Goal: Answer question/provide support: Share knowledge or assist other users

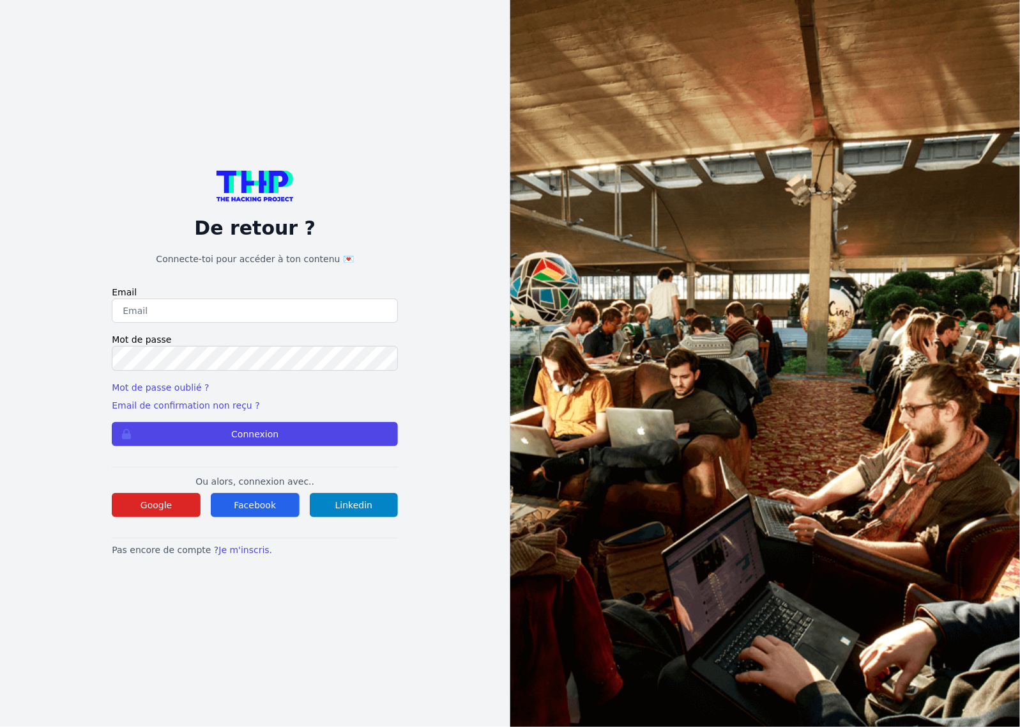
click at [325, 301] on input "email" at bounding box center [255, 310] width 286 height 24
type input "lucas.mrda@outlook.fr"
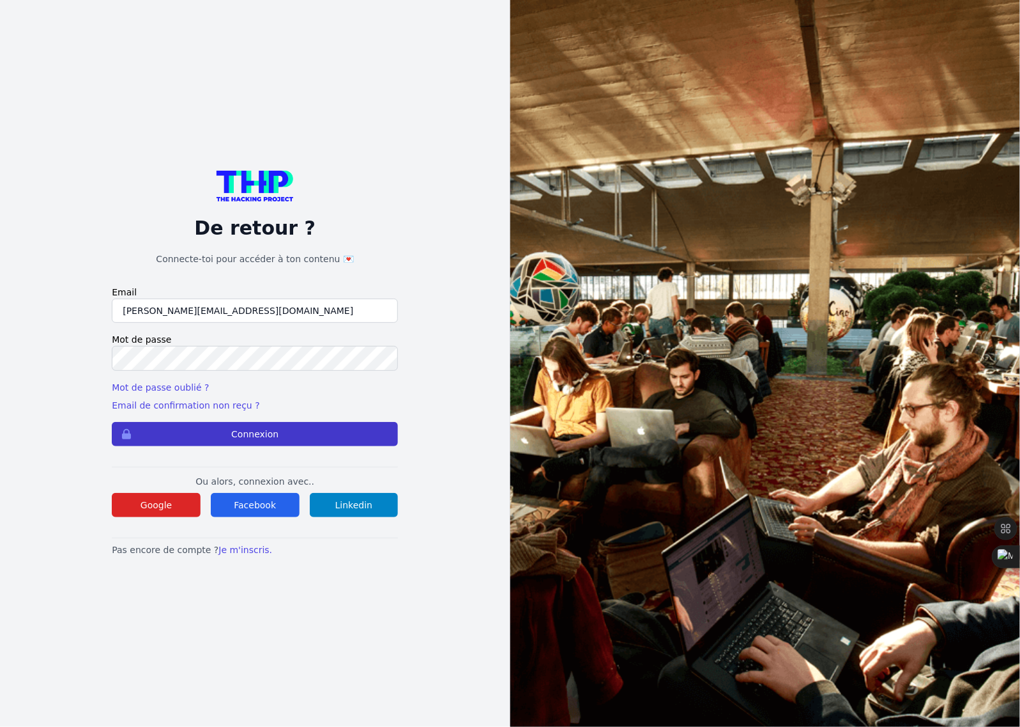
click at [259, 440] on button "Connexion" at bounding box center [255, 434] width 286 height 24
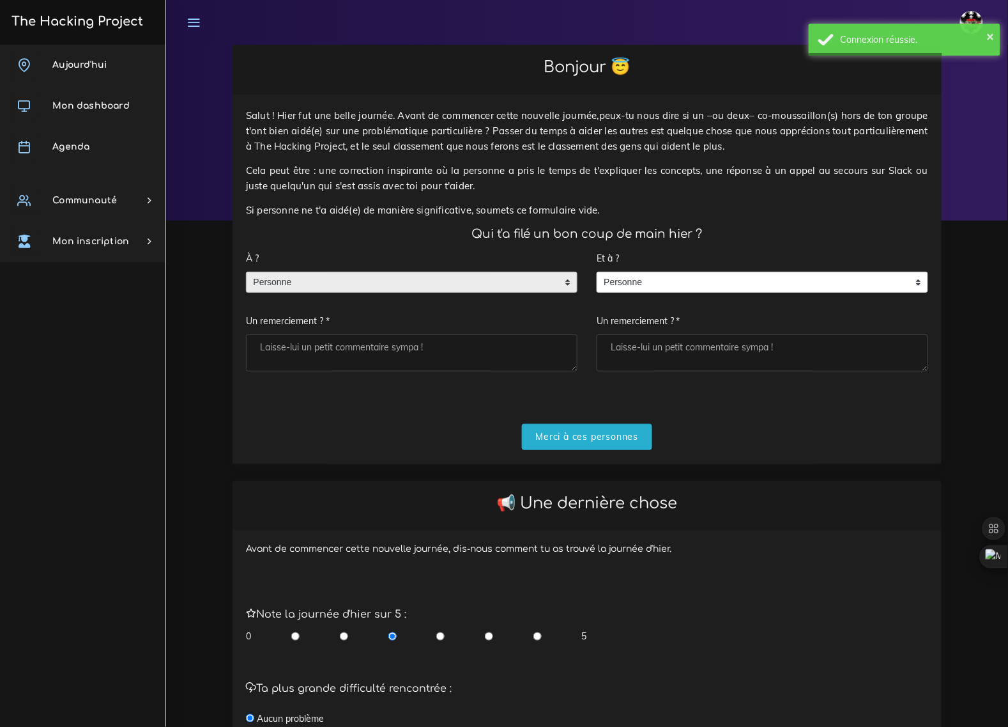
click at [459, 272] on span "Personne" at bounding box center [402, 282] width 311 height 20
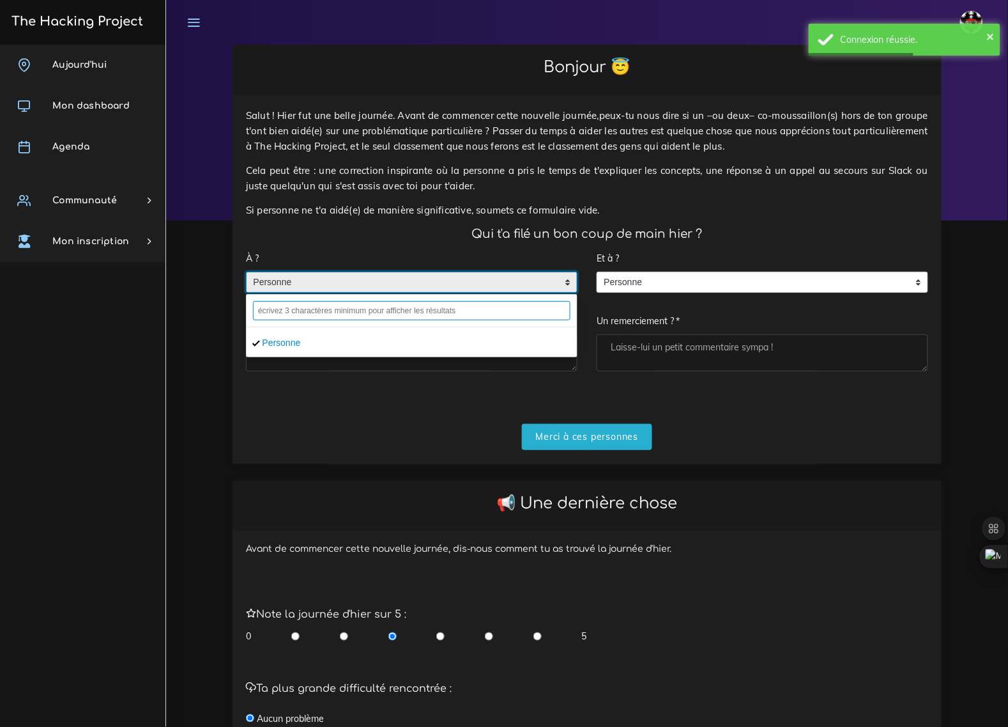
click at [429, 301] on input "text" at bounding box center [412, 310] width 318 height 19
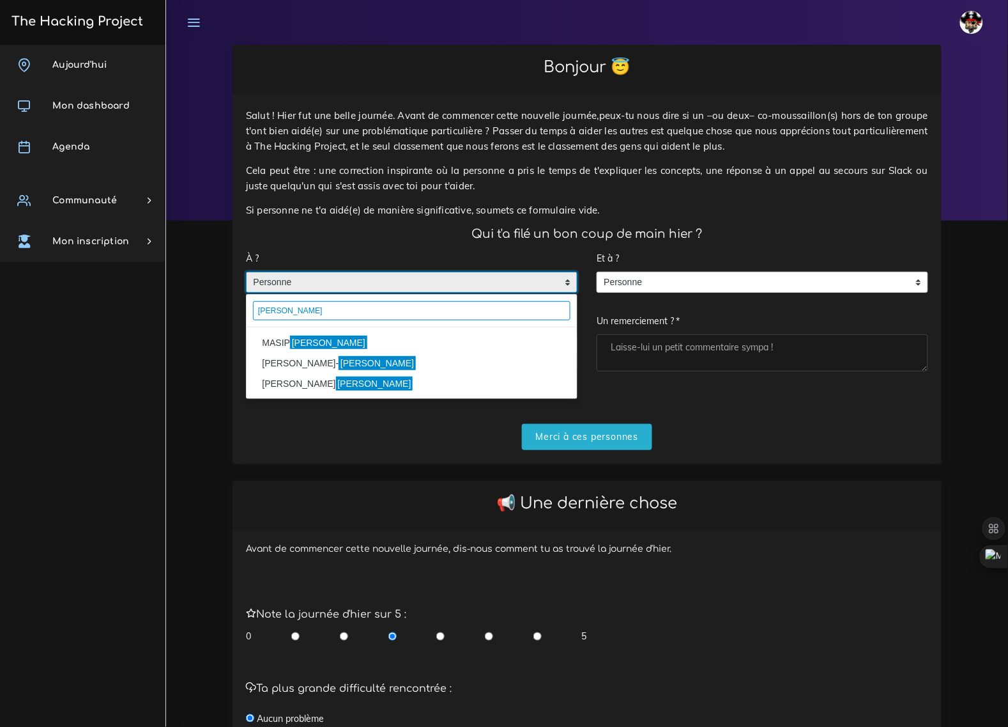
type input "pablo"
click at [394, 332] on li "MASIP Pablo" at bounding box center [412, 342] width 330 height 20
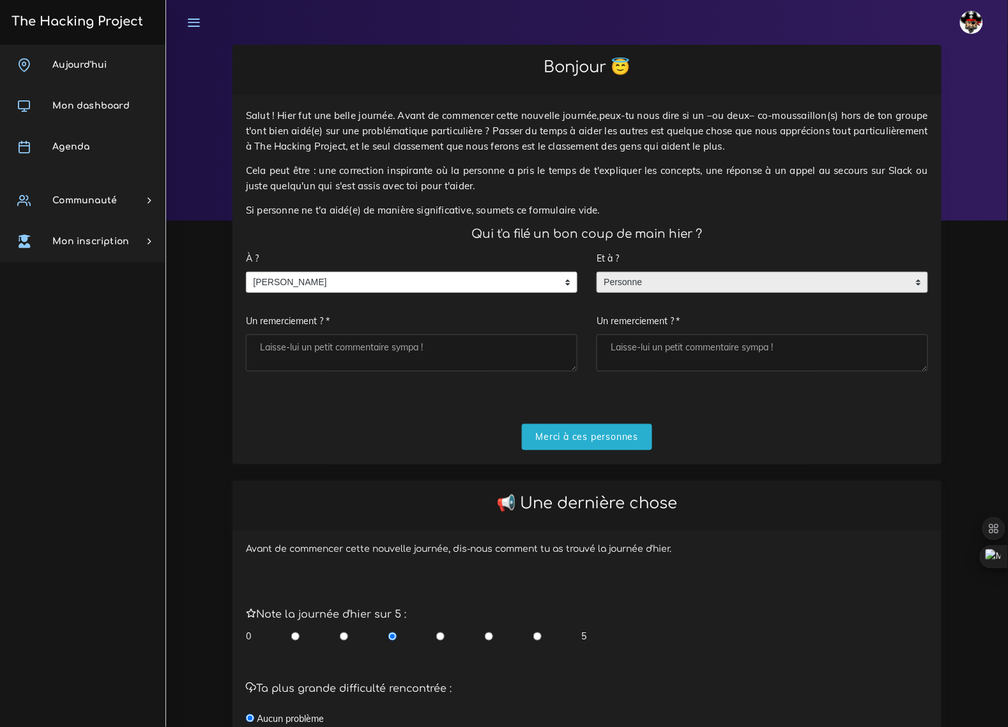
click at [658, 272] on span "Personne" at bounding box center [752, 282] width 311 height 20
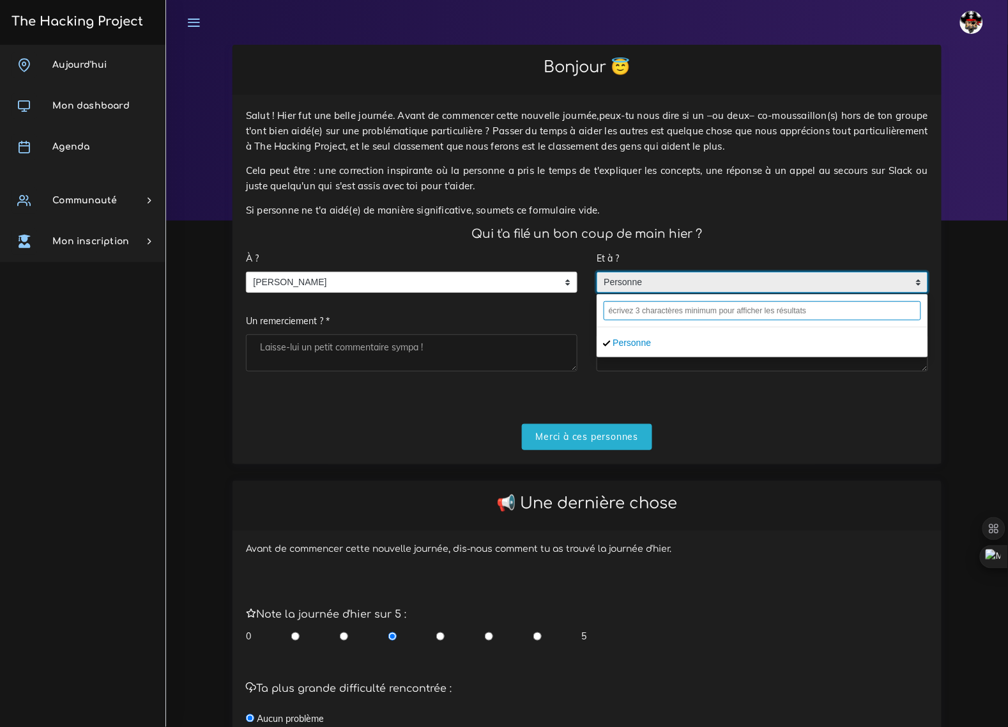
click at [668, 301] on input "text" at bounding box center [763, 310] width 318 height 19
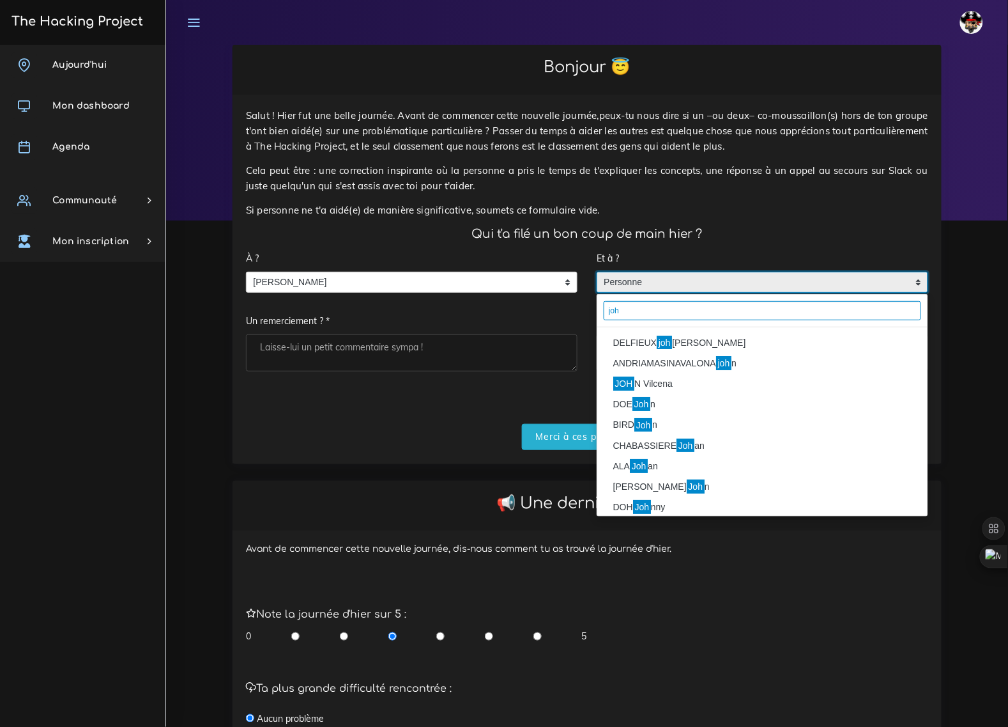
type input "joh"
click at [668, 332] on li "DELFIEUX joh anna" at bounding box center [762, 342] width 330 height 20
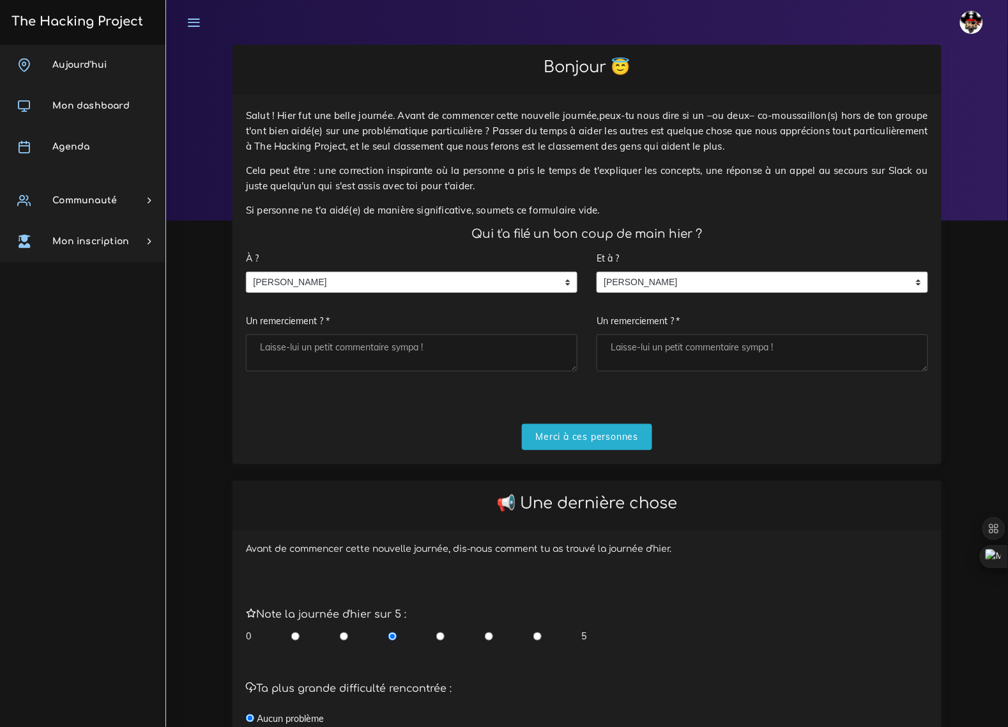
click at [377, 348] on textarea "Un remerciement ? *" at bounding box center [412, 352] width 332 height 37
type textarea "o"
type textarea "Le boss qui m'a bien aide ou l'inverse"
click at [764, 334] on textarea "Un remerciement ? *" at bounding box center [763, 352] width 332 height 37
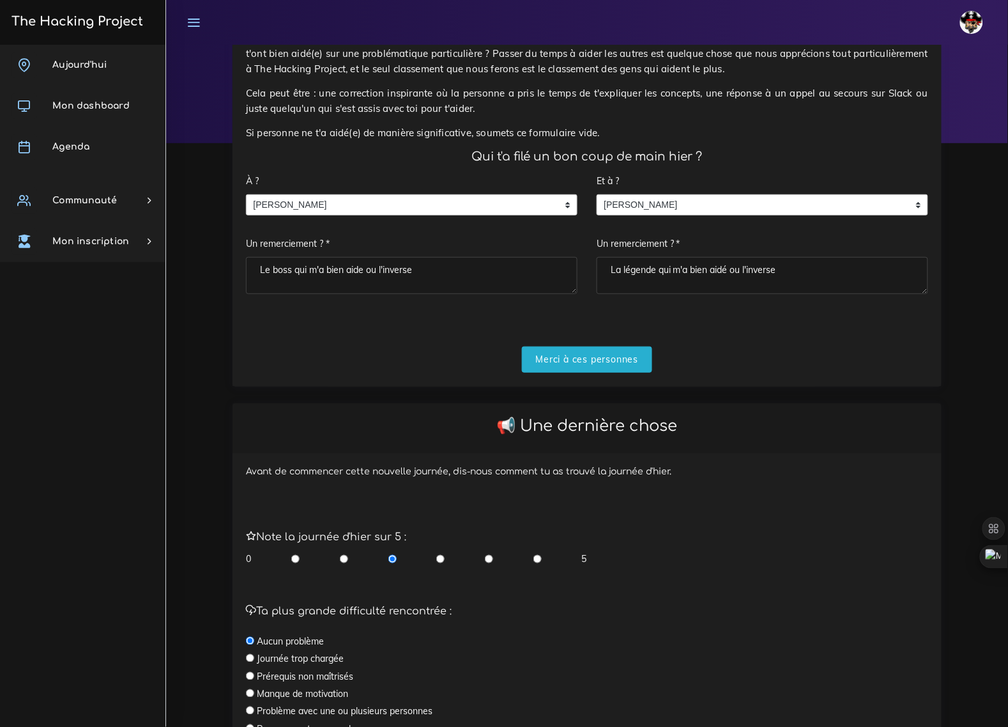
scroll to position [80, 0]
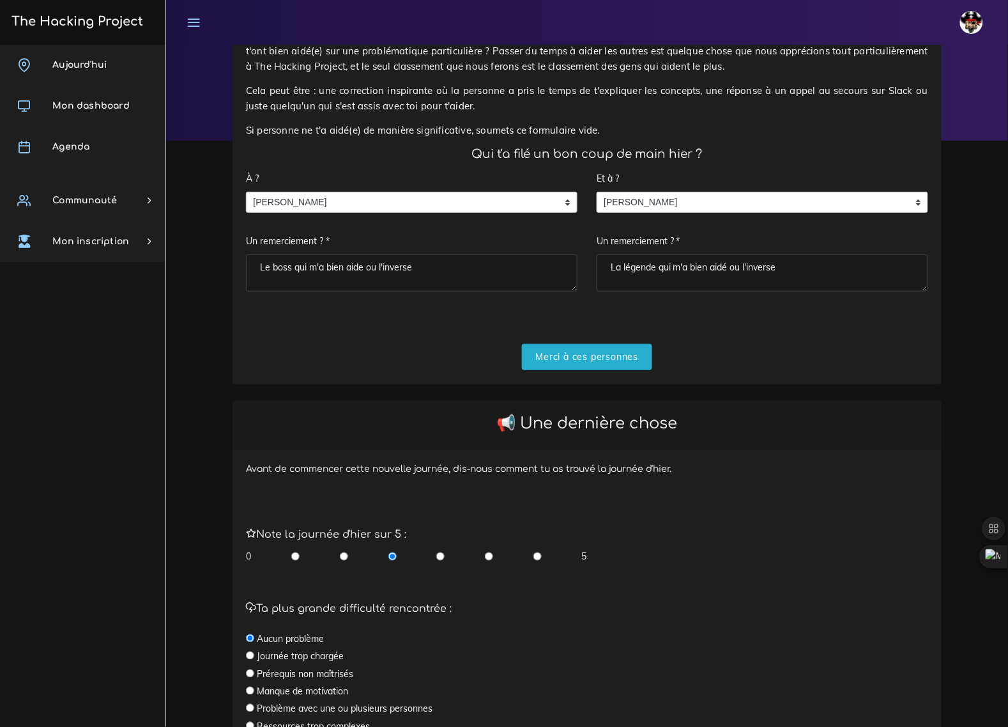
type textarea "La légende qui m'a bien aidé ou l'inverse"
click at [486, 550] on input "radio" at bounding box center [489, 556] width 8 height 13
radio input "true"
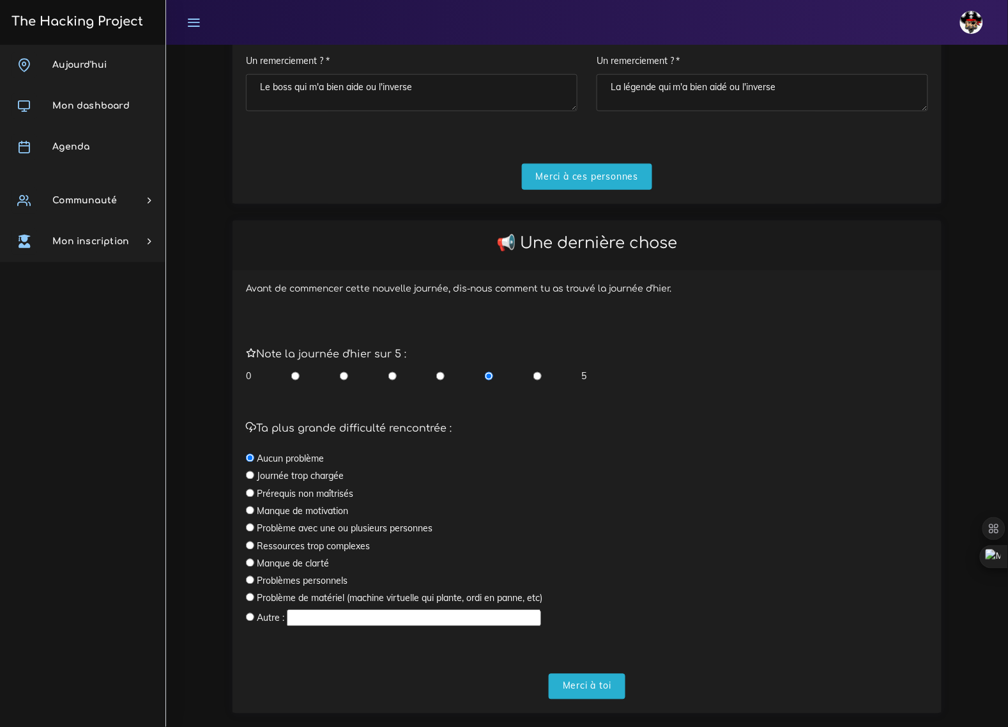
scroll to position [269, 0]
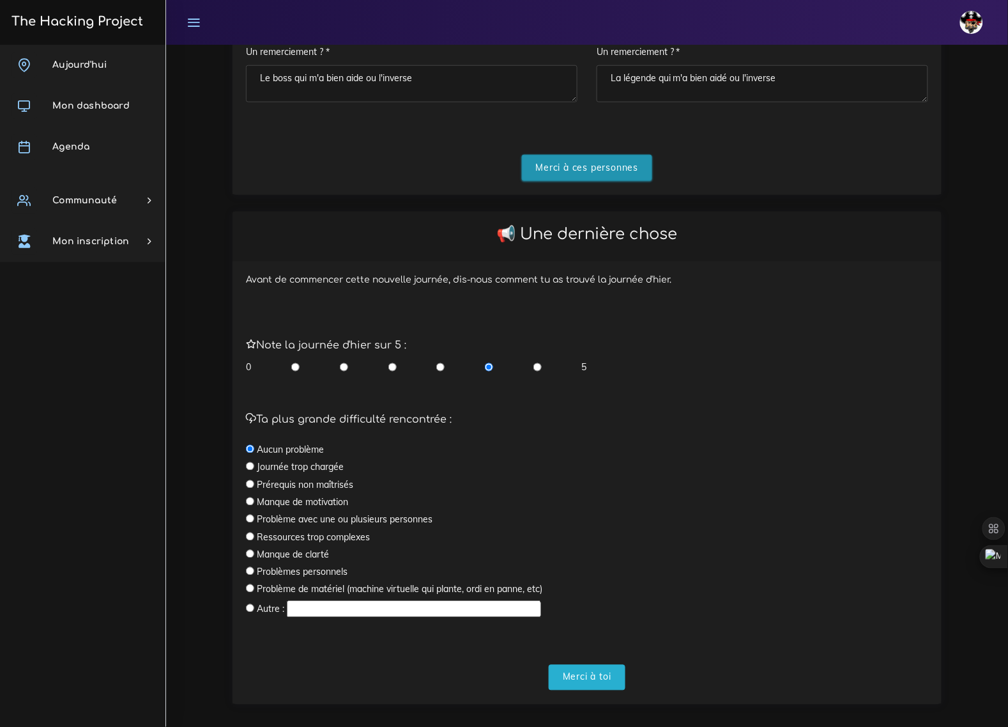
click at [592, 155] on input "Merci à ces personnes" at bounding box center [587, 168] width 131 height 26
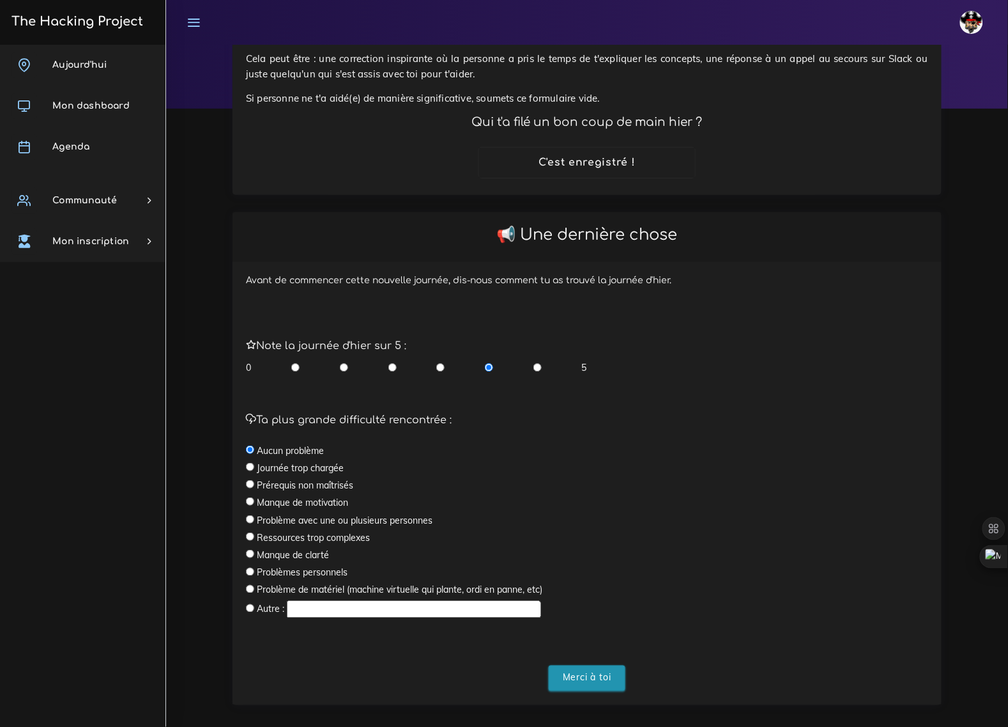
click at [601, 665] on input "Merci à toi" at bounding box center [587, 678] width 77 height 26
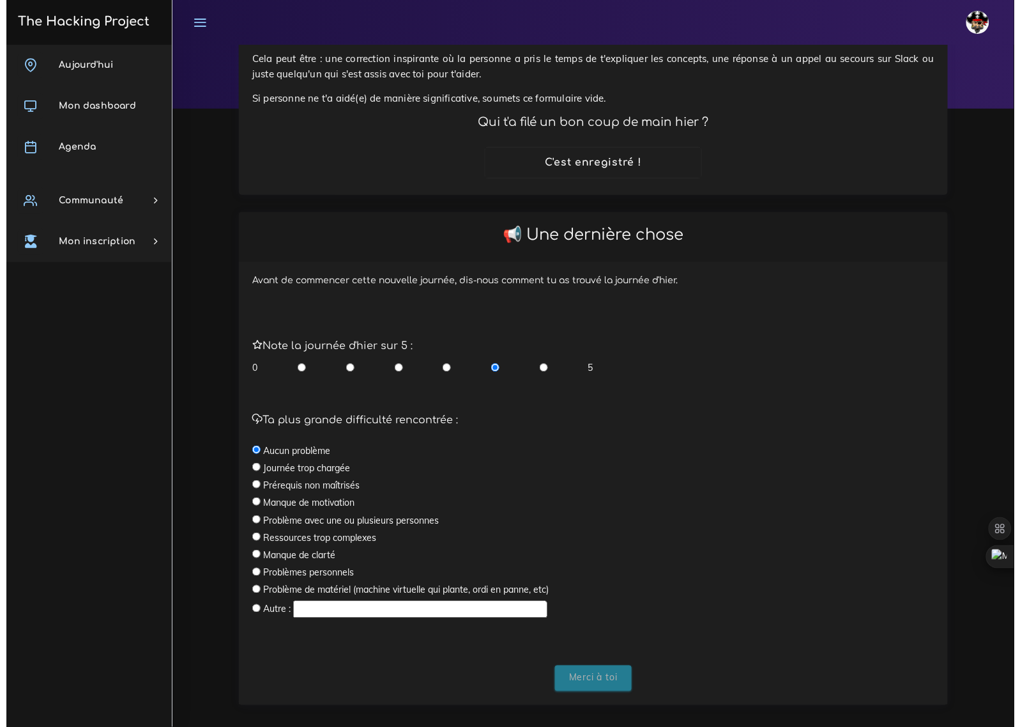
scroll to position [0, 0]
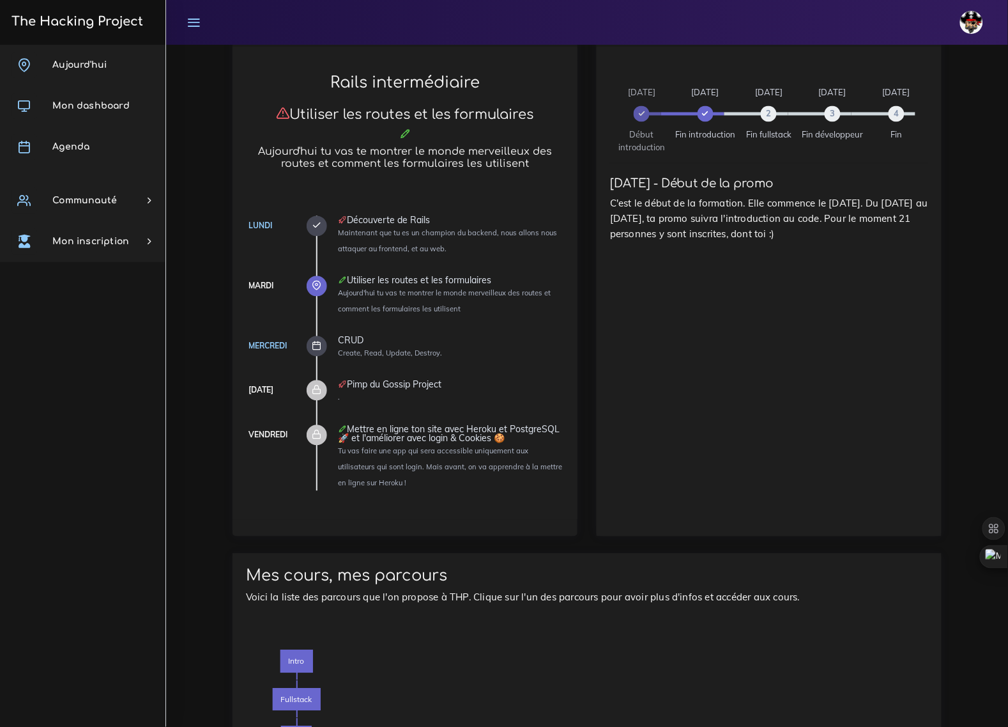
scroll to position [479, 0]
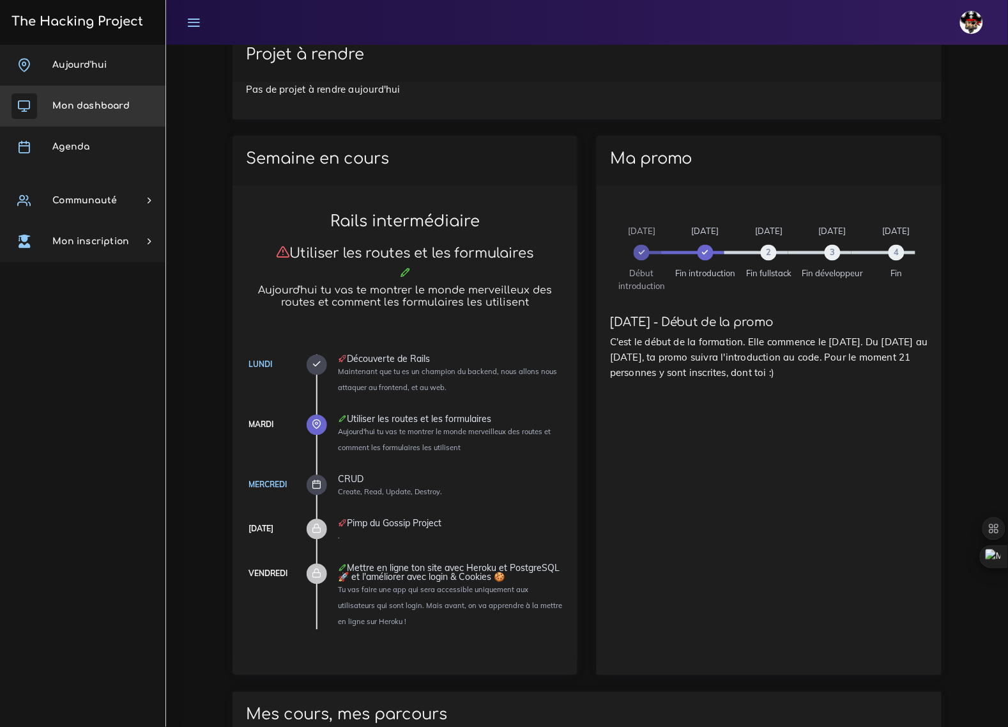
click at [66, 97] on link "Mon dashboard" at bounding box center [82, 106] width 165 height 41
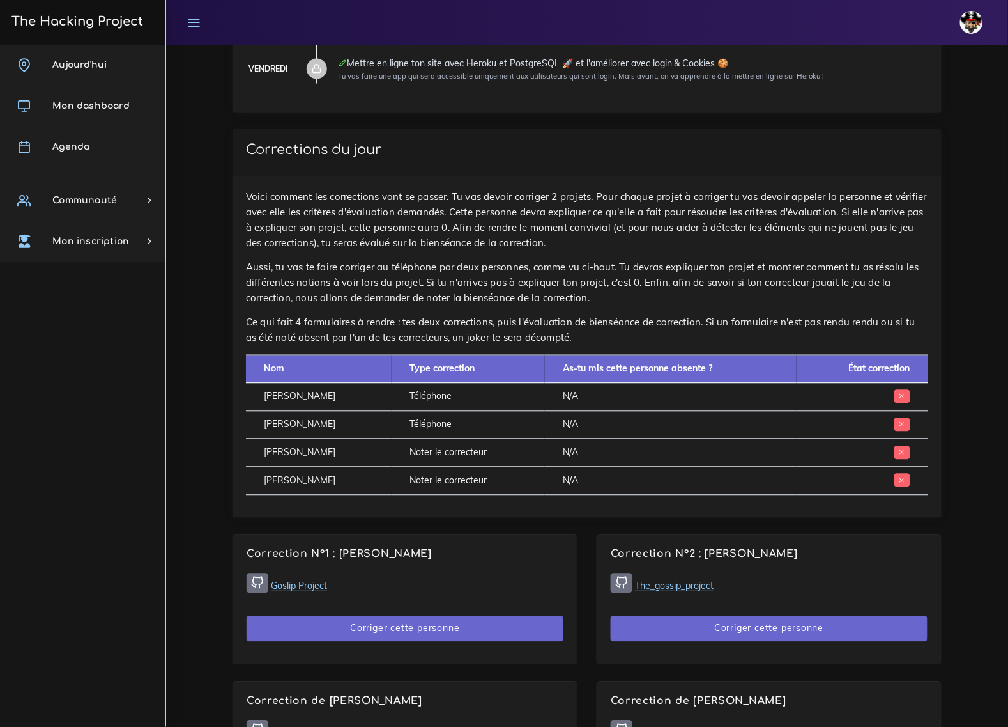
scroll to position [559, 0]
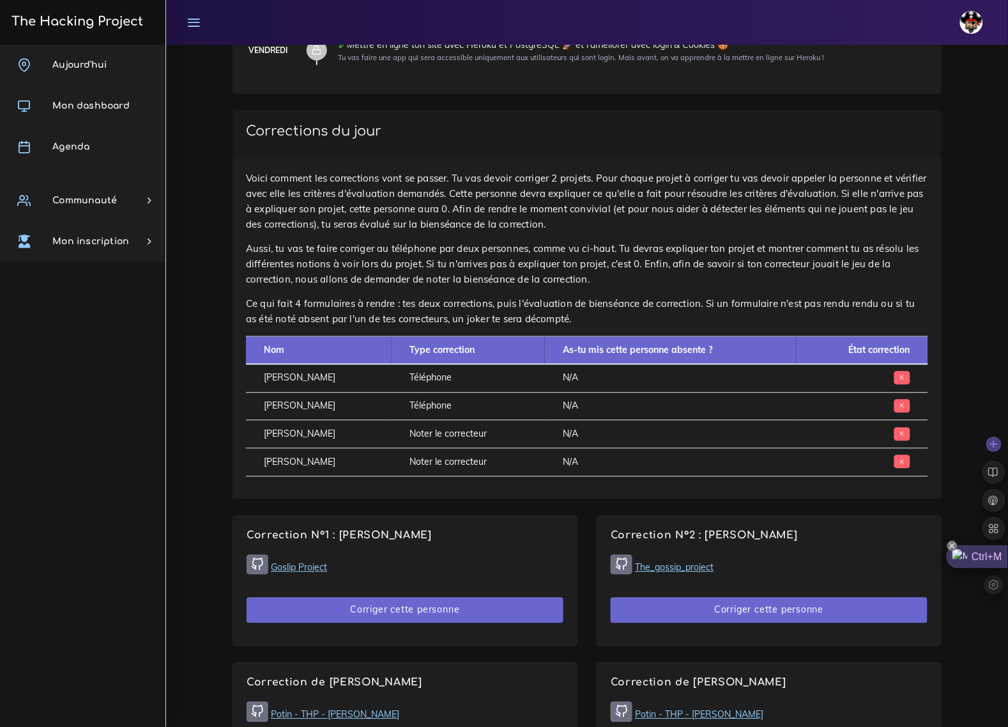
click at [952, 544] on icon at bounding box center [952, 545] width 5 height 5
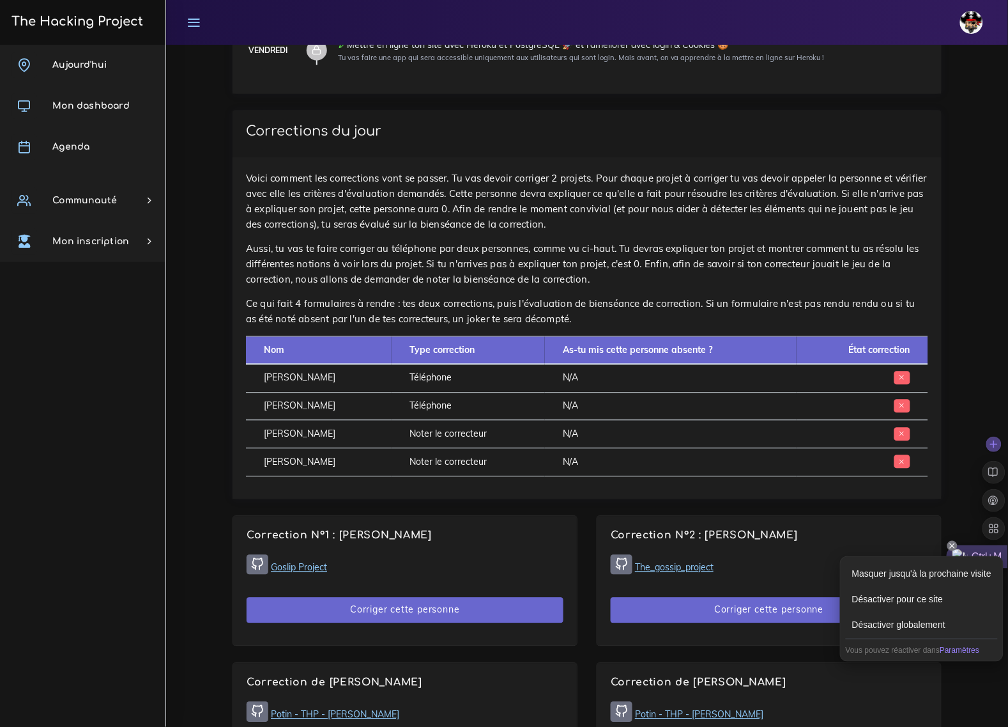
click at [950, 541] on icon at bounding box center [953, 546] width 10 height 10
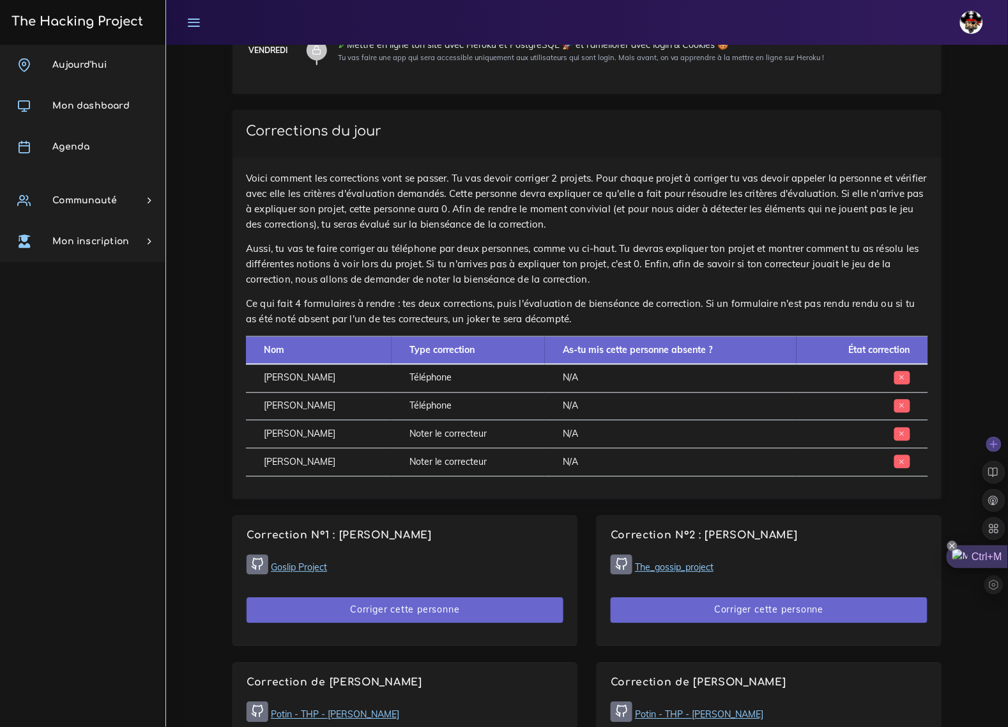
click at [953, 545] on icon at bounding box center [953, 546] width 10 height 10
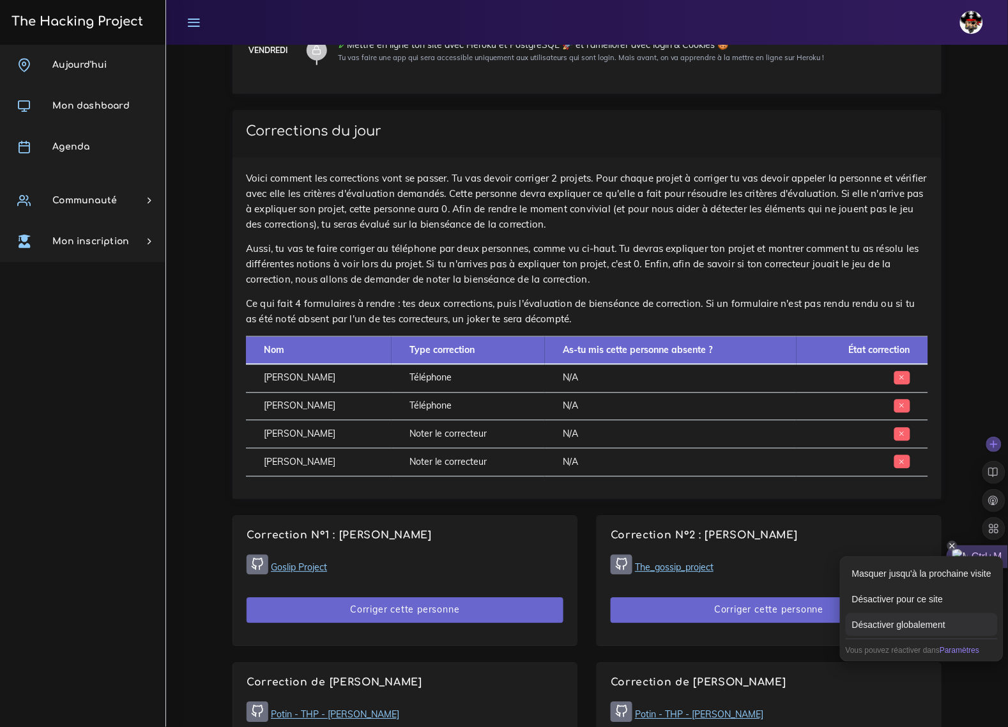
click at [930, 624] on div "Désactiver globalement" at bounding box center [922, 624] width 152 height 23
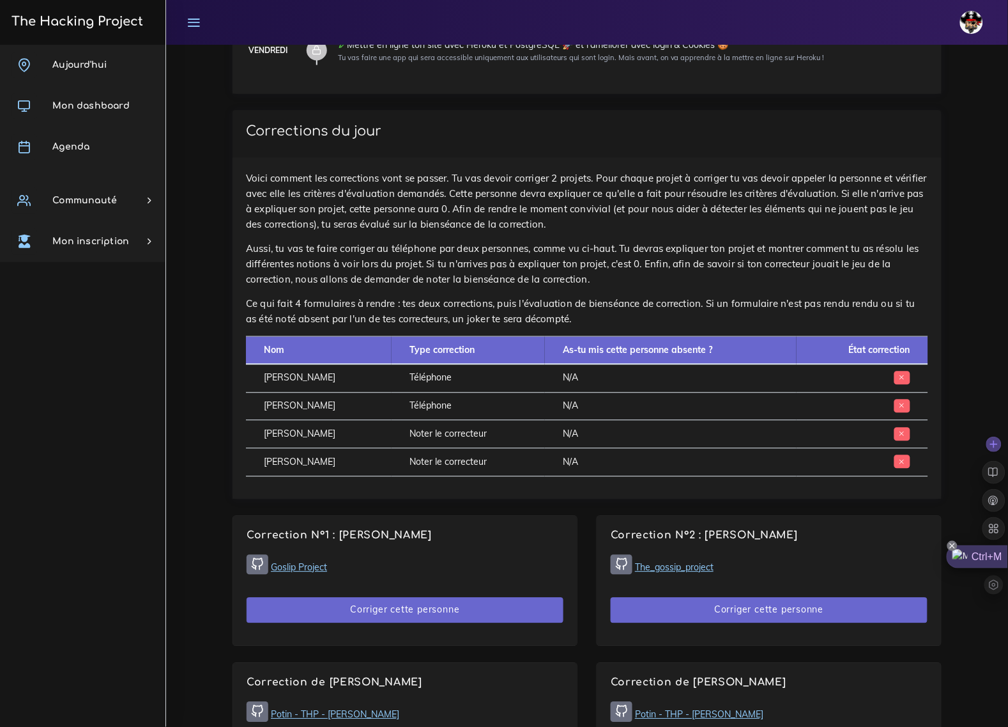
click at [953, 545] on icon at bounding box center [953, 546] width 10 height 10
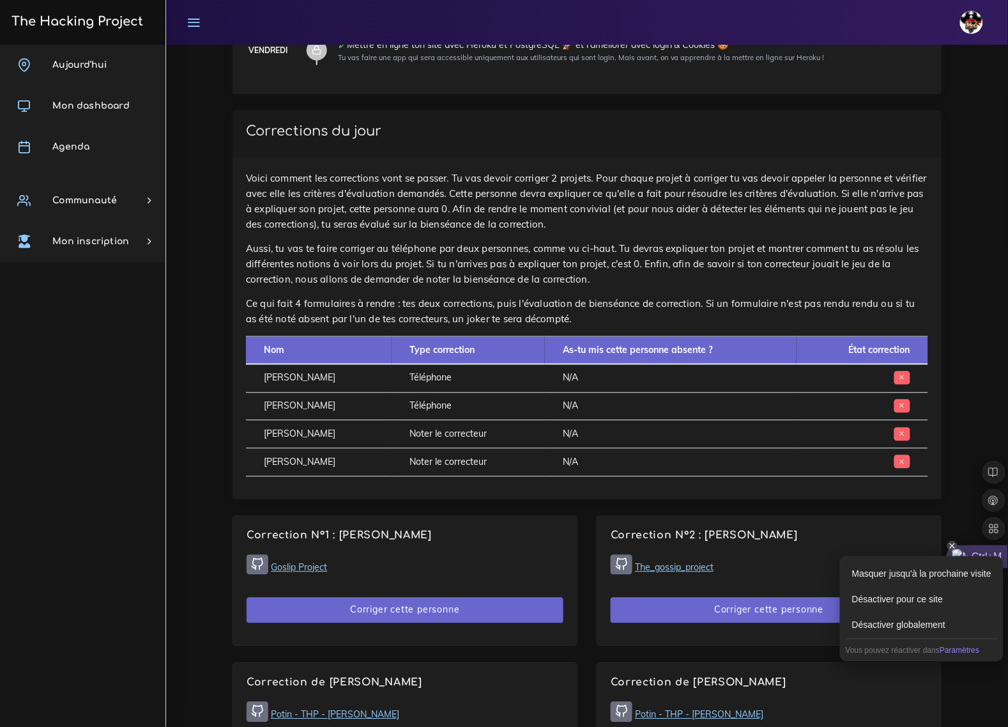
click at [946, 347] on div "Corrections du jour Voici comment les corrections vont se passer. Tu vas devoir…" at bounding box center [587, 313] width 728 height 405
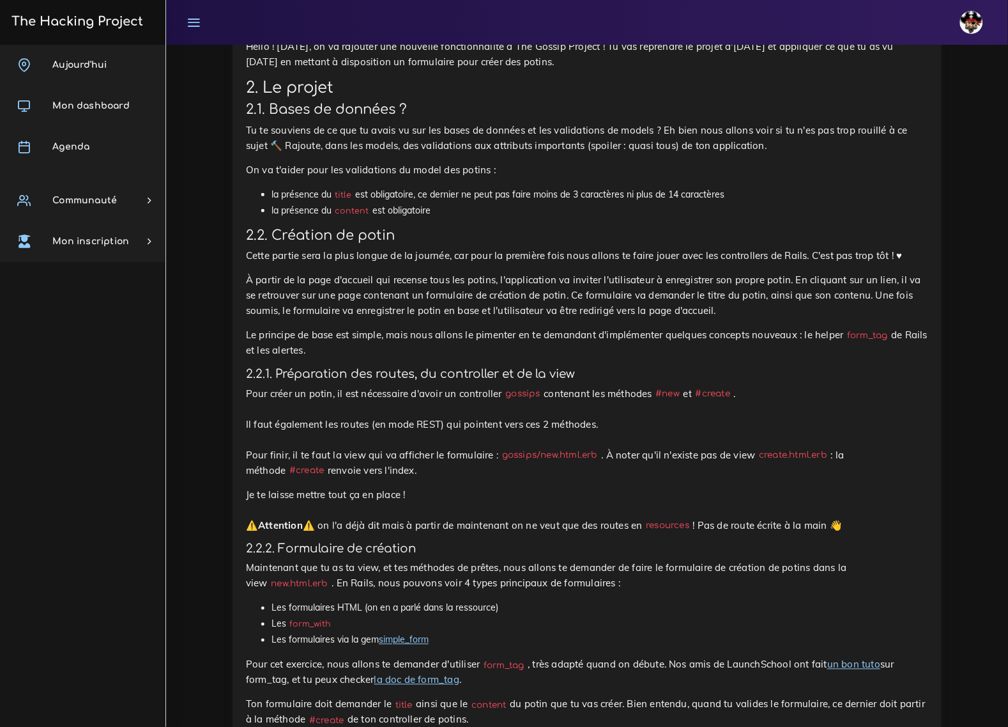
scroll to position [1198, 0]
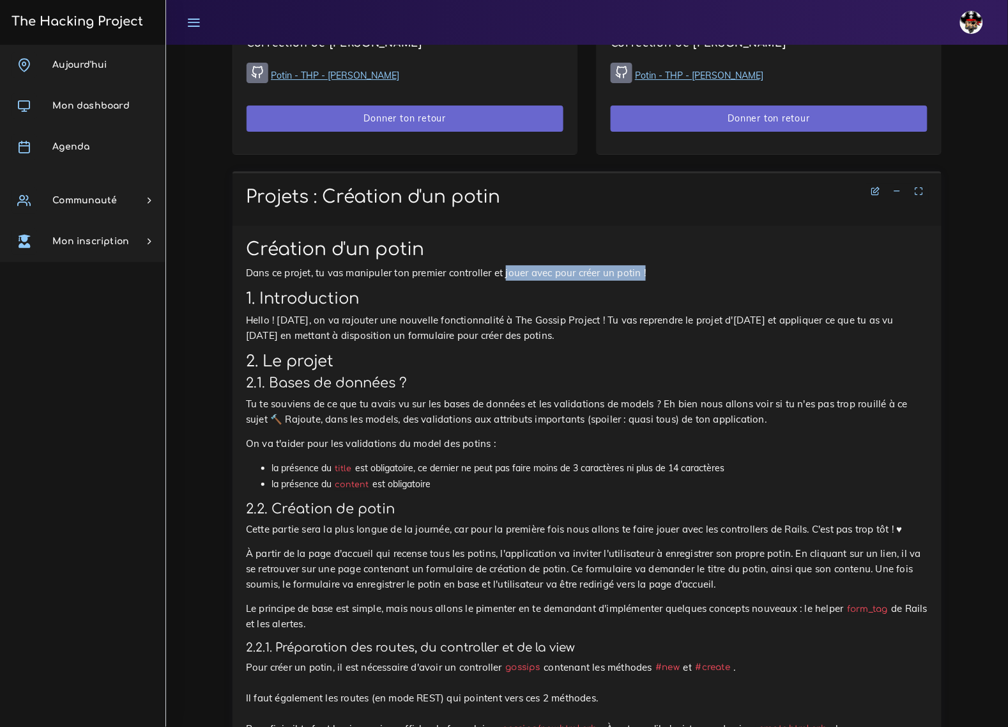
drag, startPoint x: 531, startPoint y: 256, endPoint x: 669, endPoint y: 258, distance: 138.0
click at [669, 265] on p "Dans ce projet, tu vas manipuler ton premier controller et jouer avec pour crée…" at bounding box center [587, 272] width 682 height 15
click at [114, 401] on div "Aujourd'hui Mon dashboard Agenda Communauté Ambassade Certifications Marketplac…" at bounding box center [82, 386] width 165 height 682
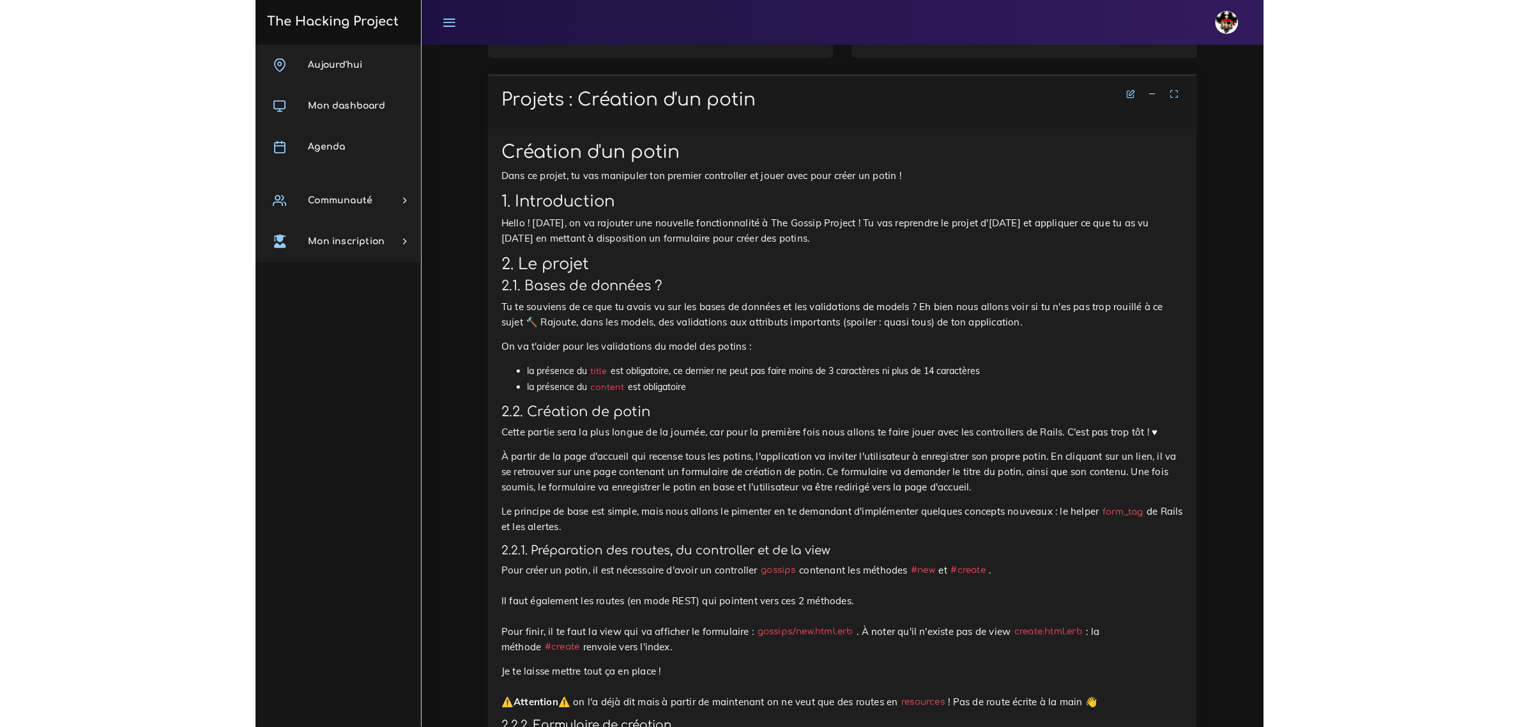
scroll to position [1299, 0]
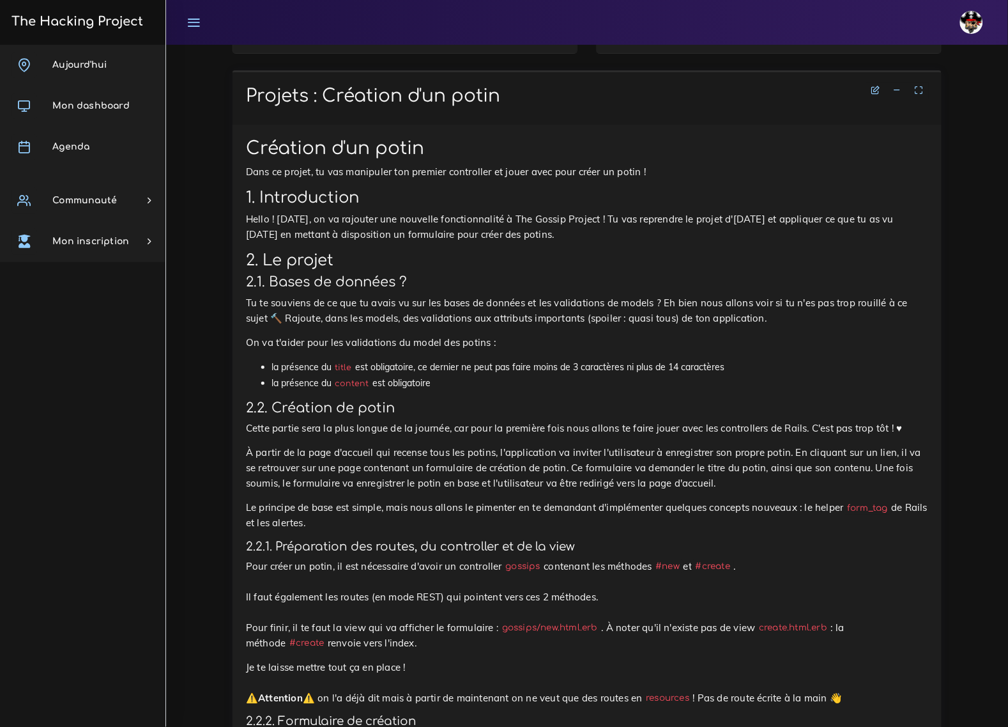
click at [176, 17] on div "Lucas Éditer profil Lier son compte Zone à risques Déconnexion" at bounding box center [587, 22] width 842 height 45
click at [183, 19] on link at bounding box center [194, 22] width 32 height 45
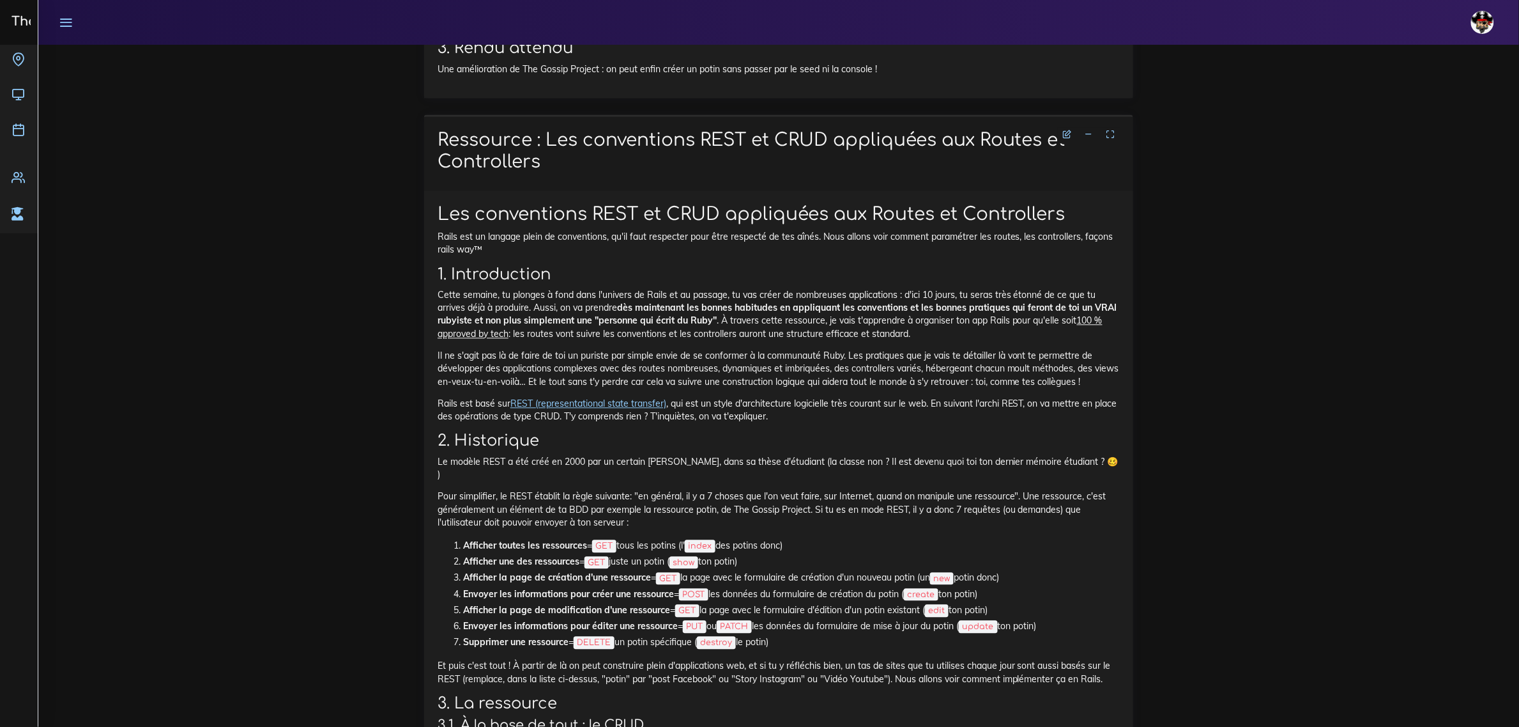
scroll to position [3183, 0]
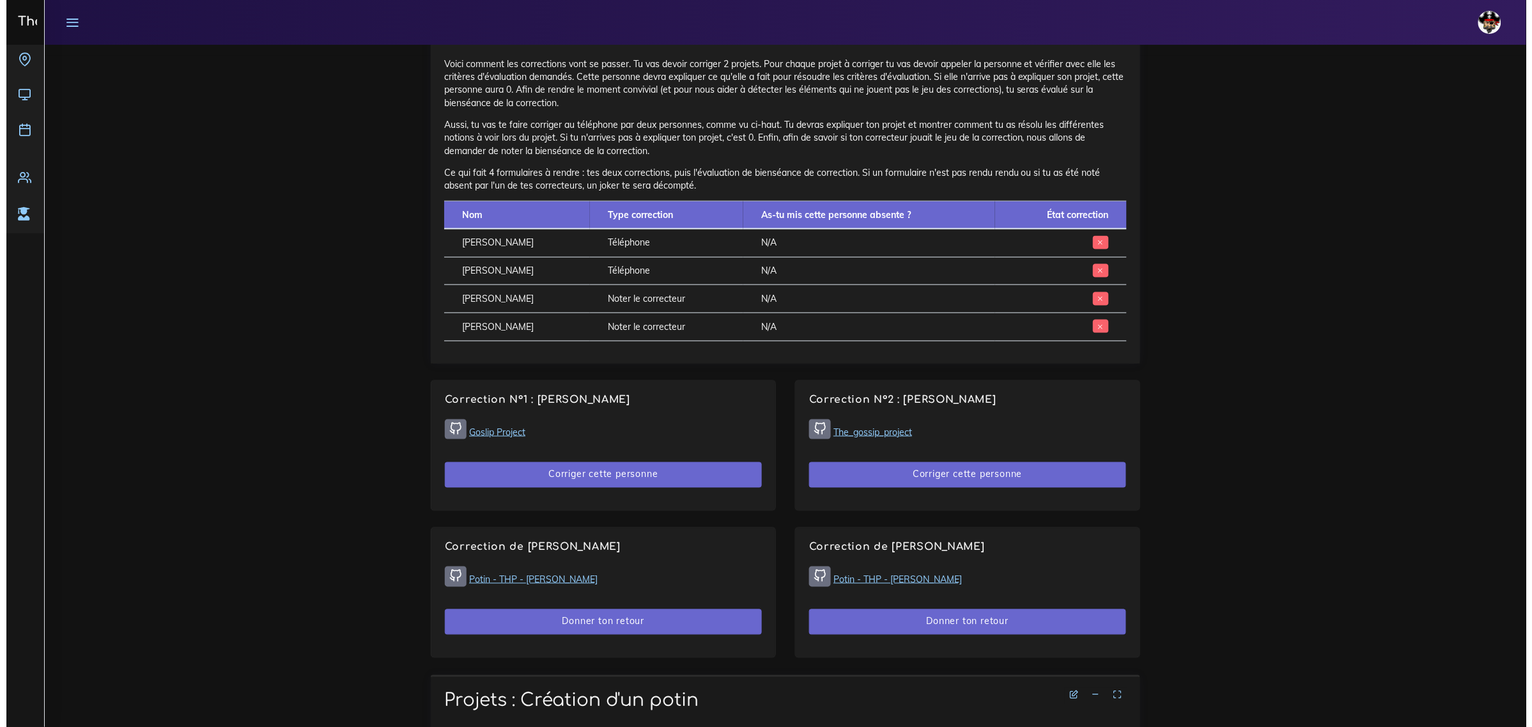
scroll to position [707, 0]
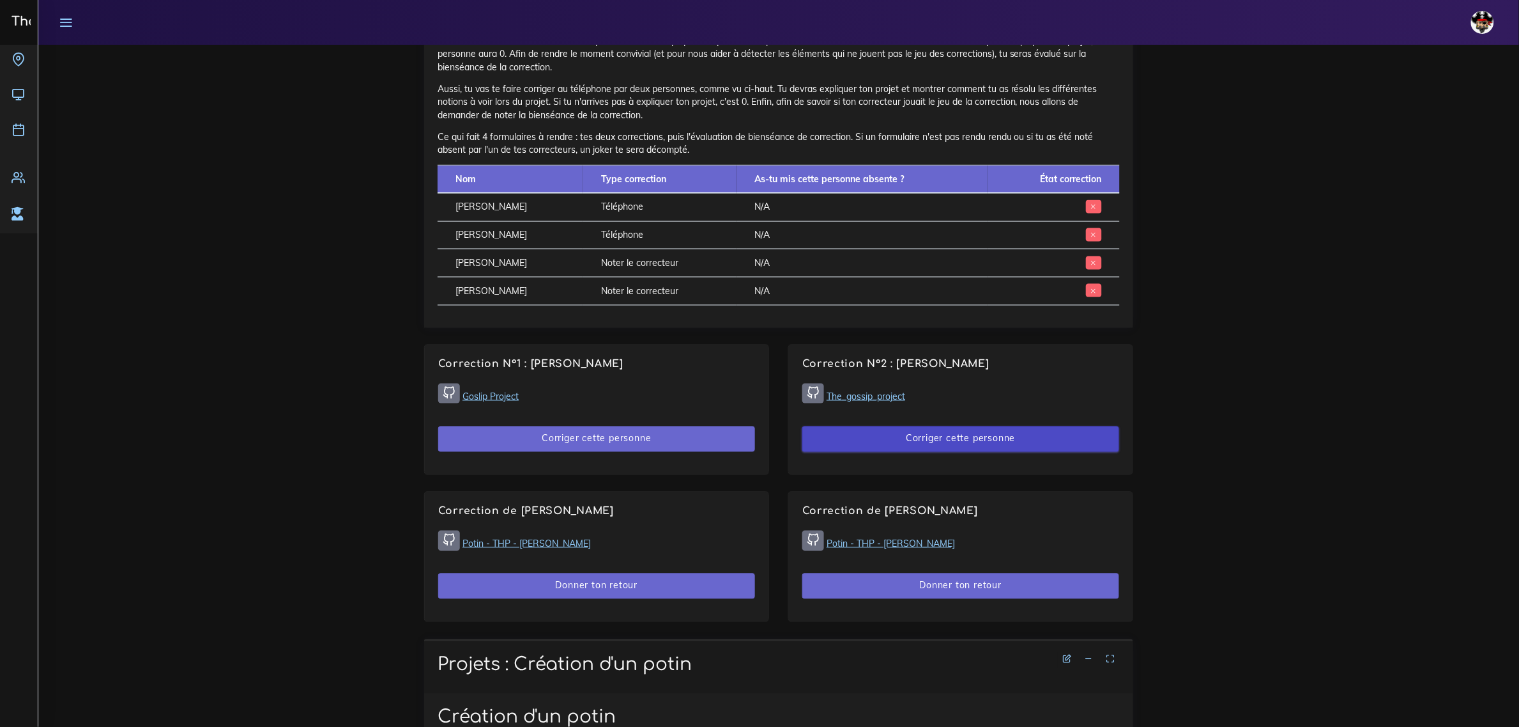
click at [1004, 444] on button "Corriger cette personne" at bounding box center [961, 439] width 317 height 26
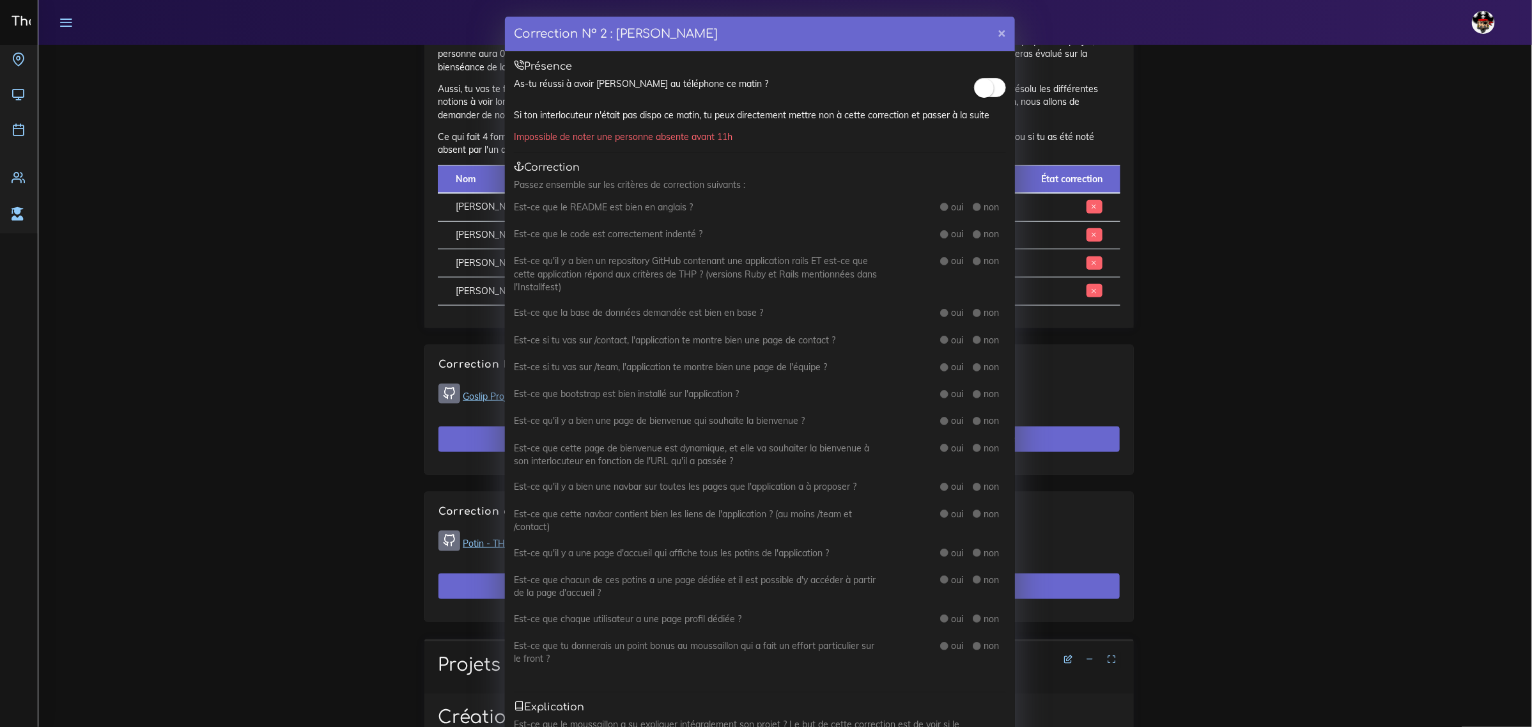
click at [986, 86] on small at bounding box center [983, 88] width 19 height 19
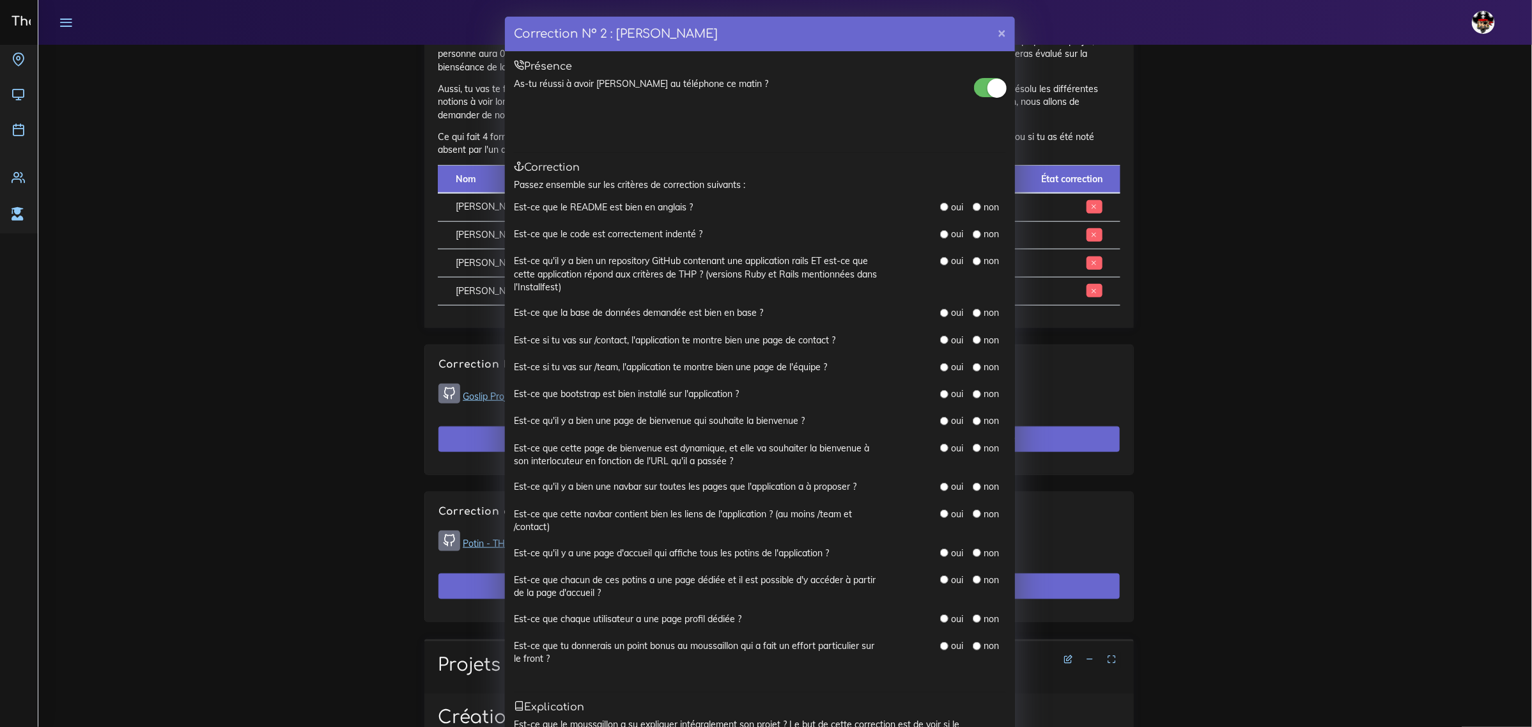
click at [988, 83] on small at bounding box center [996, 88] width 19 height 19
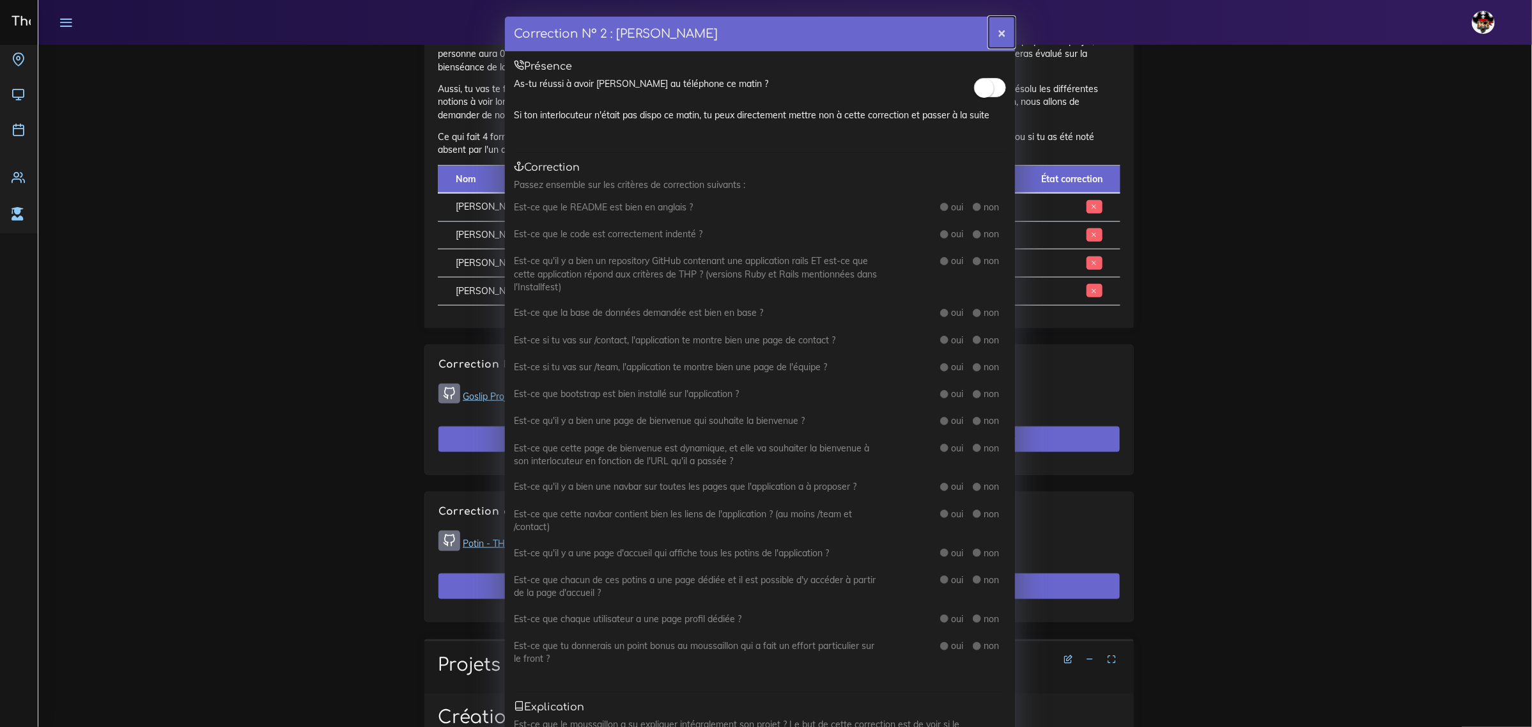
click at [996, 34] on button "×" at bounding box center [1001, 32] width 26 height 31
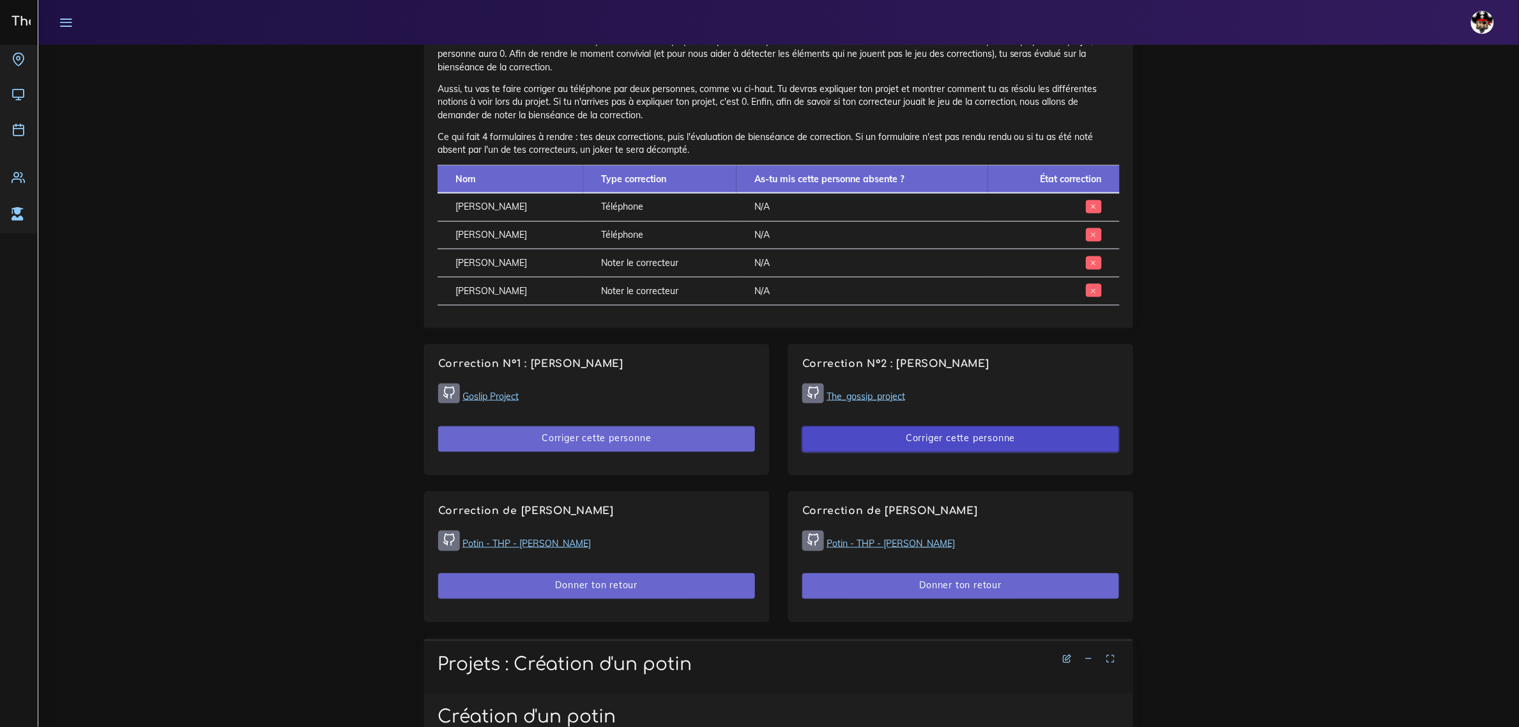
click at [915, 447] on button "Corriger cette personne" at bounding box center [961, 439] width 317 height 26
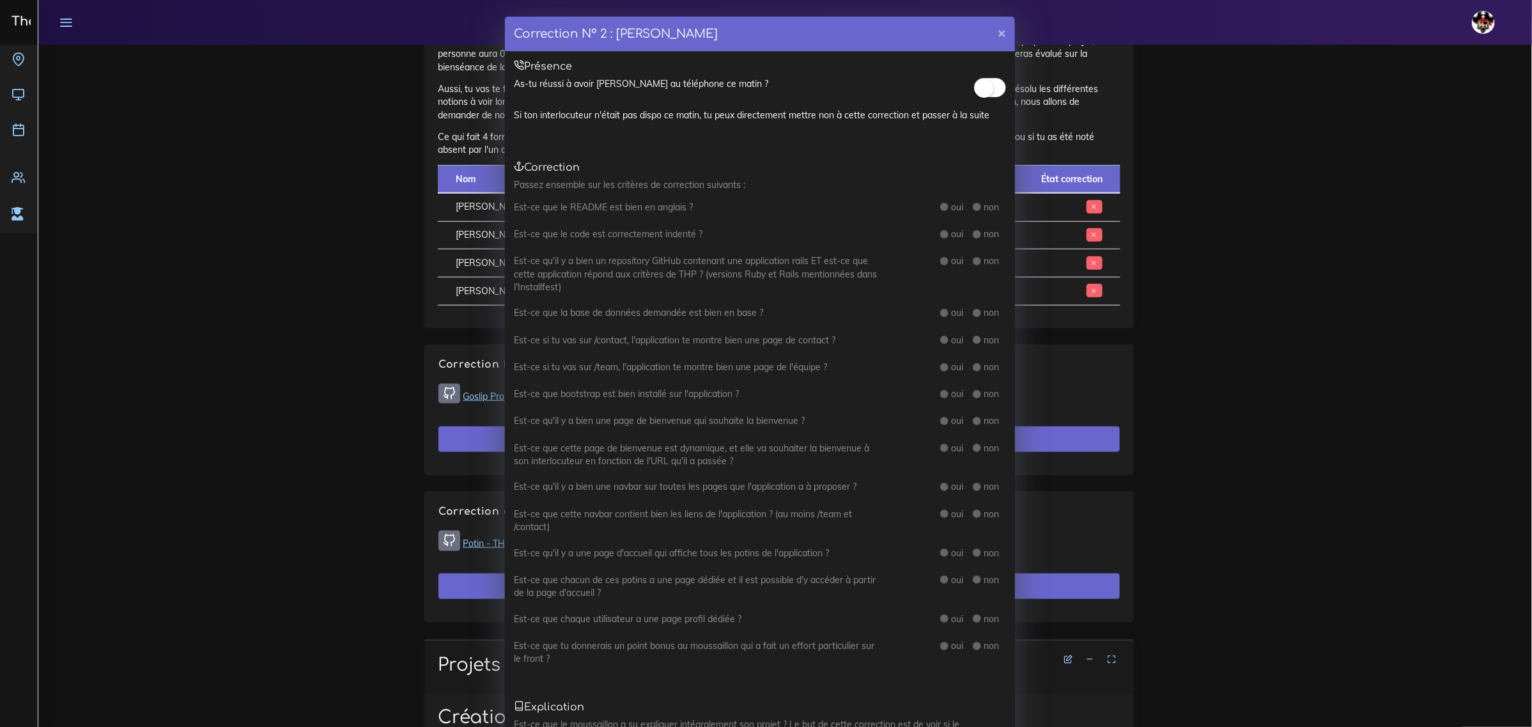
click at [994, 87] on span at bounding box center [990, 87] width 32 height 19
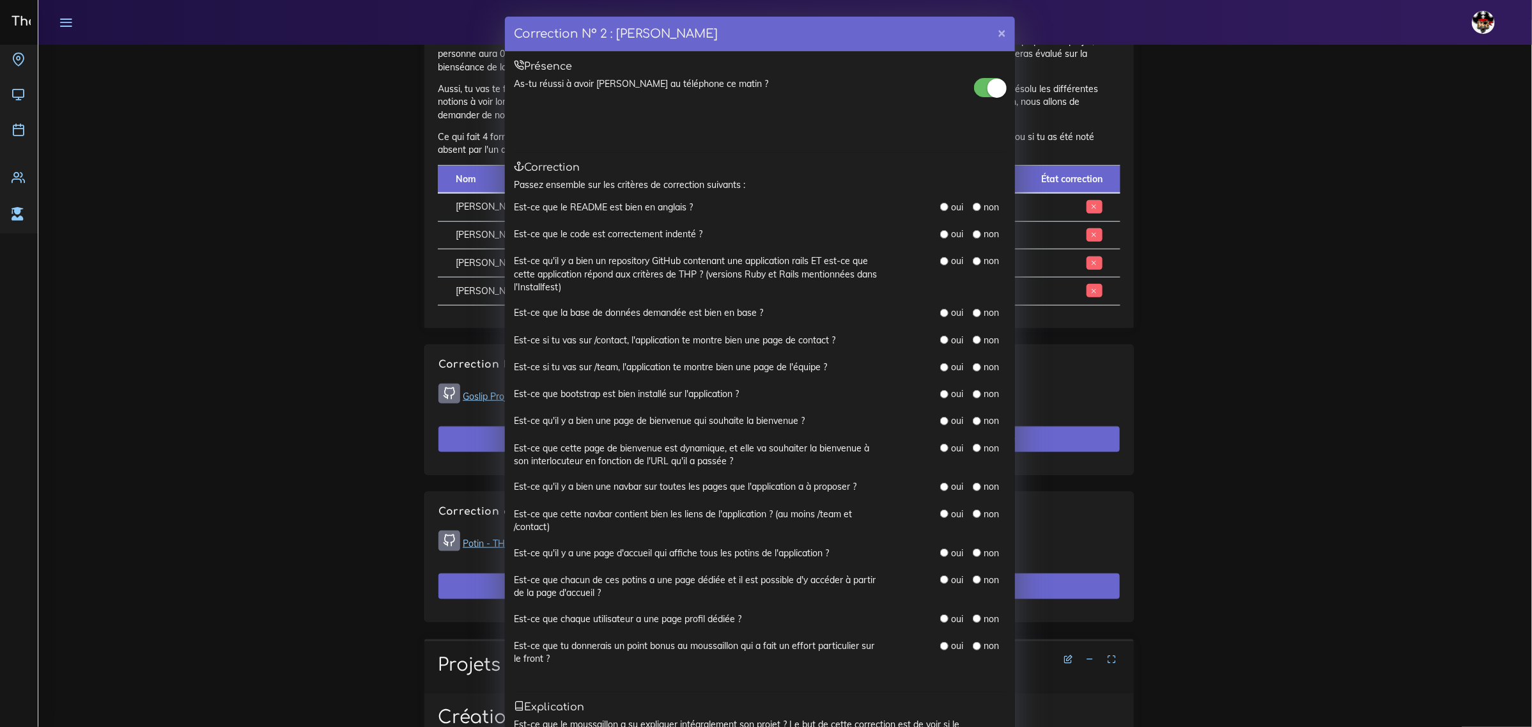
click at [942, 208] on div "oui" at bounding box center [951, 207] width 23 height 13
click at [940, 205] on input "radio" at bounding box center [944, 207] width 8 height 8
radio input "true"
click at [973, 205] on input "radio" at bounding box center [977, 207] width 8 height 8
radio input "true"
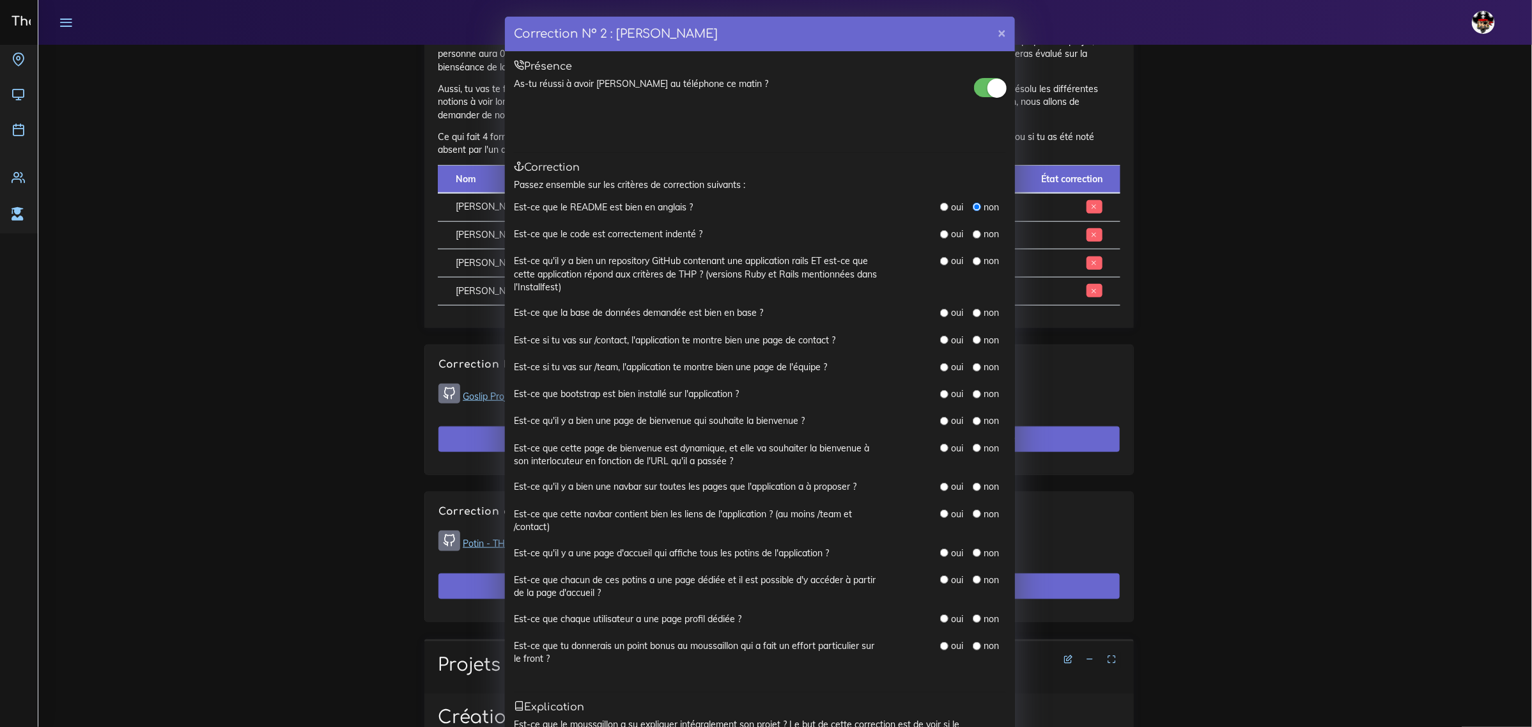
click at [940, 232] on input "radio" at bounding box center [944, 234] width 8 height 8
radio input "true"
click at [940, 260] on input "radio" at bounding box center [944, 261] width 8 height 8
radio input "true"
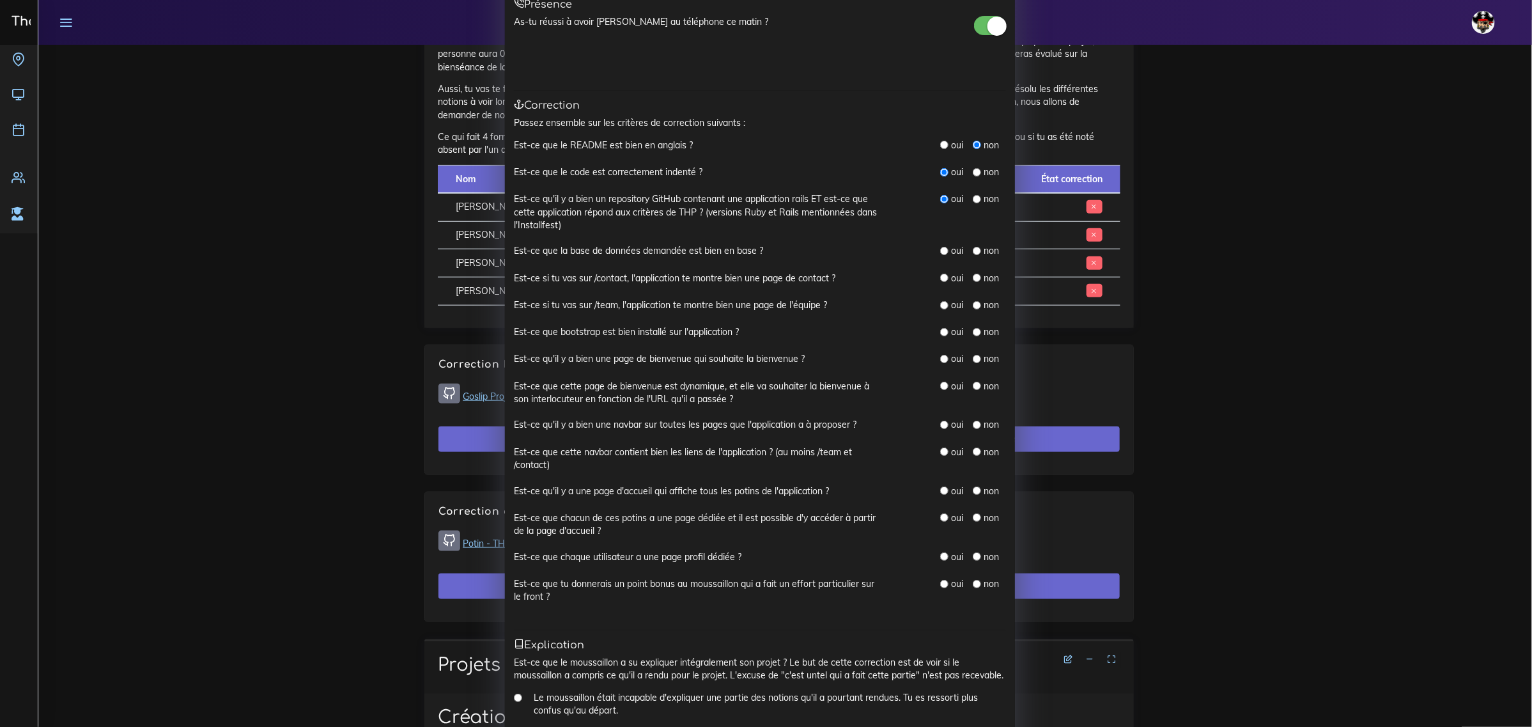
scroll to position [51, 0]
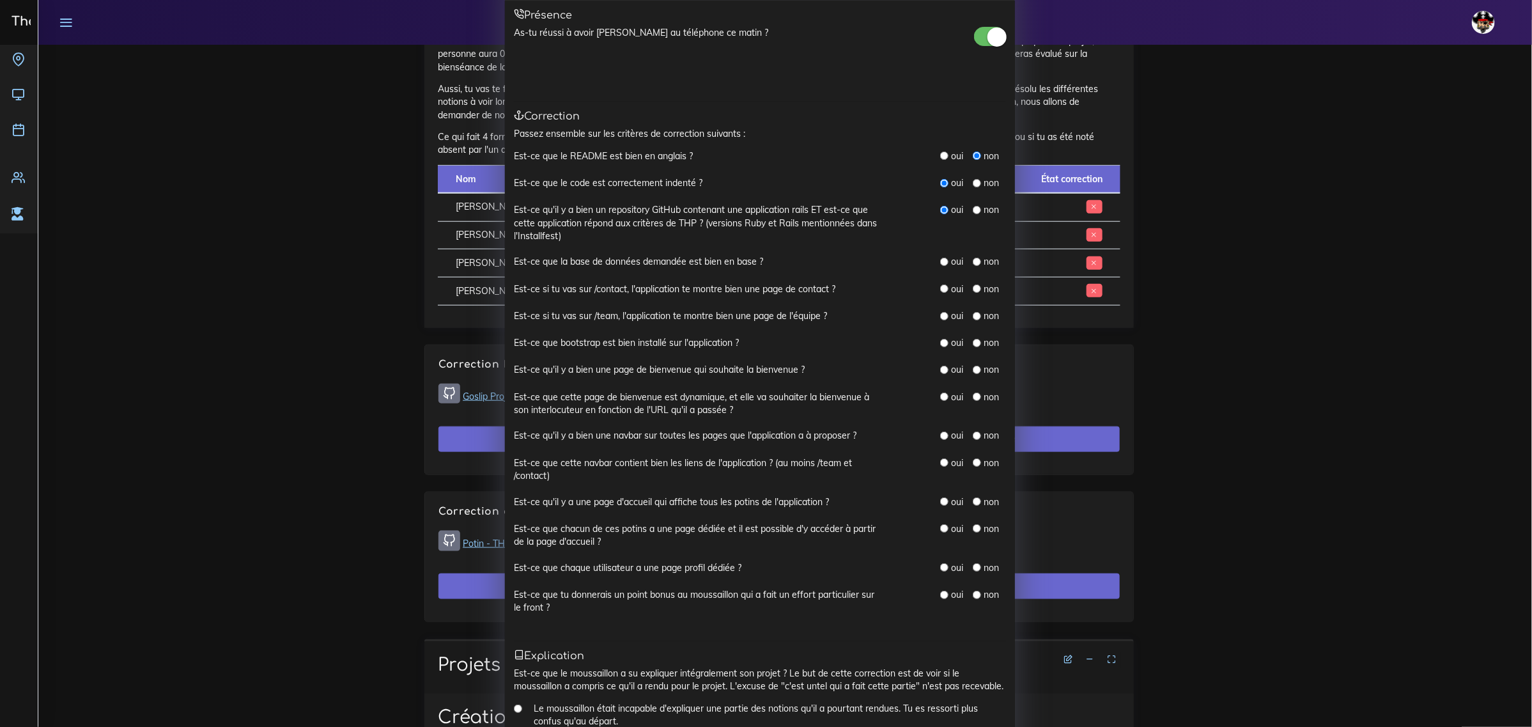
click at [1008, 222] on div "Correction N° 2 : Joseph LOGAN × Présence As-tu réussi à avoir Joseph au téléph…" at bounding box center [766, 363] width 1532 height 727
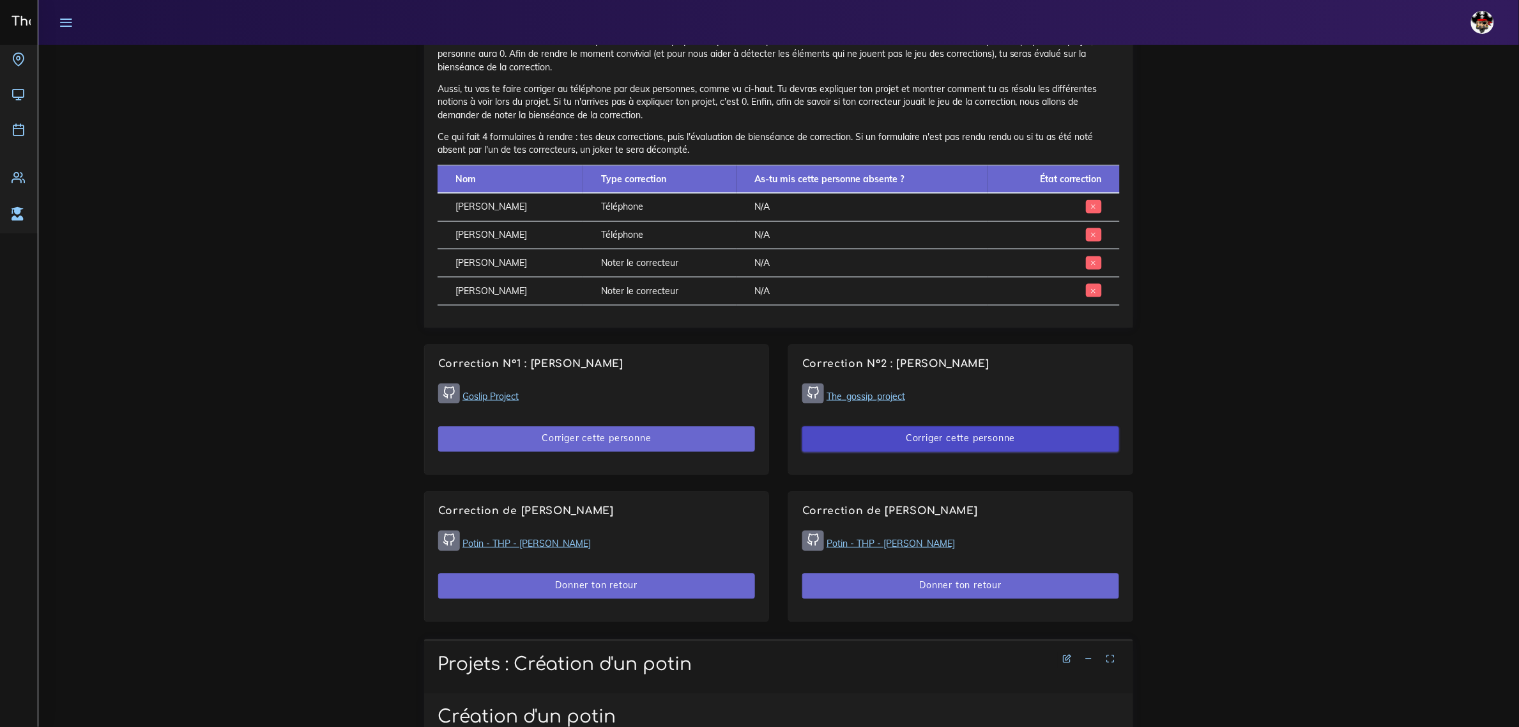
click at [934, 436] on button "Corriger cette personne" at bounding box center [961, 439] width 317 height 26
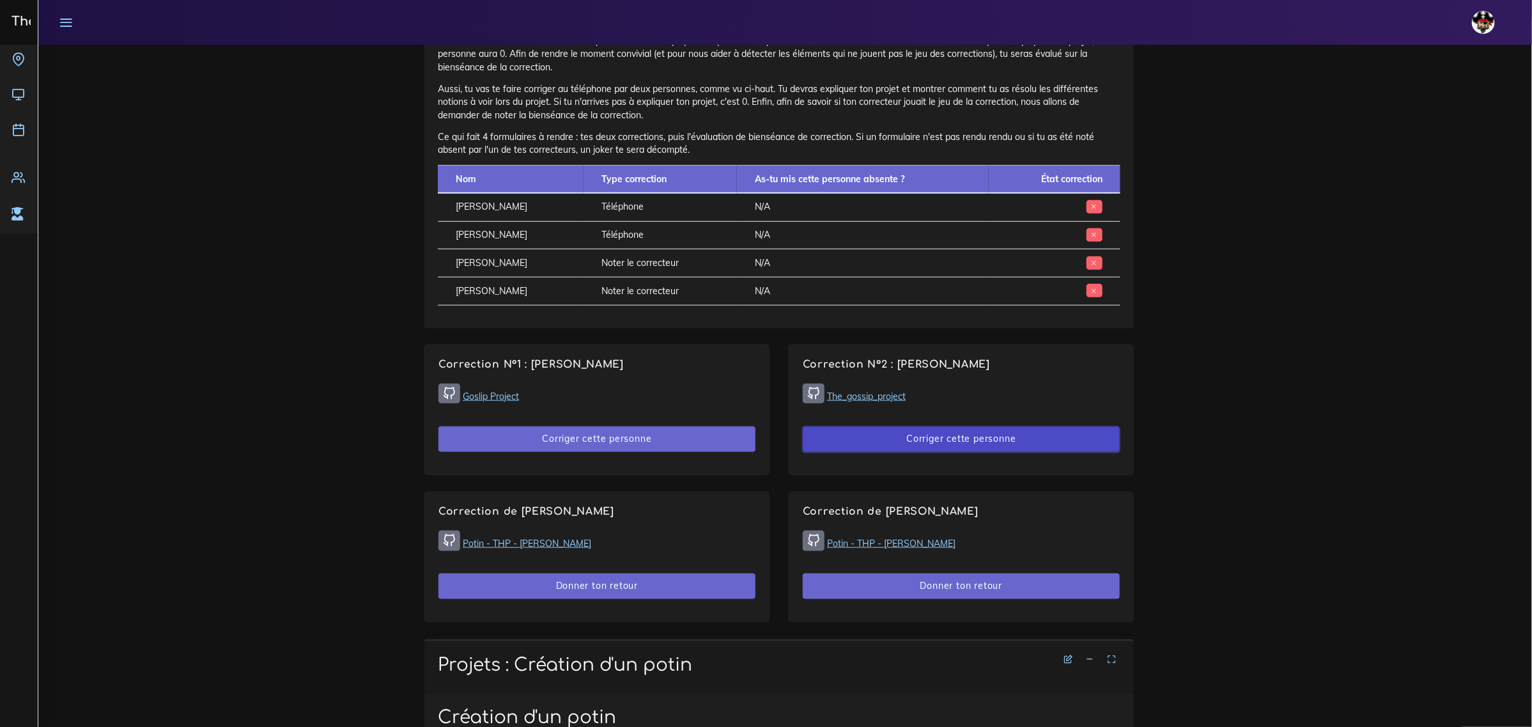
scroll to position [0, 0]
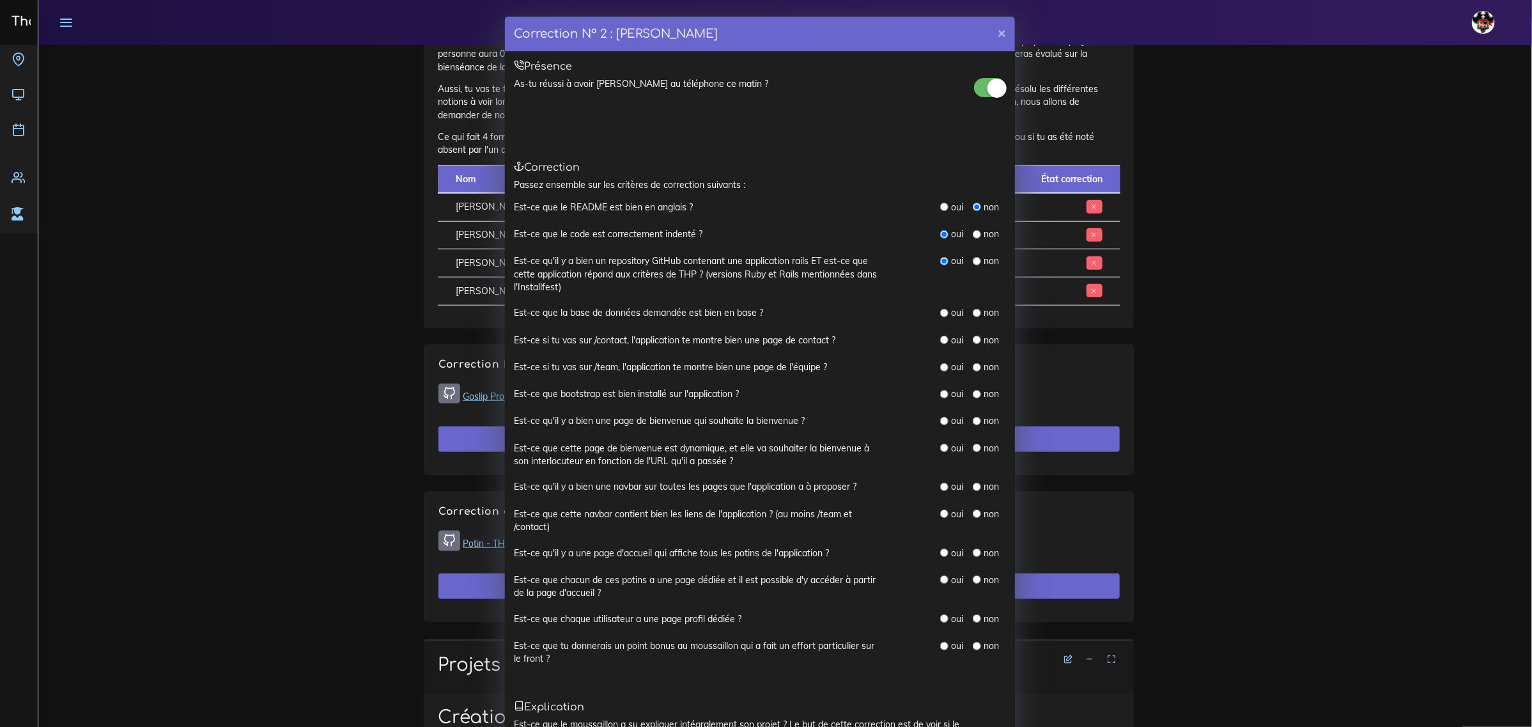
drag, startPoint x: 969, startPoint y: 314, endPoint x: 975, endPoint y: 324, distance: 11.5
click at [973, 314] on input "radio" at bounding box center [977, 313] width 8 height 8
radio input "true"
click at [973, 340] on input "radio" at bounding box center [977, 339] width 8 height 8
radio input "true"
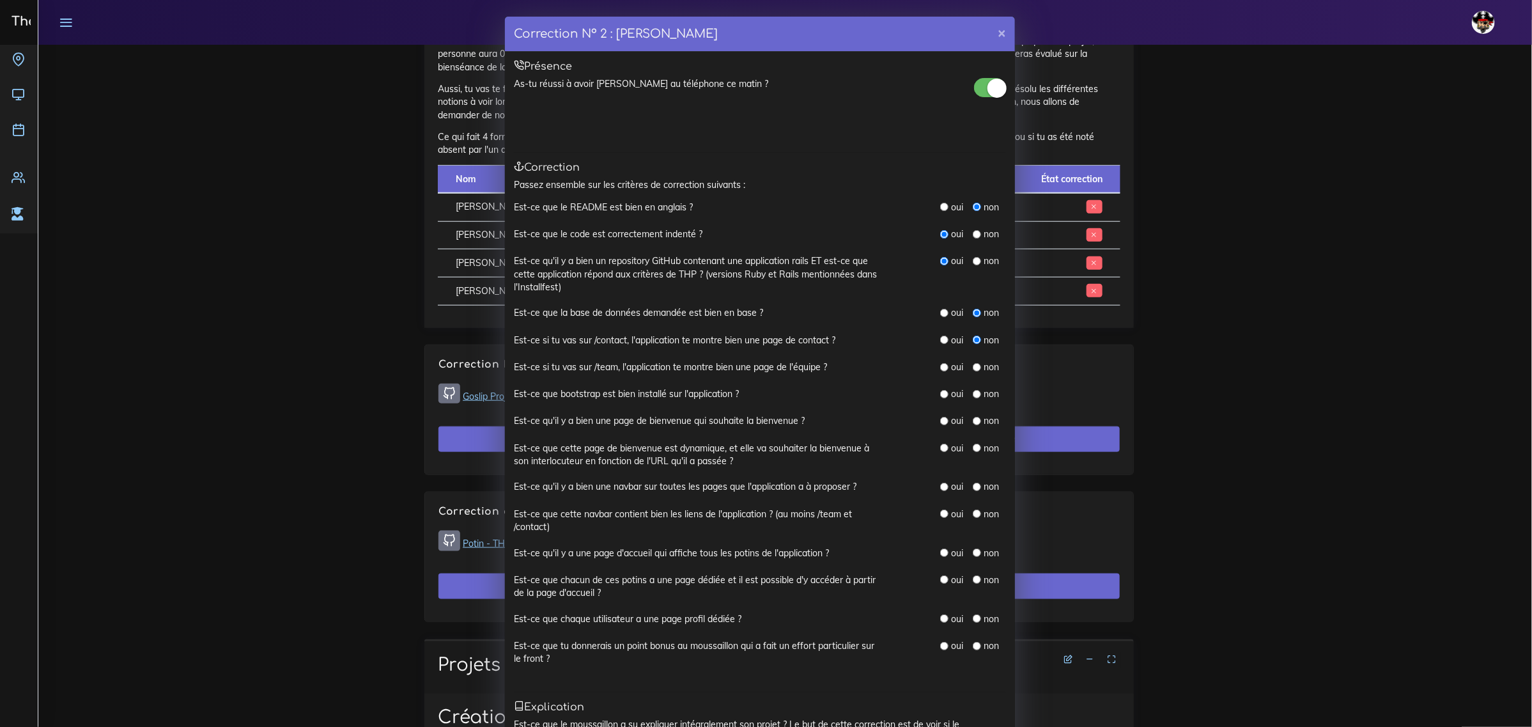
click at [973, 369] on input "radio" at bounding box center [977, 367] width 8 height 8
radio input "true"
click at [973, 395] on input "radio" at bounding box center [977, 394] width 8 height 8
radio input "true"
click at [973, 420] on input "radio" at bounding box center [977, 421] width 8 height 8
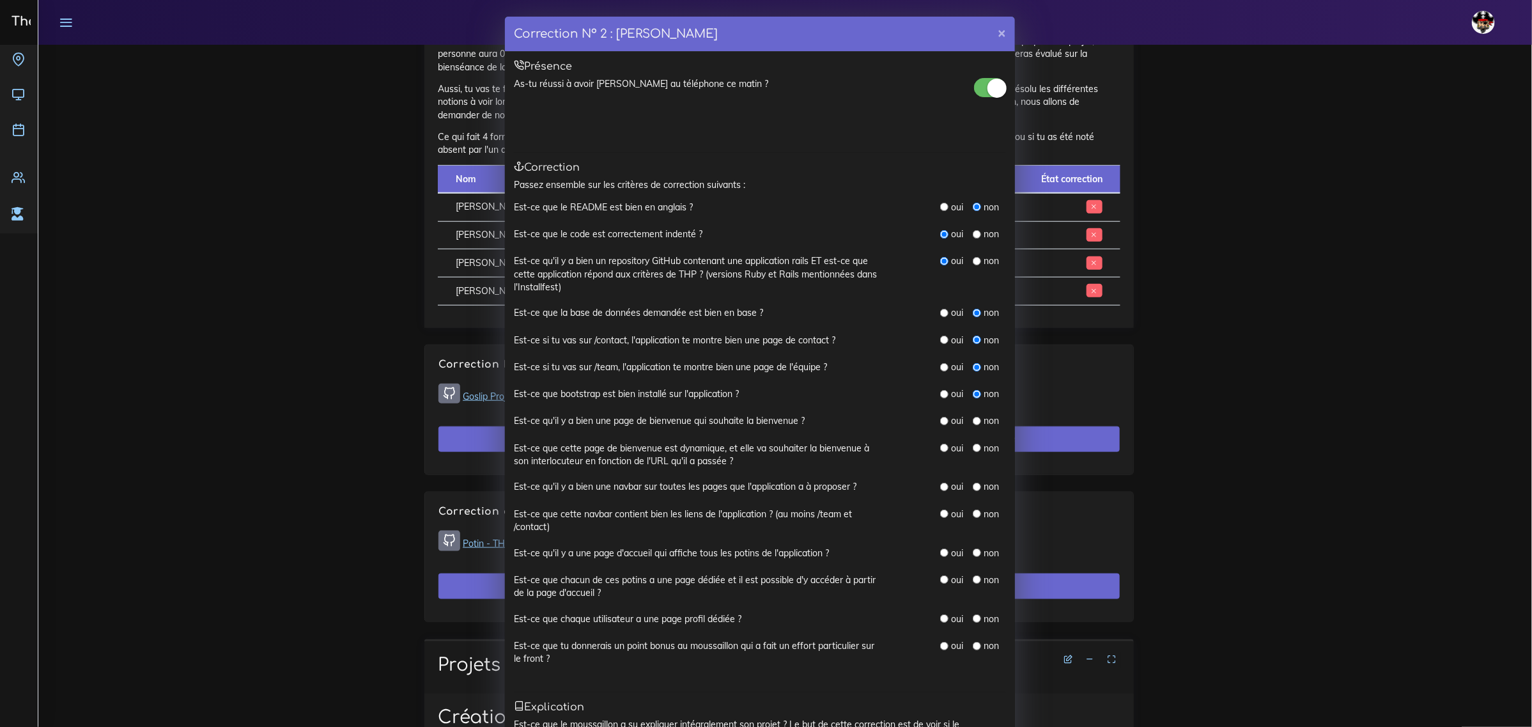
radio input "true"
click at [973, 445] on input "radio" at bounding box center [977, 447] width 8 height 8
radio input "true"
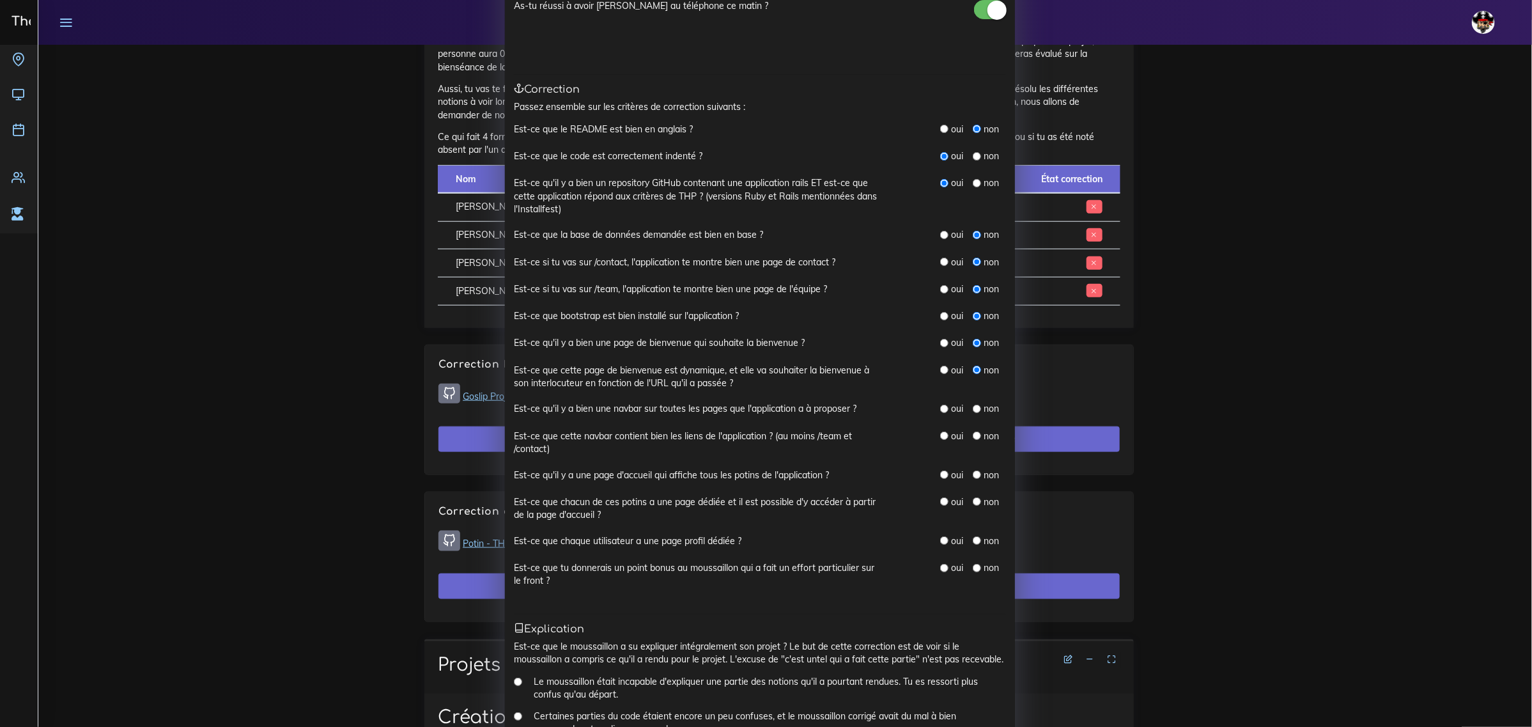
scroll to position [80, 0]
click at [973, 408] on input "radio" at bounding box center [977, 407] width 8 height 8
radio input "true"
click at [973, 433] on input "radio" at bounding box center [977, 433] width 8 height 8
radio input "true"
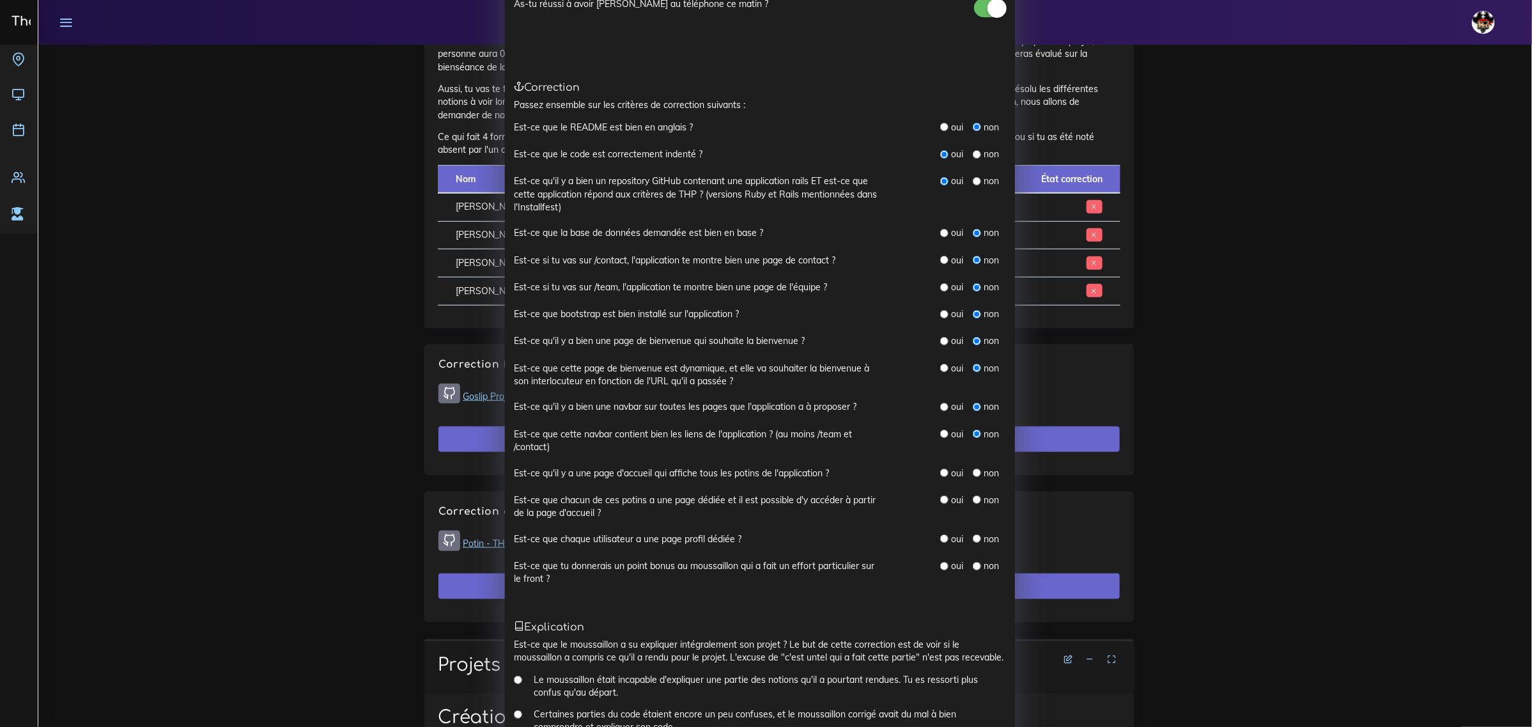
click at [973, 473] on input "radio" at bounding box center [977, 472] width 8 height 8
radio input "true"
click at [973, 500] on input "radio" at bounding box center [977, 499] width 8 height 8
radio input "true"
click at [973, 540] on input "radio" at bounding box center [977, 538] width 8 height 8
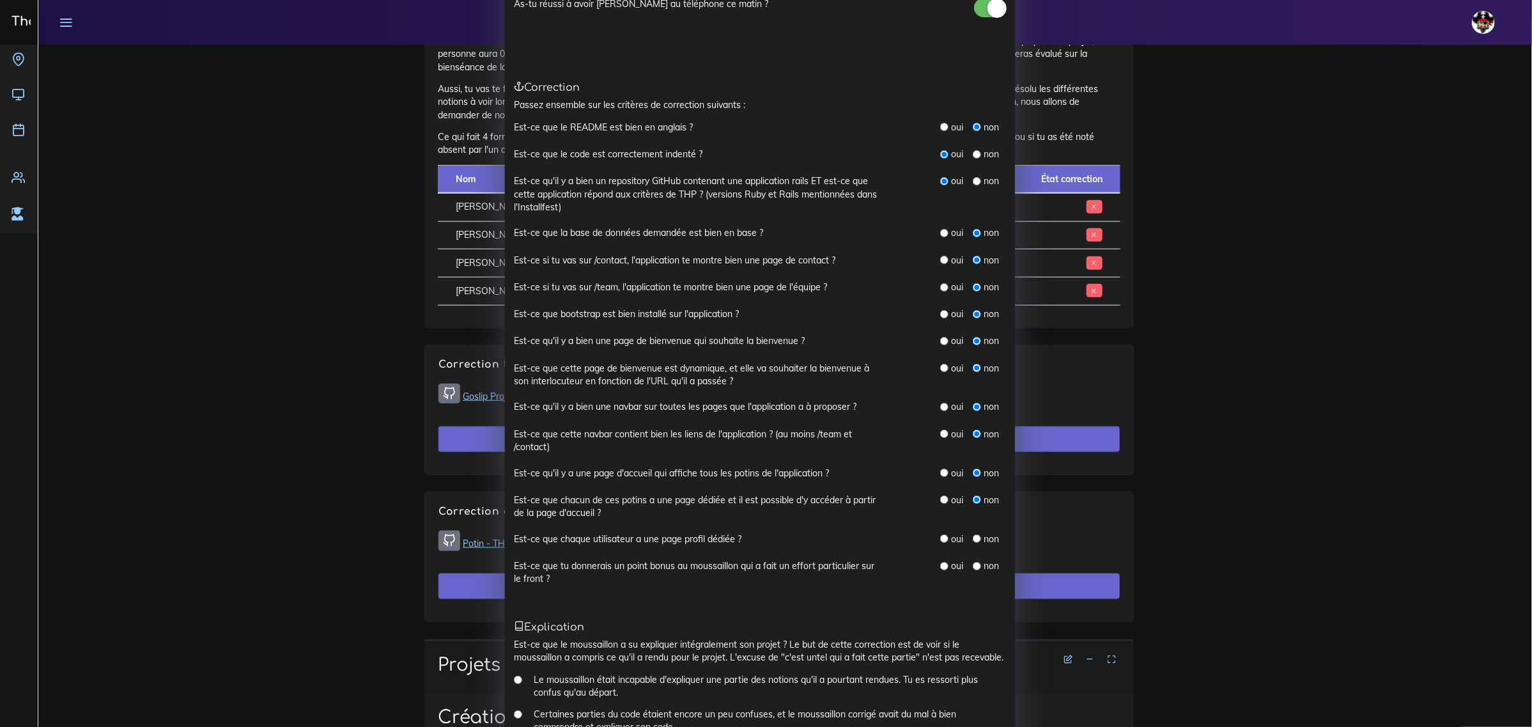
radio input "true"
click at [973, 563] on input "radio" at bounding box center [977, 566] width 8 height 8
radio input "true"
drag, startPoint x: 937, startPoint y: 258, endPoint x: 937, endPoint y: 266, distance: 9.0
click at [940, 259] on input "radio" at bounding box center [944, 260] width 8 height 8
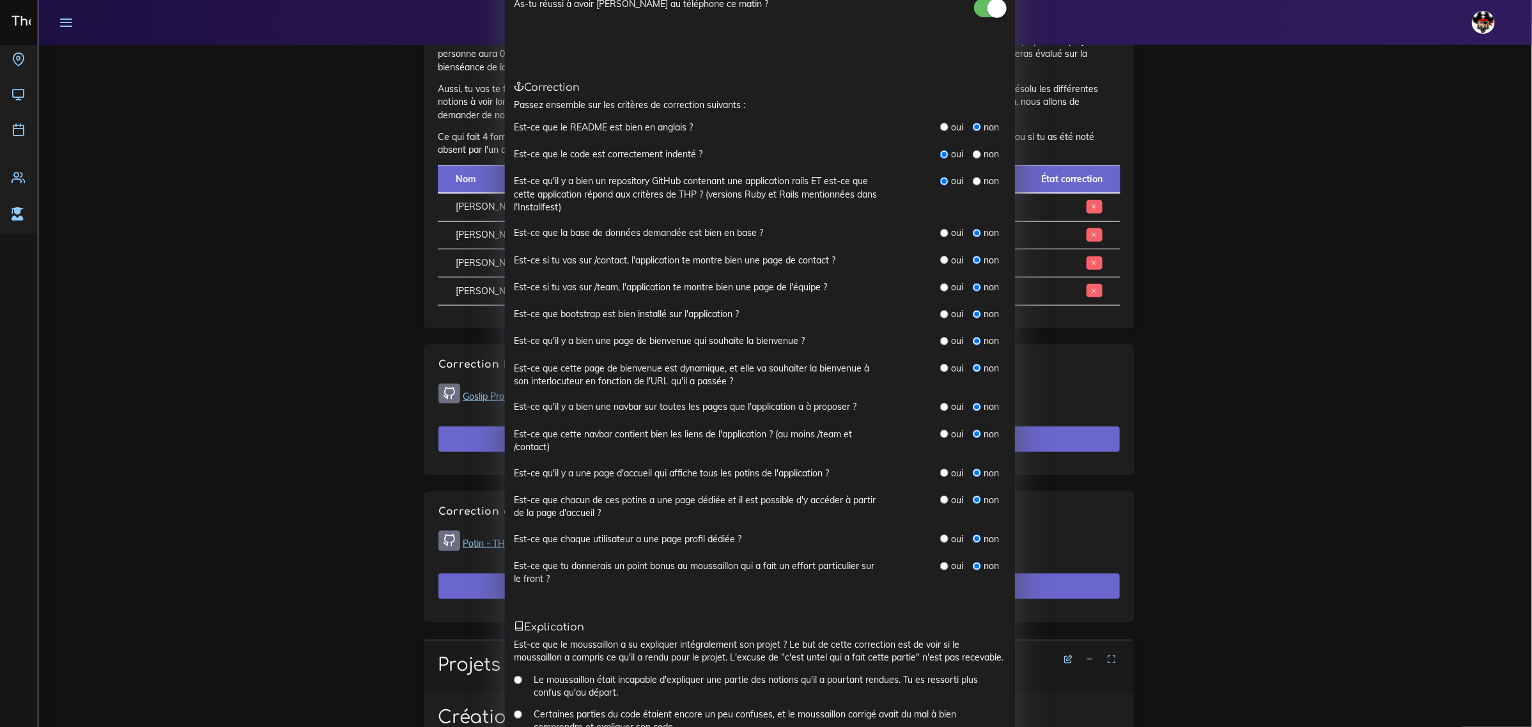
radio input "true"
click at [940, 286] on input "radio" at bounding box center [944, 287] width 8 height 8
radio input "true"
click at [940, 313] on input "radio" at bounding box center [944, 314] width 8 height 8
radio input "true"
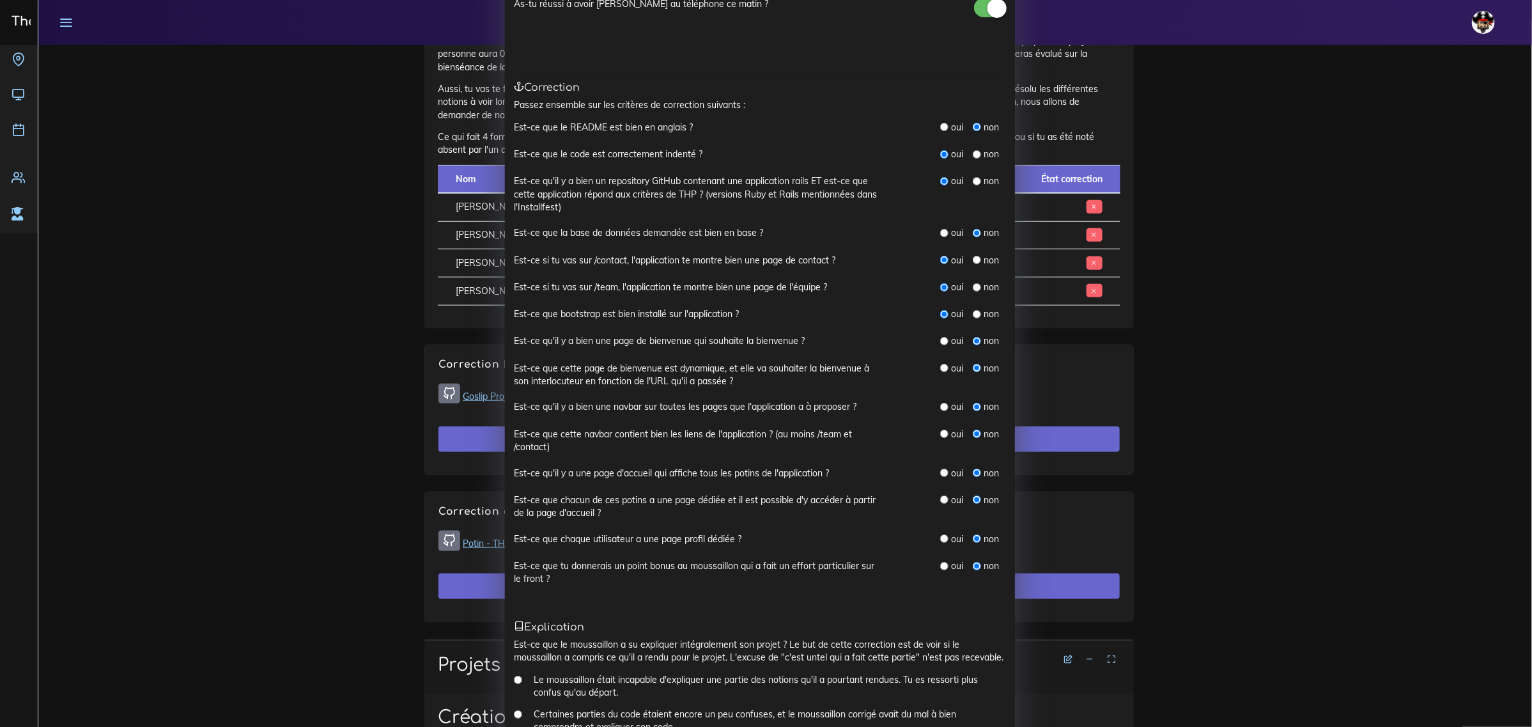
click at [940, 342] on input "radio" at bounding box center [944, 341] width 8 height 8
radio input "true"
click at [940, 408] on input "radio" at bounding box center [944, 407] width 8 height 8
radio input "true"
click at [940, 435] on input "radio" at bounding box center [944, 433] width 8 height 8
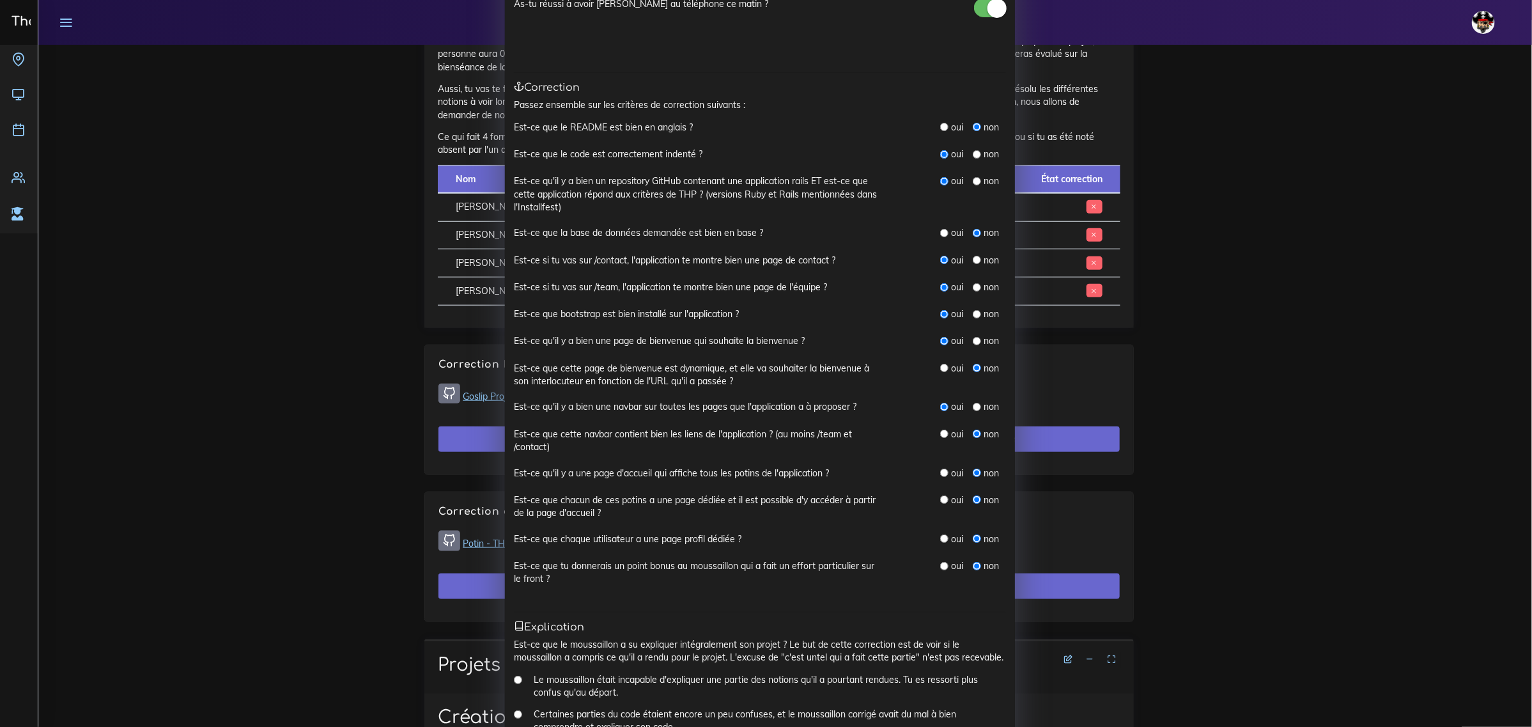
radio input "true"
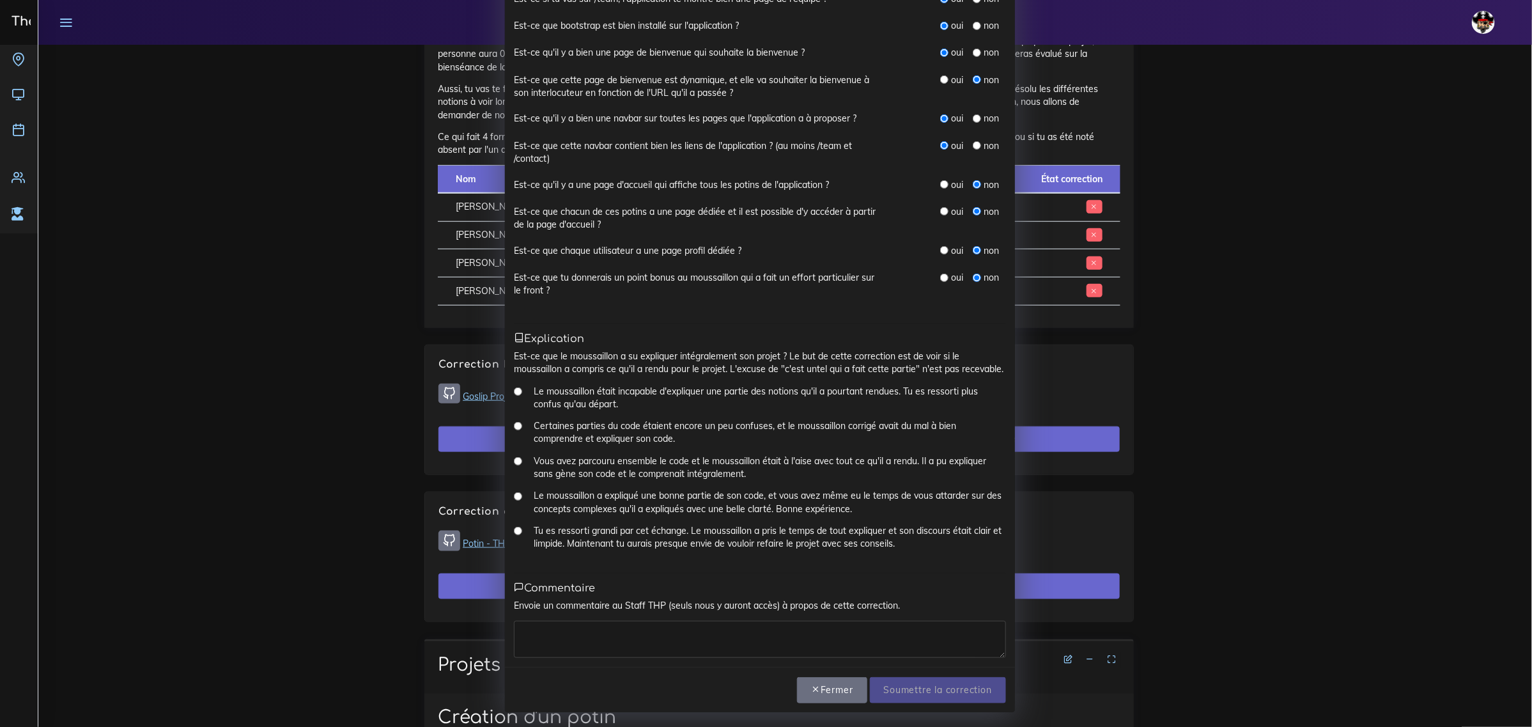
scroll to position [371, 0]
click at [514, 493] on input "Le moussaillon a expliqué une bonne partie de son code, et vous avez même eu le…" at bounding box center [518, 495] width 8 height 8
radio input "true"
click at [547, 462] on label "Vous avez parcouru ensemble le code et le moussaillon était à l'aise avec tout …" at bounding box center [770, 466] width 472 height 26
click at [514, 458] on input "Vous avez parcouru ensemble le code et le moussaillon était à l'aise avec tout …" at bounding box center [518, 460] width 8 height 8
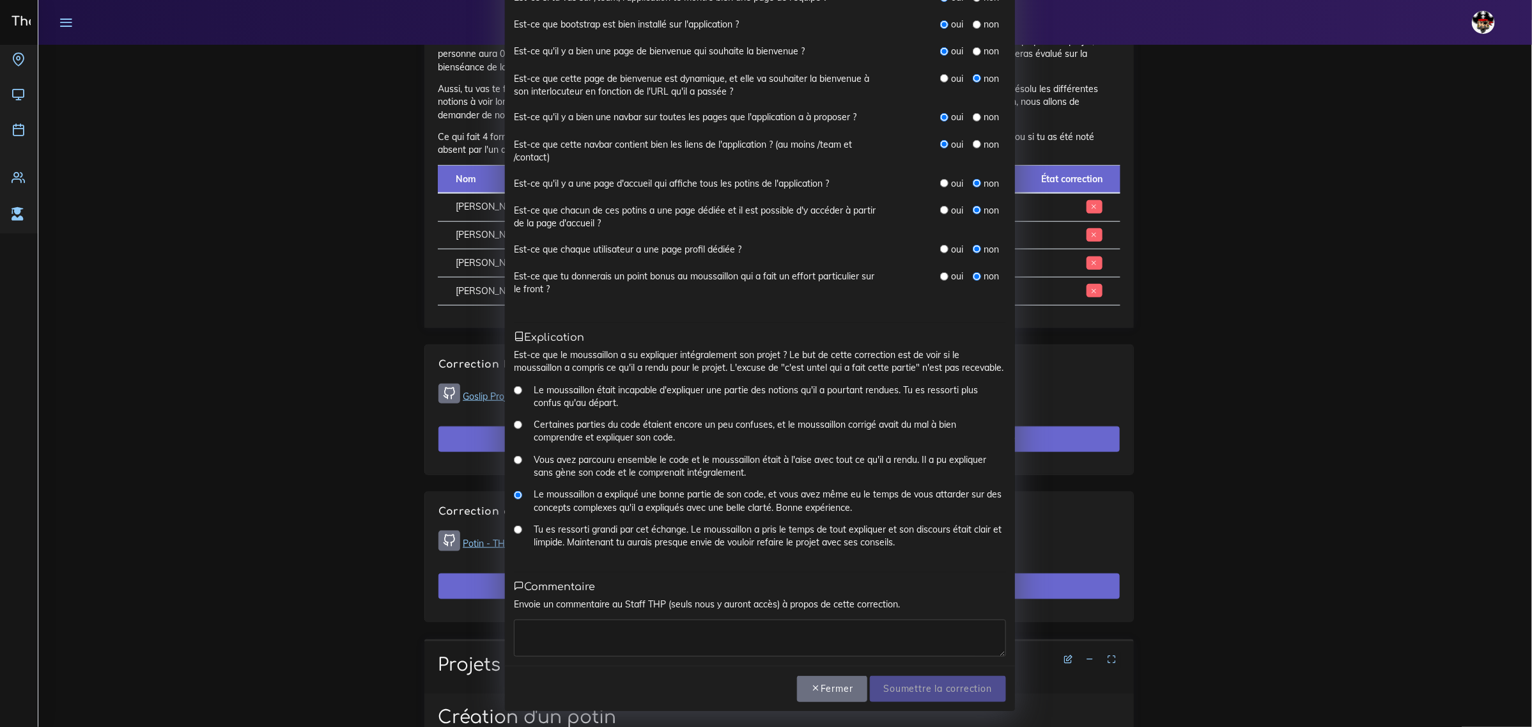
radio input "true"
click at [558, 625] on textarea at bounding box center [760, 637] width 492 height 37
type textarea "L"
type textarea "Bien joué la nav bar est vraiment propre"
click at [925, 691] on input "Soumettre la correction" at bounding box center [938, 688] width 136 height 26
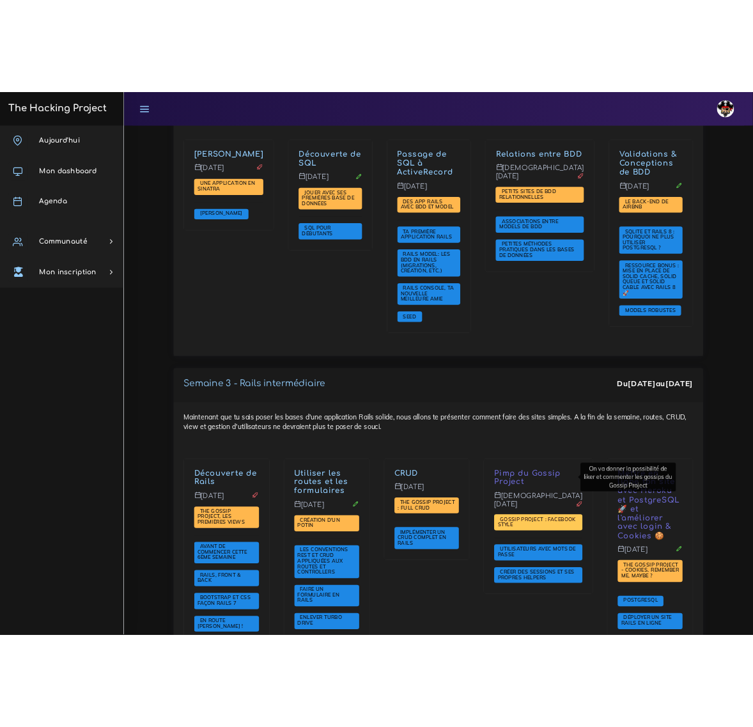
scroll to position [2236, 0]
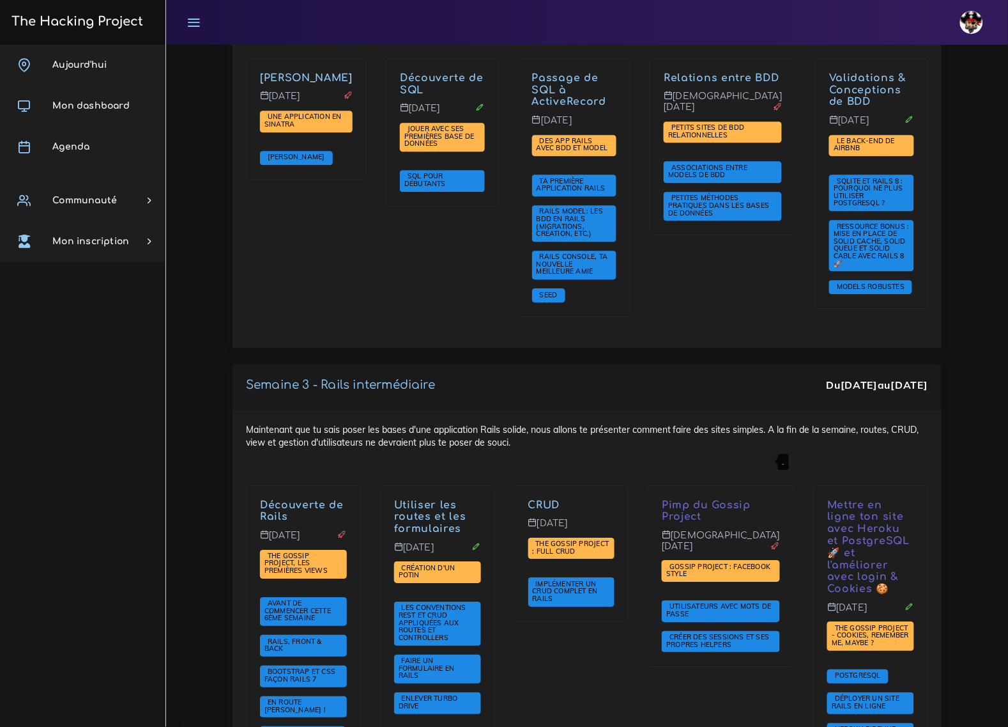
click at [722, 499] on p "Pimp du Gossip Project" at bounding box center [721, 511] width 118 height 24
click at [822, 486] on div "Mettre en ligne ton site avec Heroku et PostgreSQL 🚀 et l'améliorer avec login …" at bounding box center [871, 634] width 114 height 296
click at [702, 499] on p "Pimp du Gossip Project" at bounding box center [721, 511] width 118 height 24
click at [707, 413] on div "Maintenant que tu sais poser les bases d'une application Rails solide, nous all…" at bounding box center [587, 611] width 709 height 403
click at [701, 499] on p "Pimp du Gossip Project" at bounding box center [721, 511] width 118 height 24
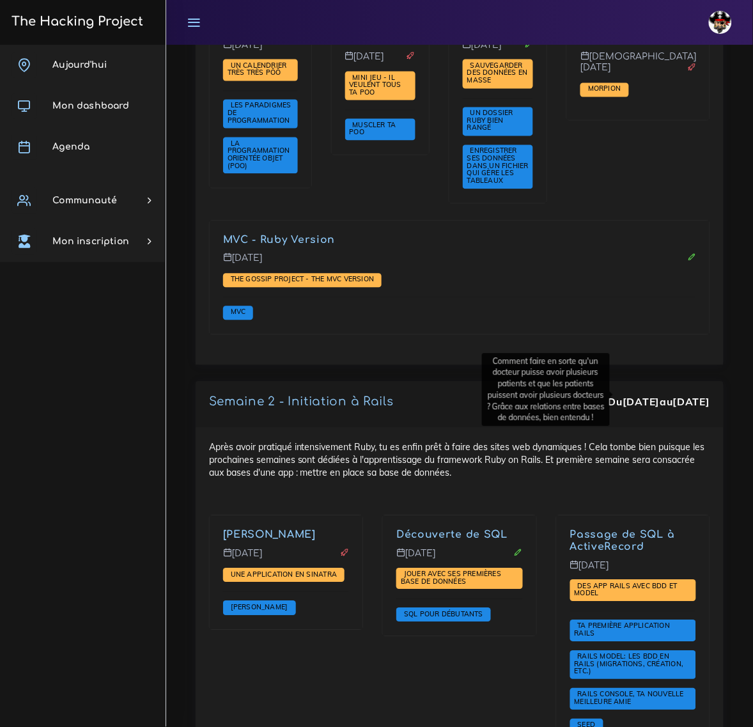
scroll to position [2476, 0]
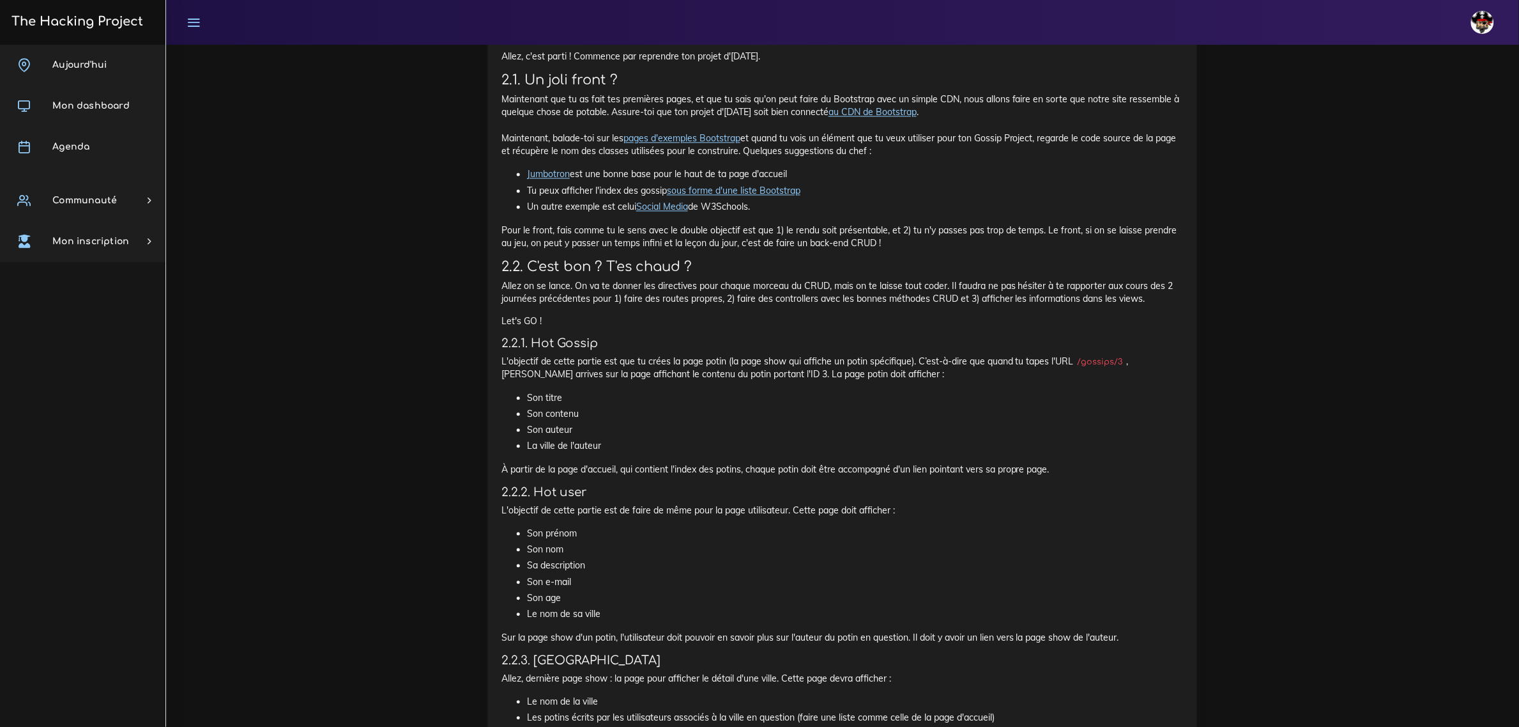
scroll to position [1038, 0]
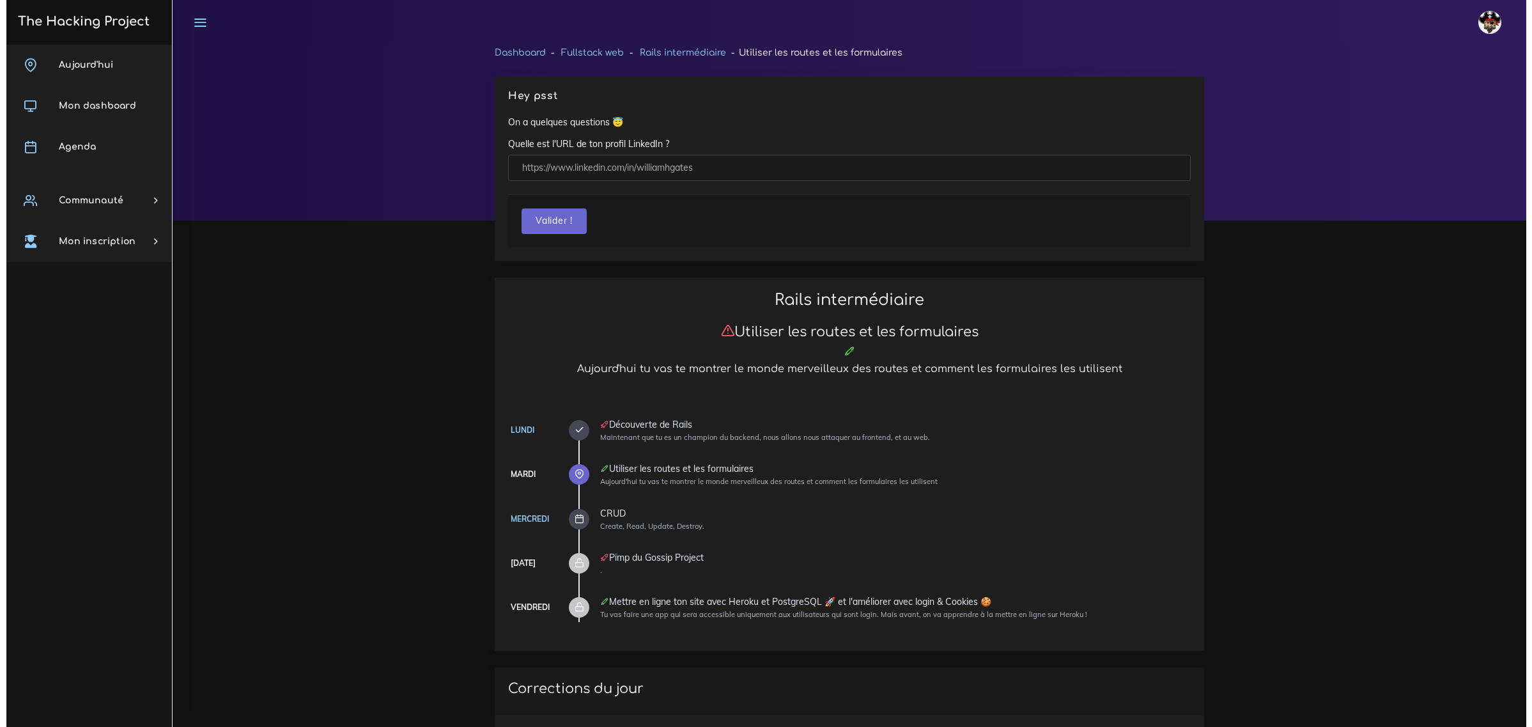
scroll to position [707, 0]
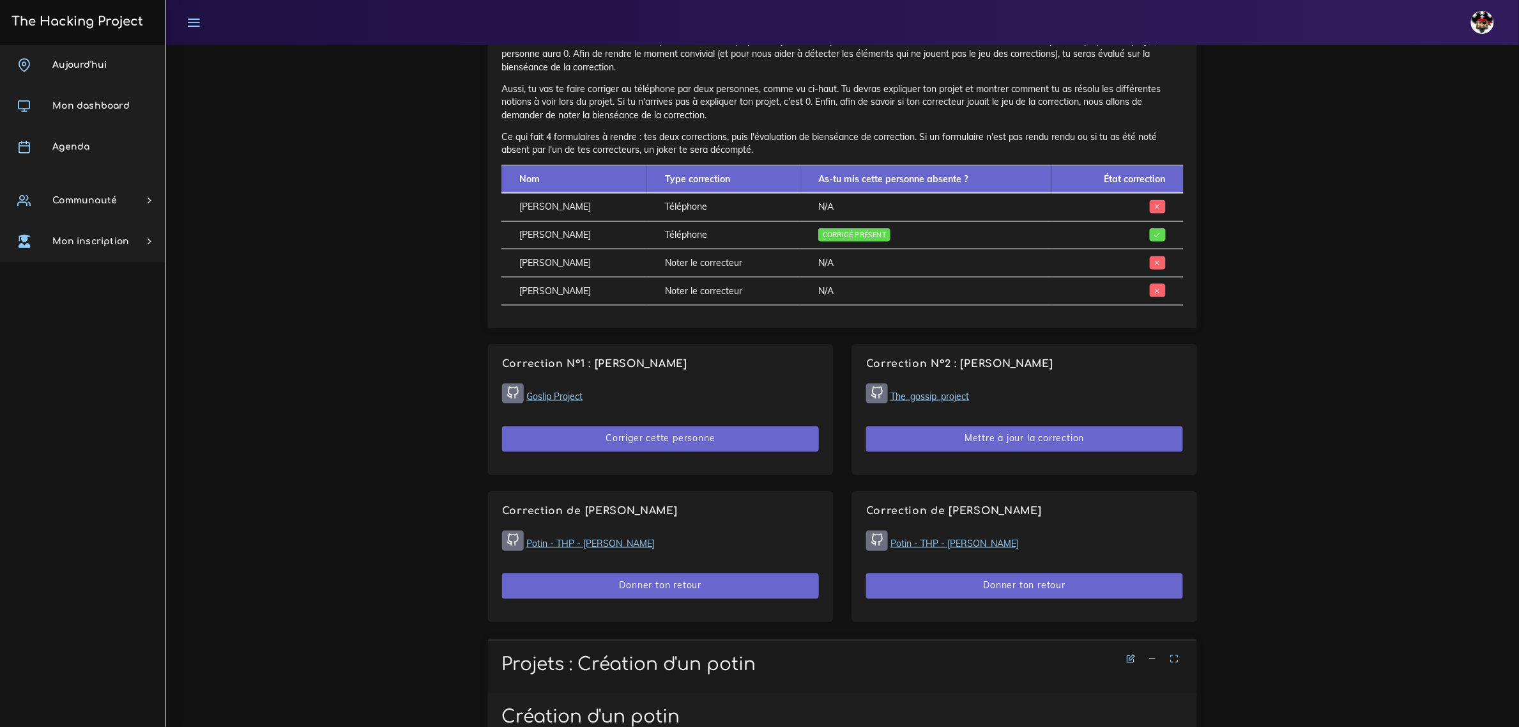
click at [691, 452] on button "Corriger cette personne" at bounding box center [660, 439] width 317 height 26
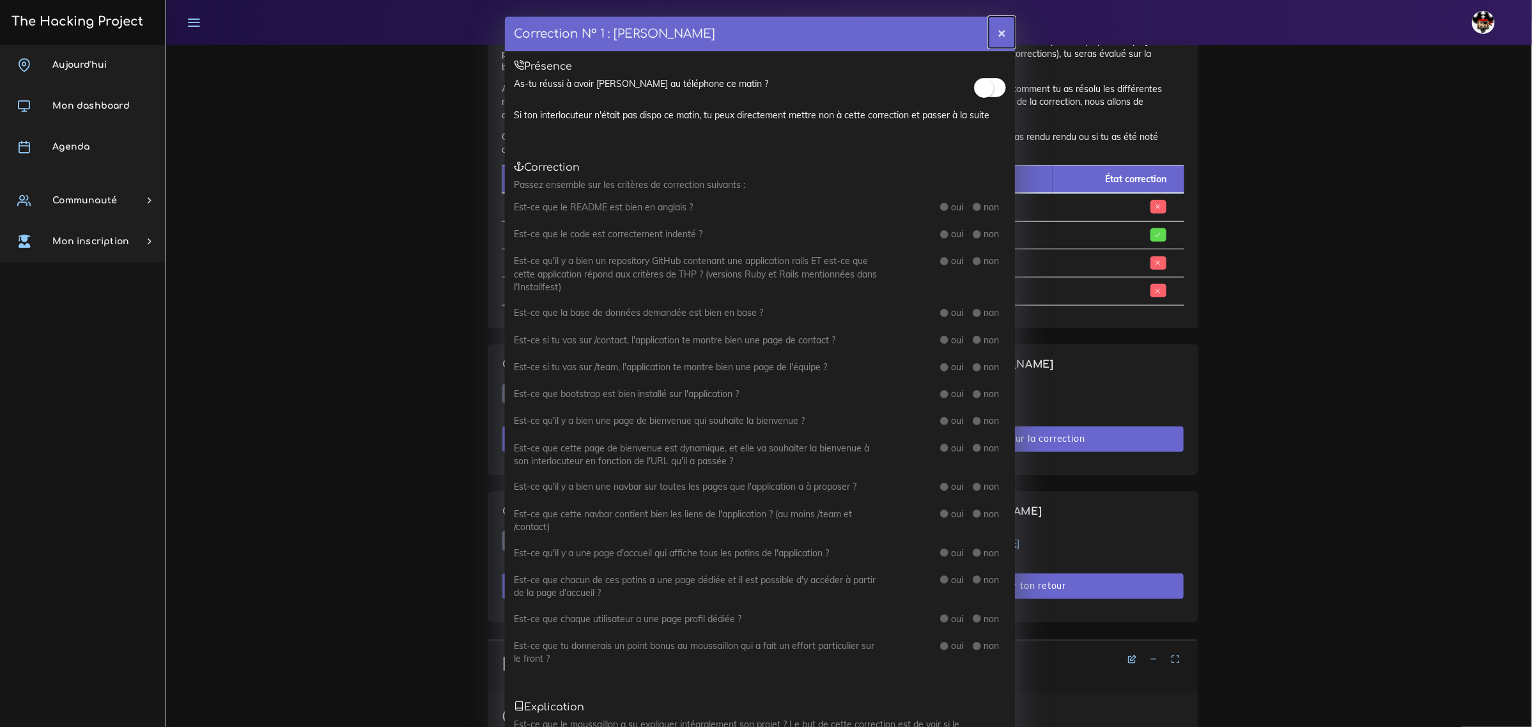
click at [1001, 30] on button "×" at bounding box center [1001, 32] width 26 height 31
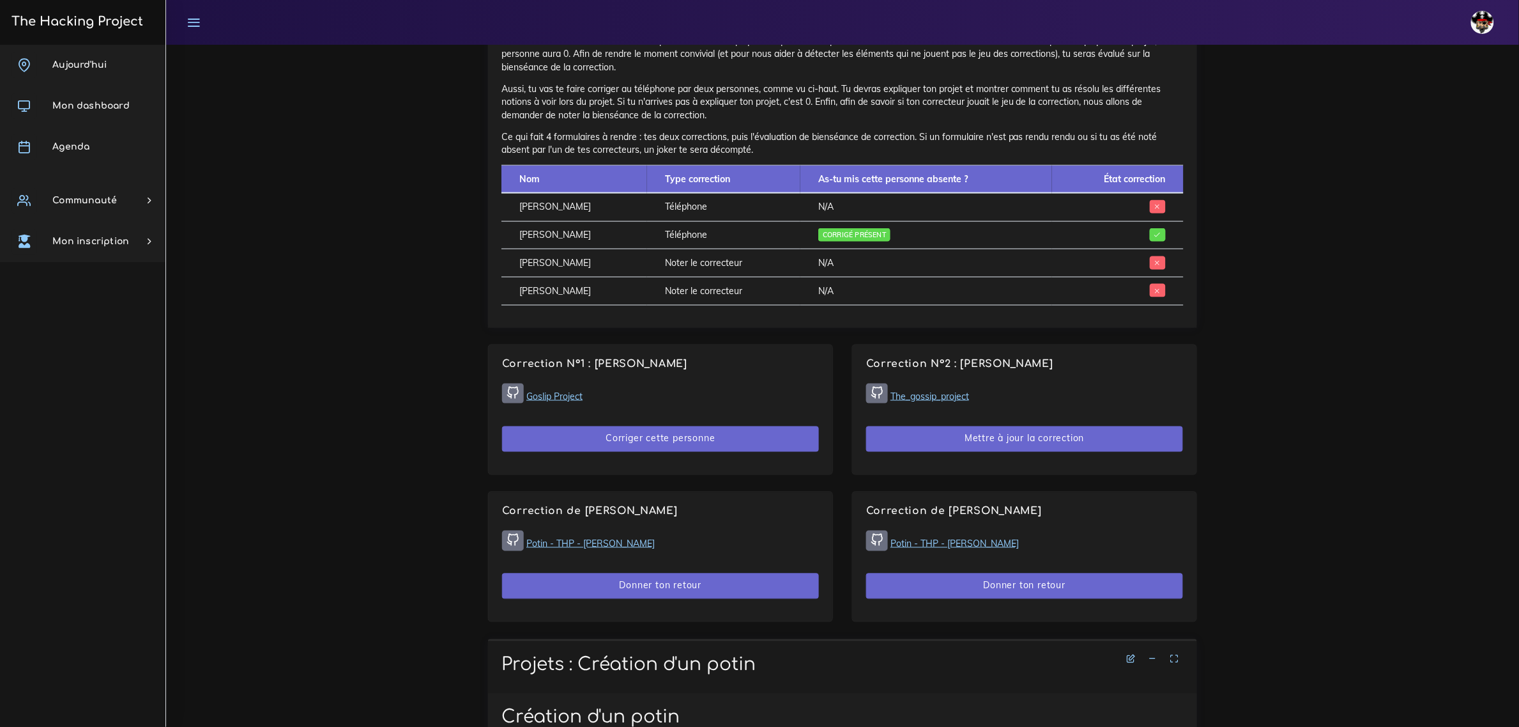
click at [555, 401] on link "Goslip Project" at bounding box center [555, 396] width 56 height 12
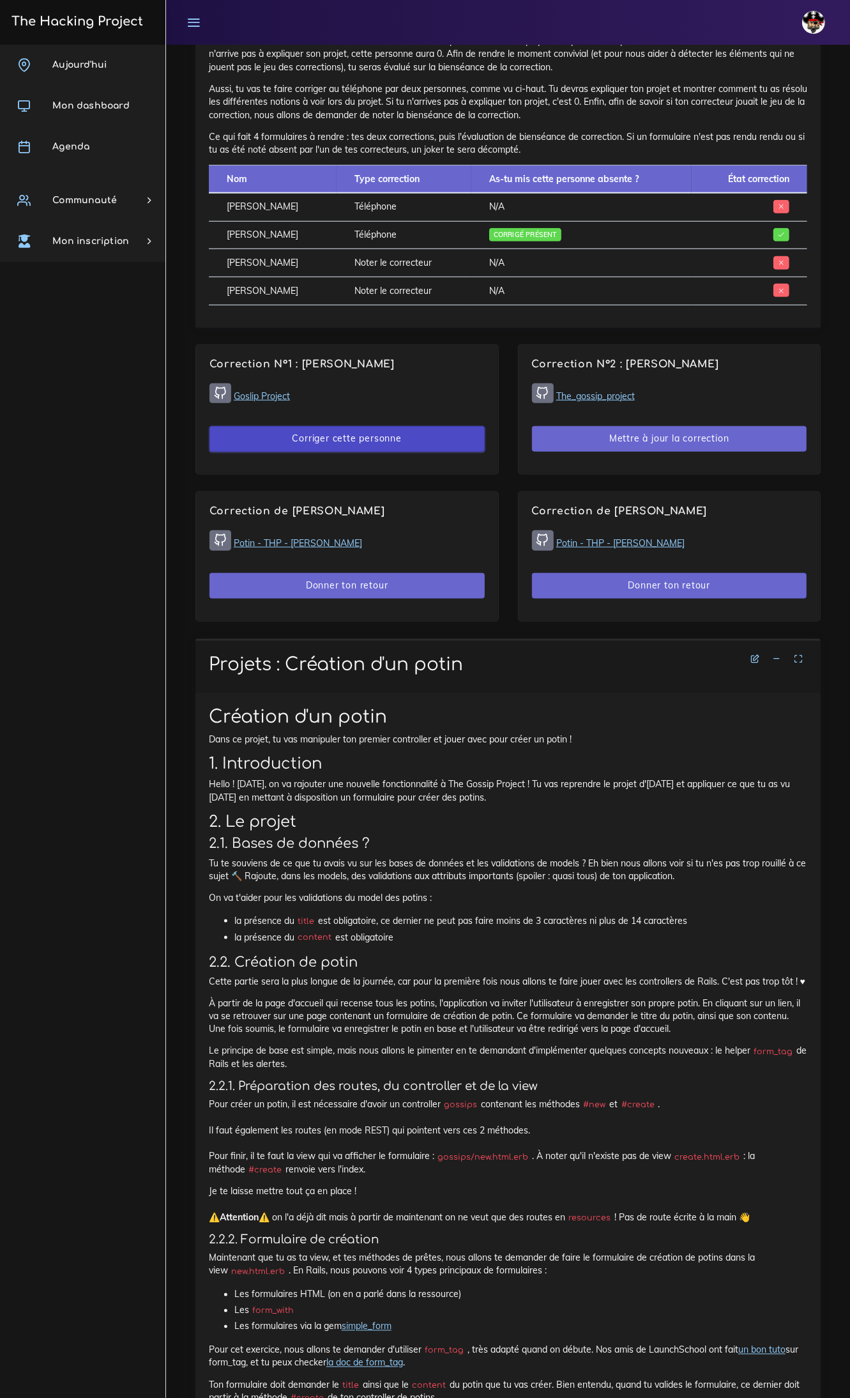
click at [327, 438] on button "Corriger cette personne" at bounding box center [347, 439] width 275 height 26
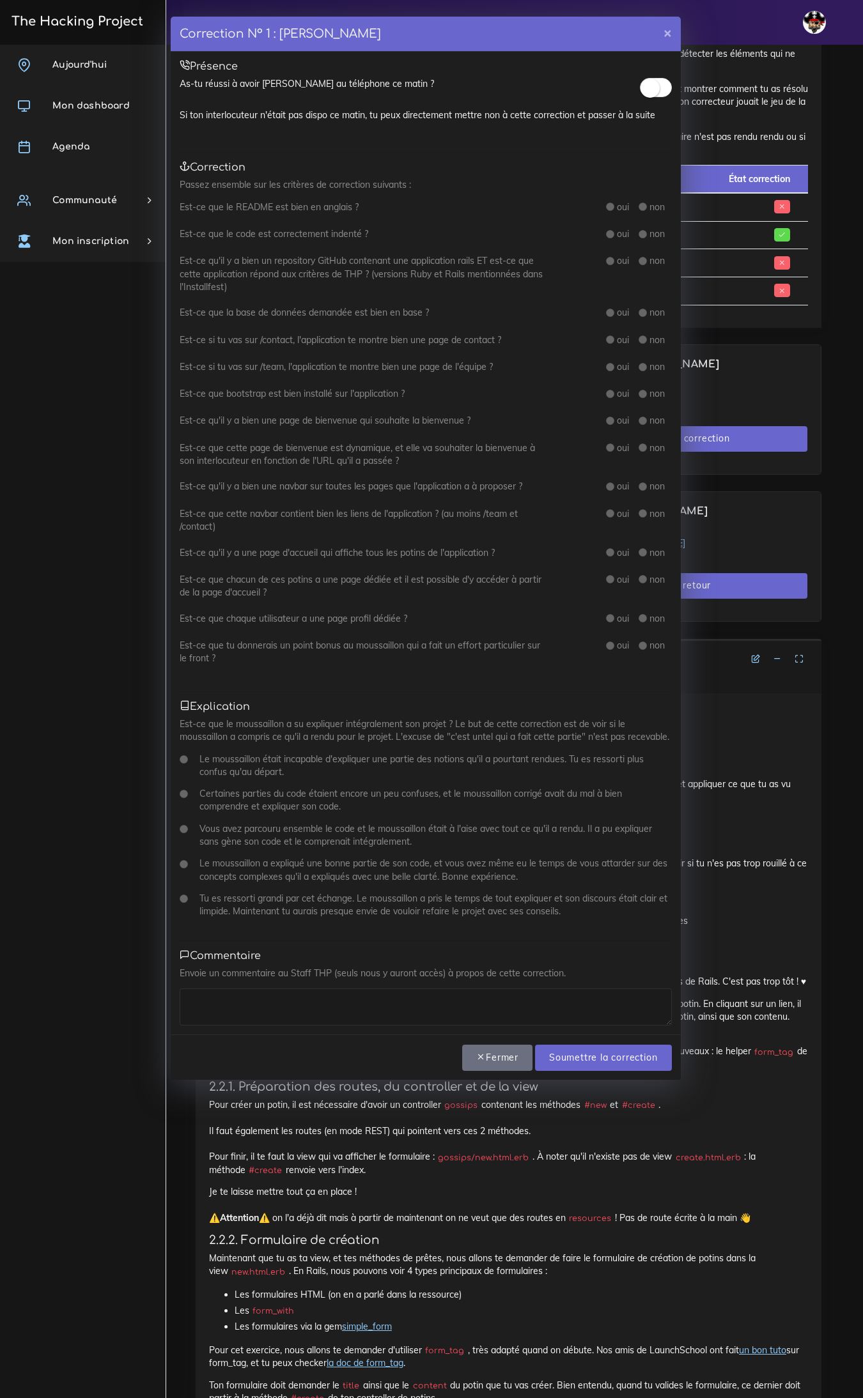
click at [653, 81] on small at bounding box center [649, 88] width 19 height 19
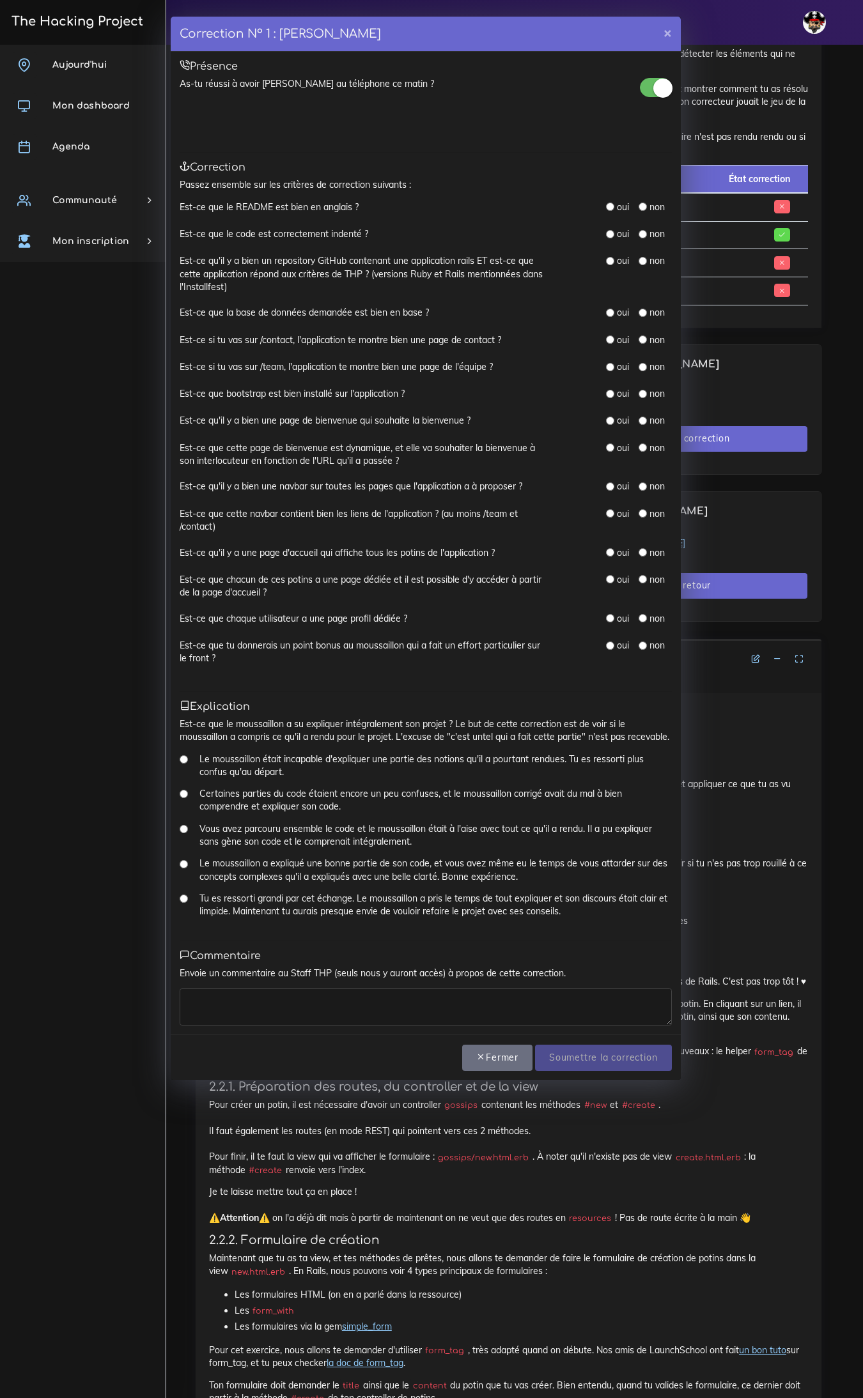
click at [617, 206] on label "oui" at bounding box center [623, 207] width 12 height 13
click at [611, 235] on input "radio" at bounding box center [610, 234] width 8 height 8
radio input "true"
click at [614, 263] on div "oui" at bounding box center [617, 260] width 23 height 13
click at [611, 310] on input "radio" at bounding box center [610, 313] width 8 height 8
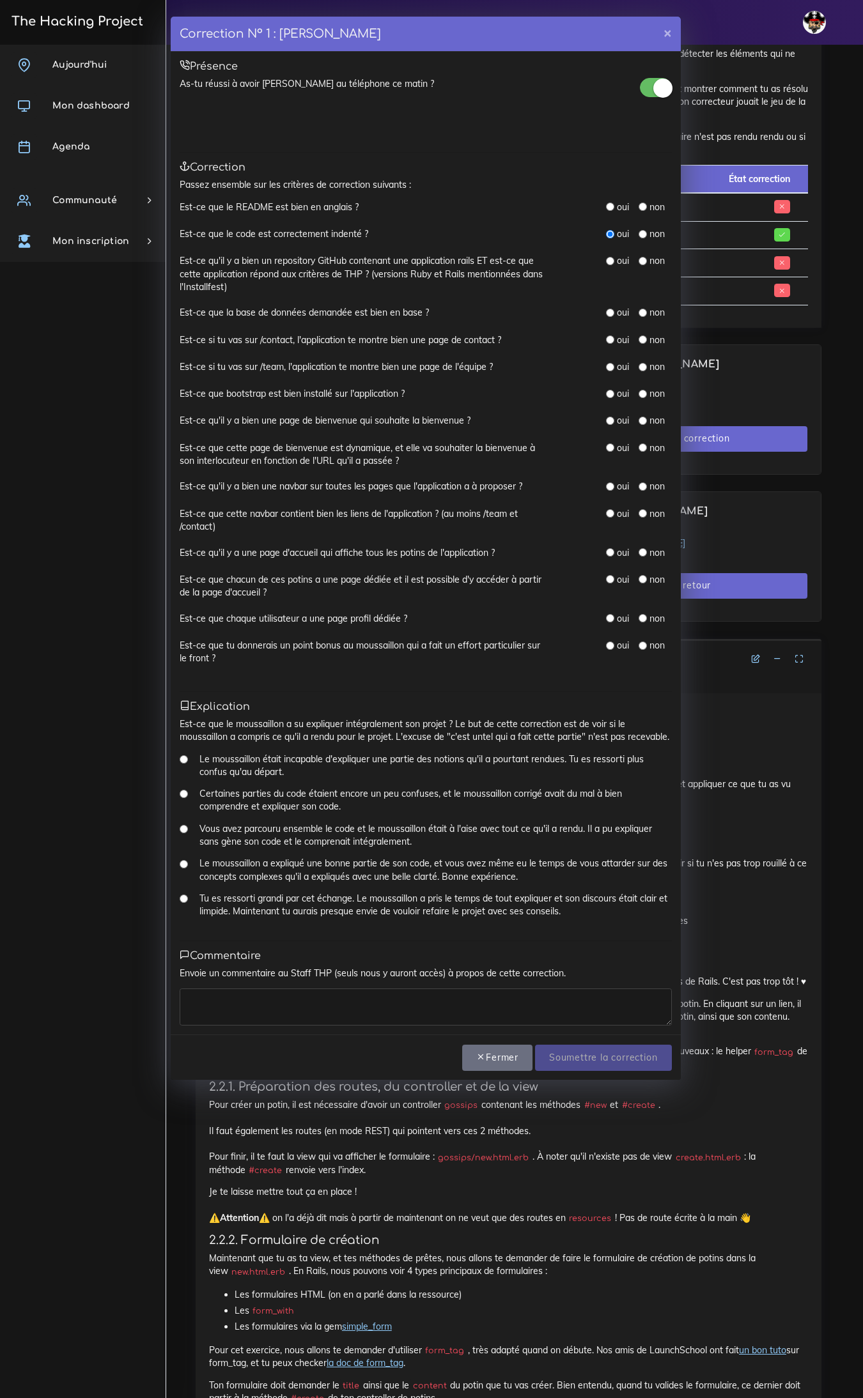
radio input "true"
click at [608, 340] on input "radio" at bounding box center [610, 339] width 8 height 8
radio input "true"
click at [609, 366] on input "radio" at bounding box center [610, 367] width 8 height 8
radio input "true"
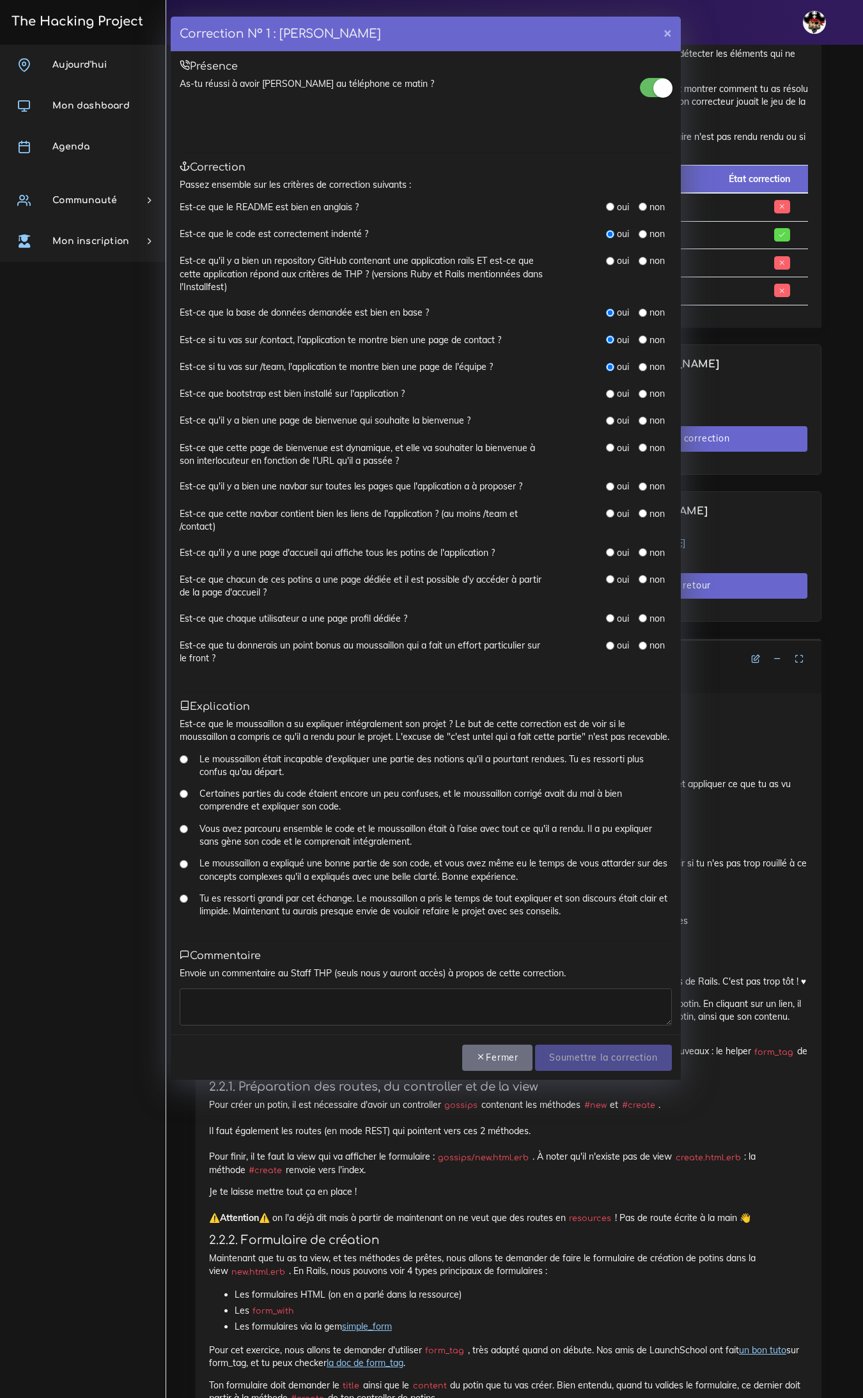
click at [608, 419] on input "radio" at bounding box center [610, 421] width 8 height 8
radio input "true"
click at [617, 484] on label "oui" at bounding box center [623, 486] width 12 height 13
click at [608, 486] on input "radio" at bounding box center [610, 486] width 8 height 8
radio input "true"
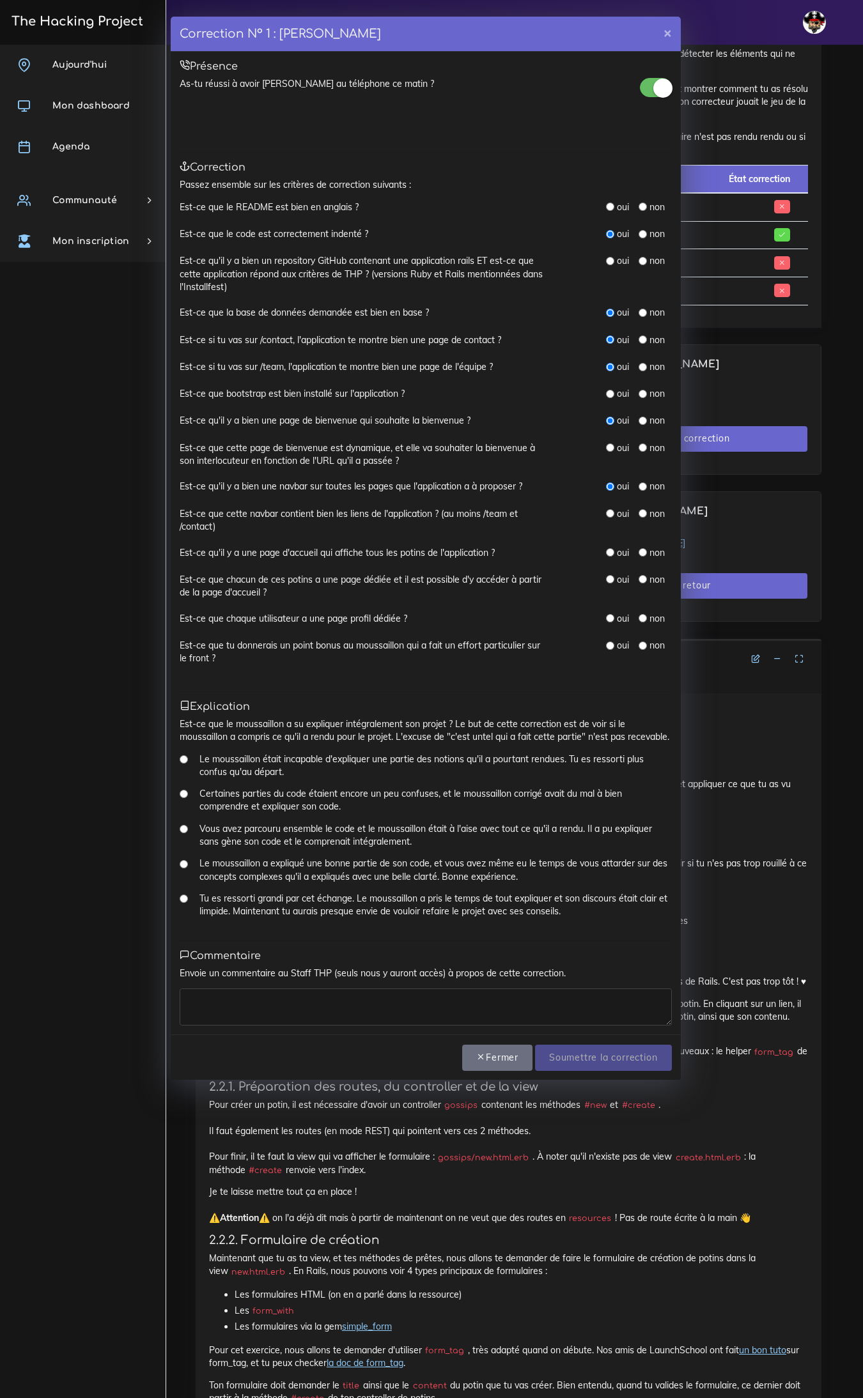
click at [608, 553] on input "radio" at bounding box center [610, 552] width 8 height 8
radio input "true"
click at [611, 513] on input "radio" at bounding box center [610, 513] width 8 height 8
radio input "true"
click at [643, 580] on input "radio" at bounding box center [642, 579] width 8 height 8
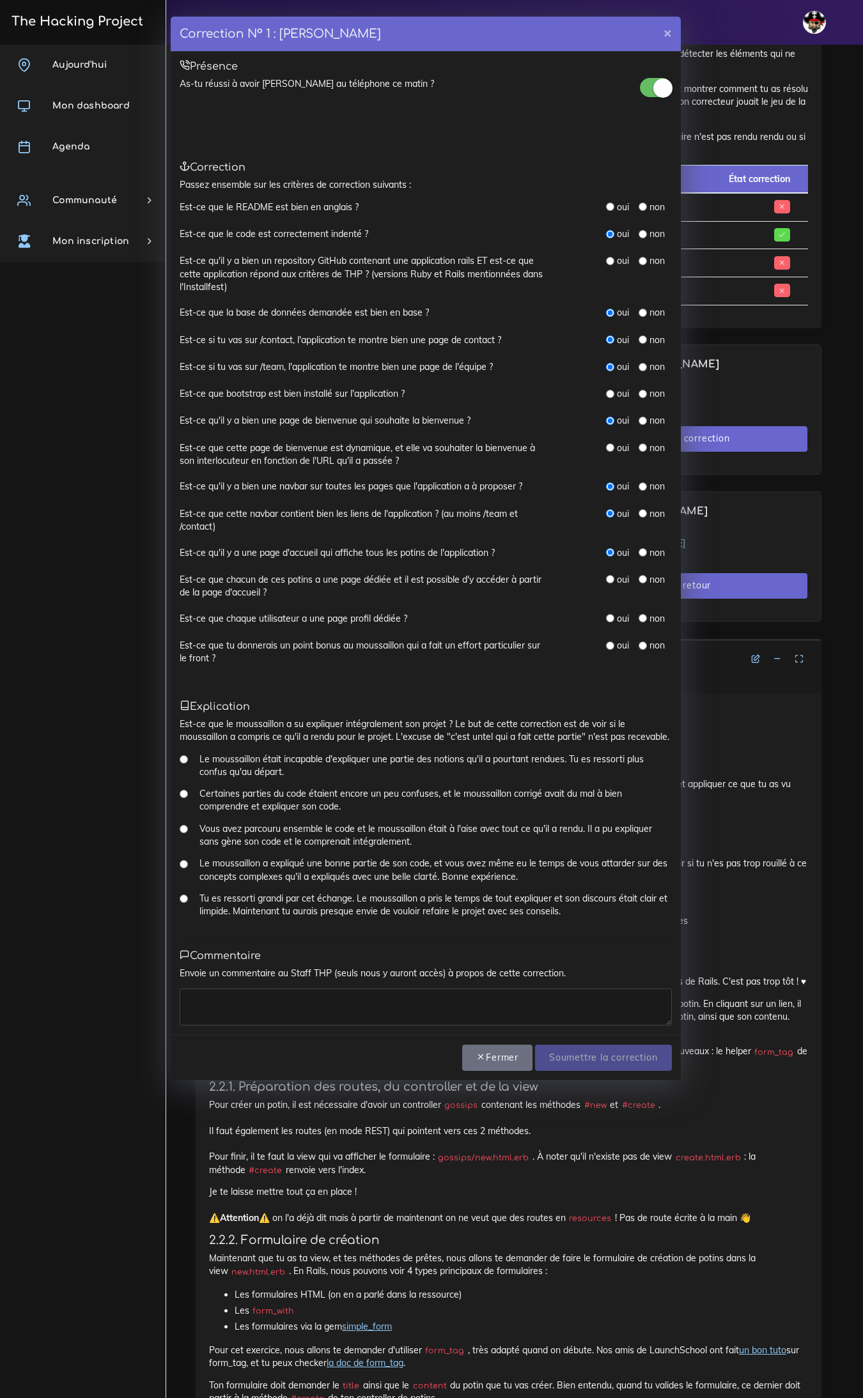
radio input "true"
click at [641, 622] on input "radio" at bounding box center [642, 618] width 8 height 8
radio input "true"
click at [615, 645] on div "oui" at bounding box center [617, 645] width 23 height 13
click at [608, 642] on input "radio" at bounding box center [610, 646] width 8 height 8
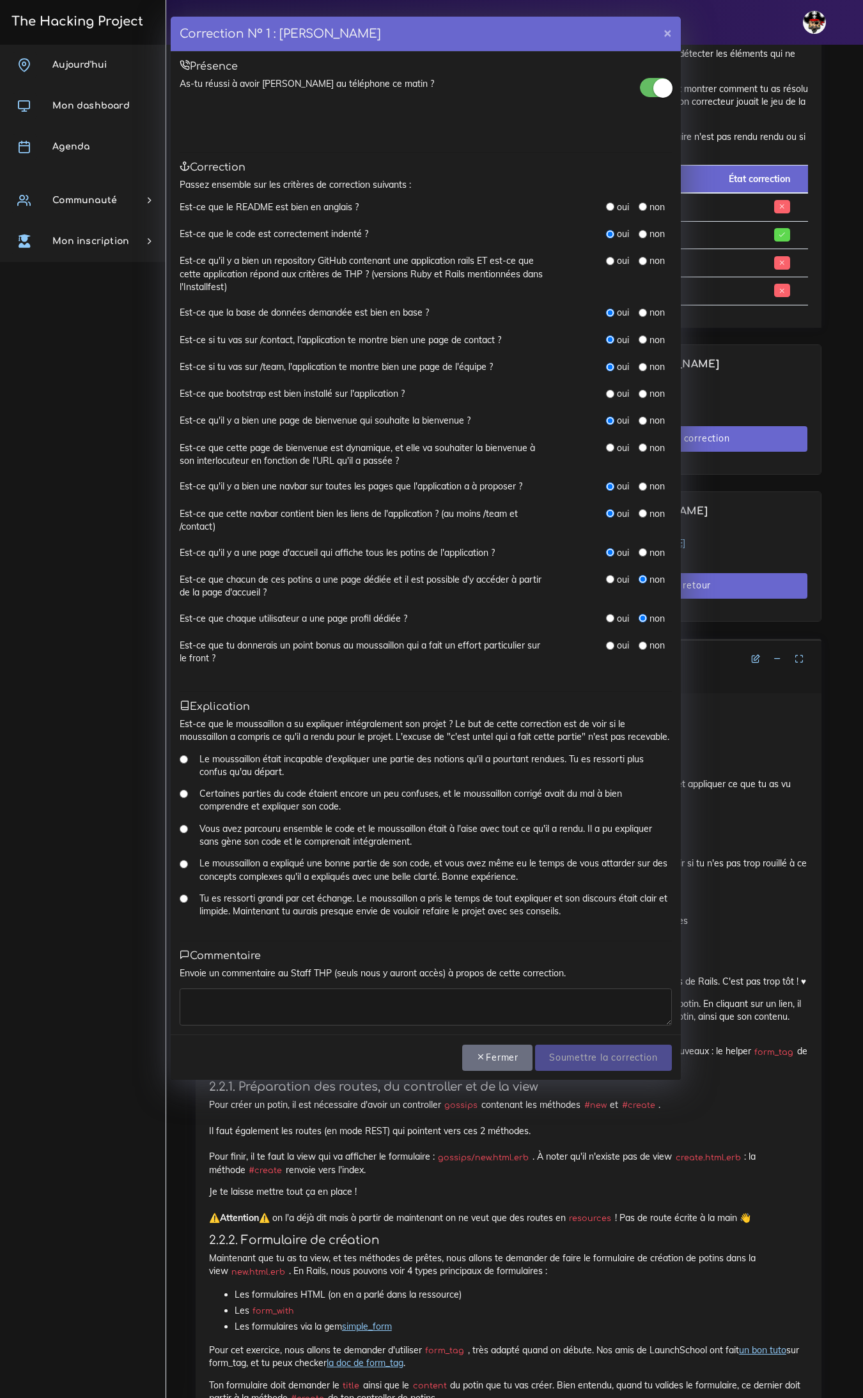
radio input "true"
click at [611, 260] on input "radio" at bounding box center [610, 261] width 8 height 8
radio input "true"
click at [608, 393] on input "radio" at bounding box center [610, 394] width 8 height 8
radio input "true"
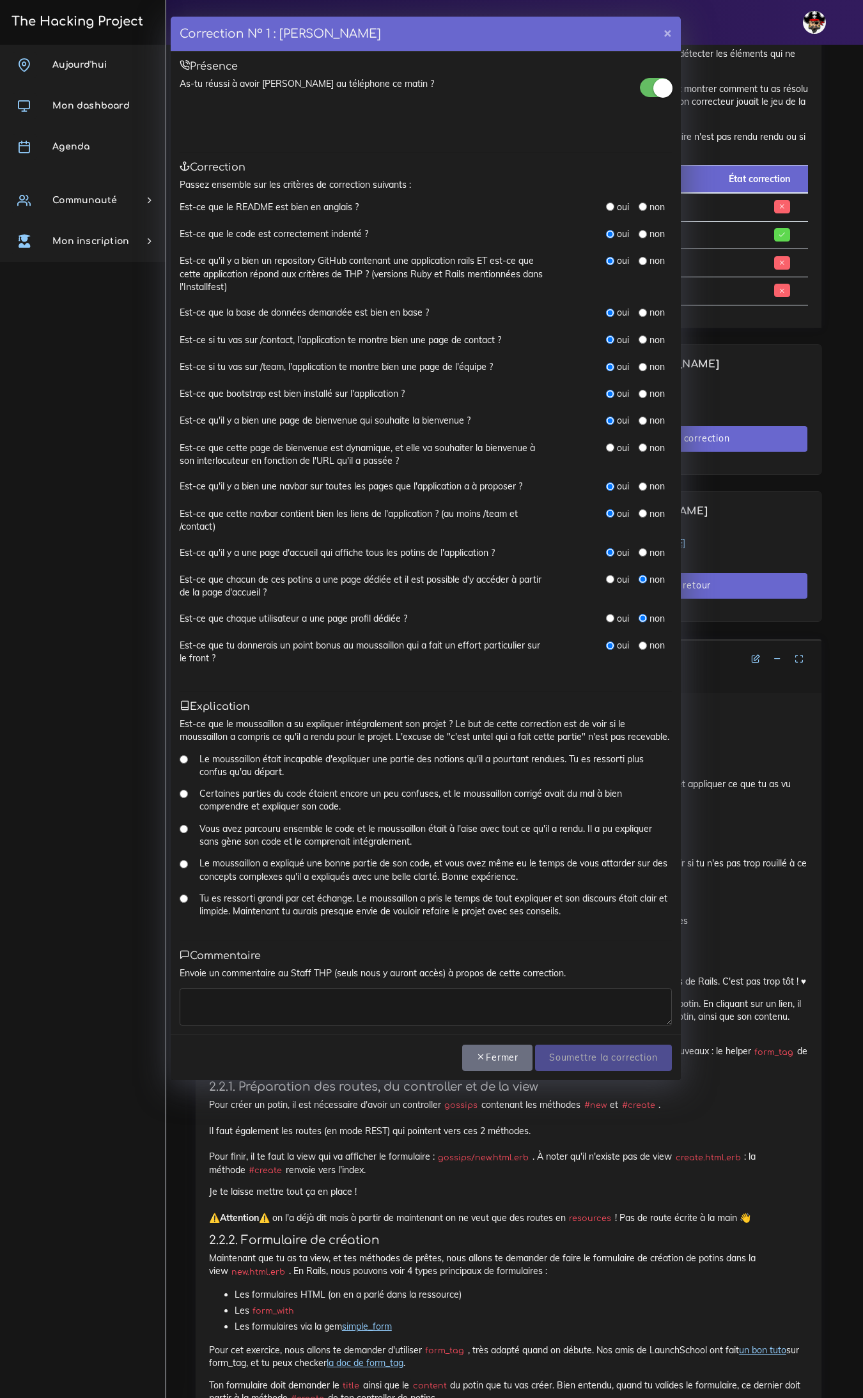
click at [640, 447] on input "radio" at bounding box center [642, 447] width 8 height 8
radio input "true"
click at [244, 726] on label "Vous avez parcouru ensemble le code et le moussaillon était à l'aise avec tout …" at bounding box center [435, 835] width 472 height 26
click at [188, 726] on input "Vous avez parcouru ensemble le code et le moussaillon était à l'aise avec tout …" at bounding box center [184, 829] width 8 height 8
radio input "true"
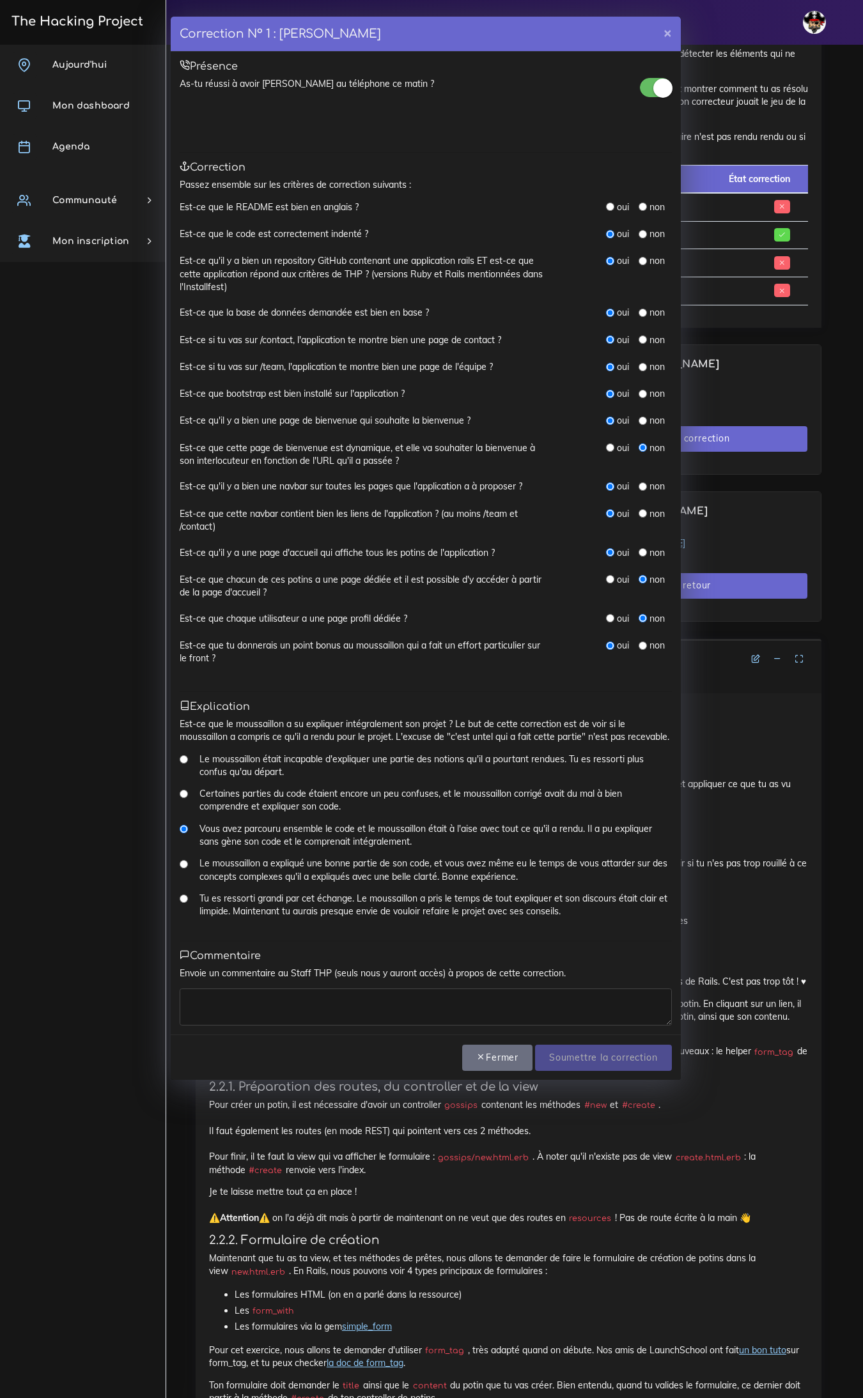
click at [281, 726] on textarea at bounding box center [426, 1006] width 492 height 37
type textarea "Correction efficace"
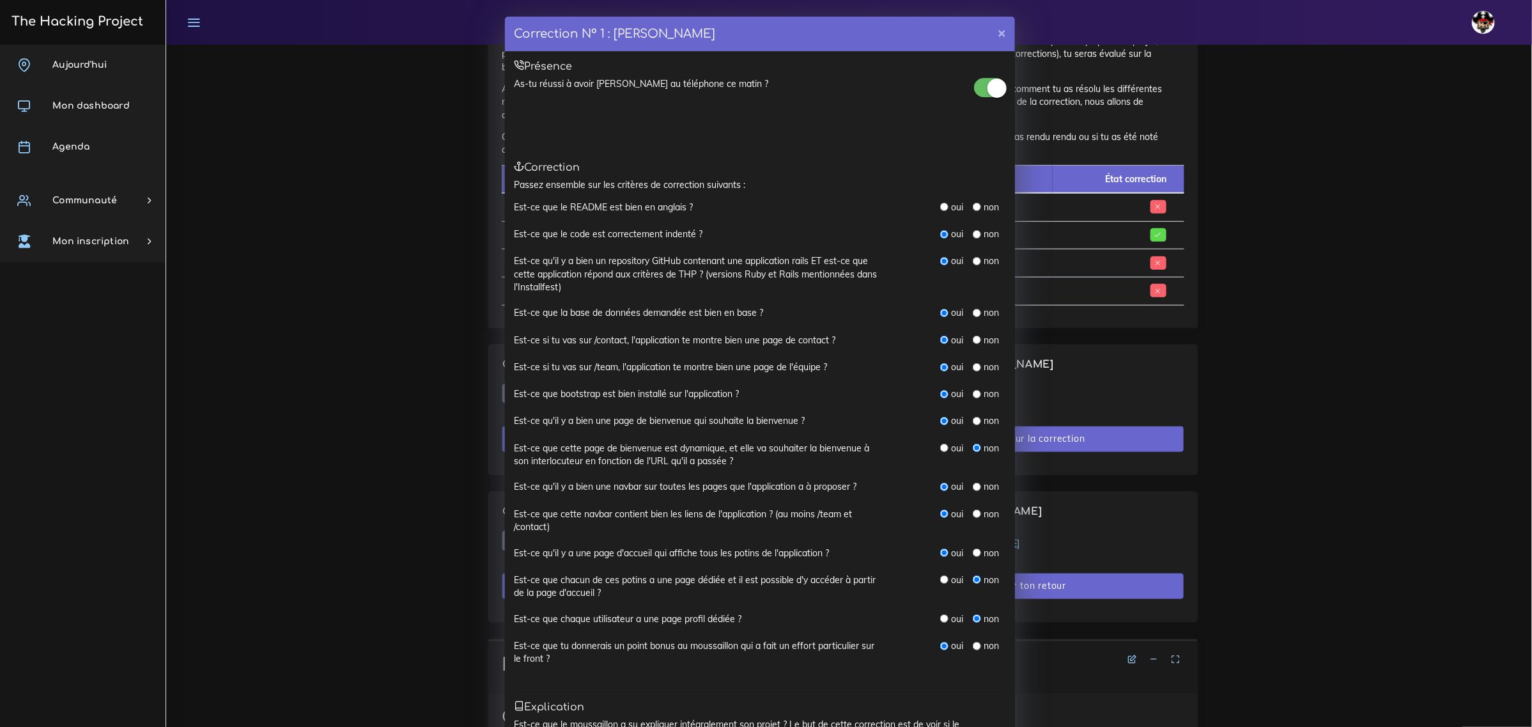
click at [941, 208] on input "radio" at bounding box center [944, 207] width 8 height 8
radio input "true"
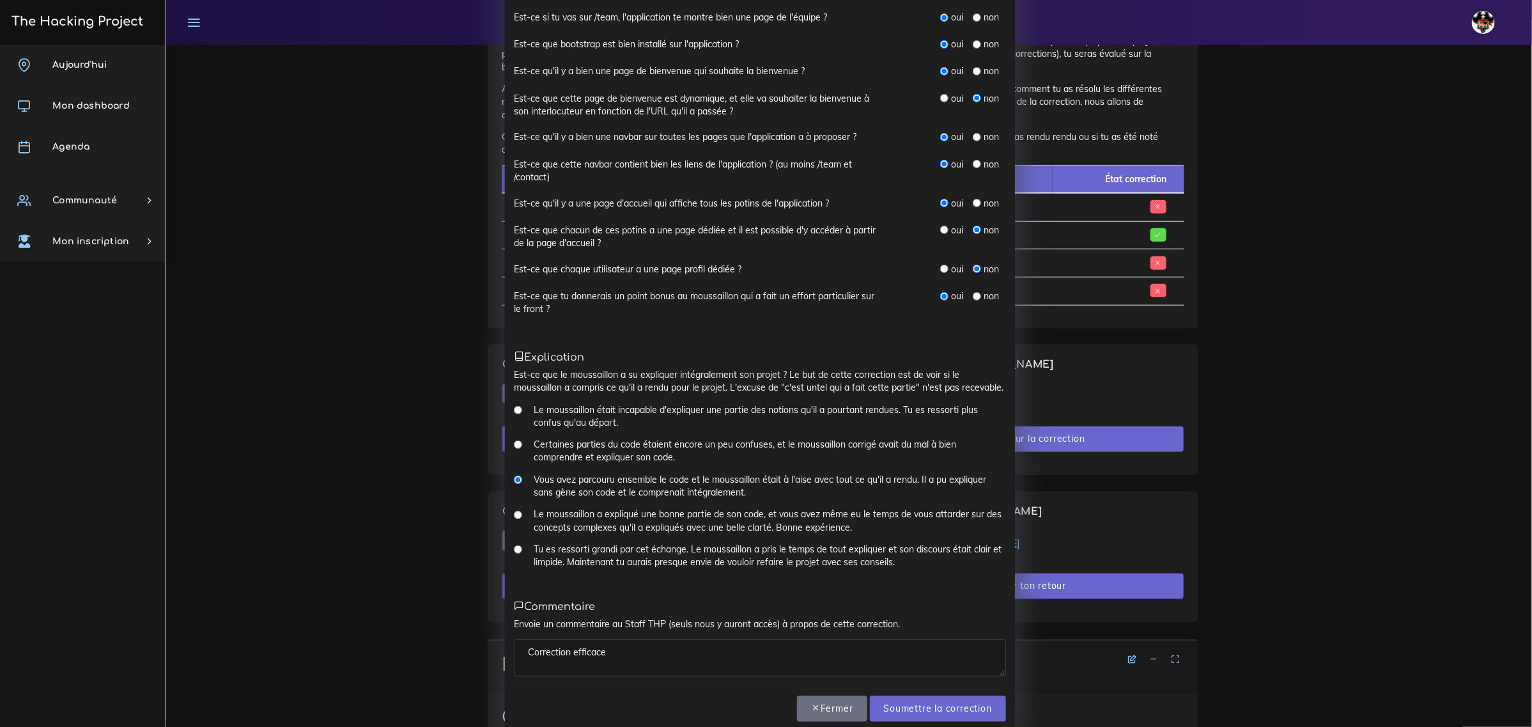
scroll to position [371, 0]
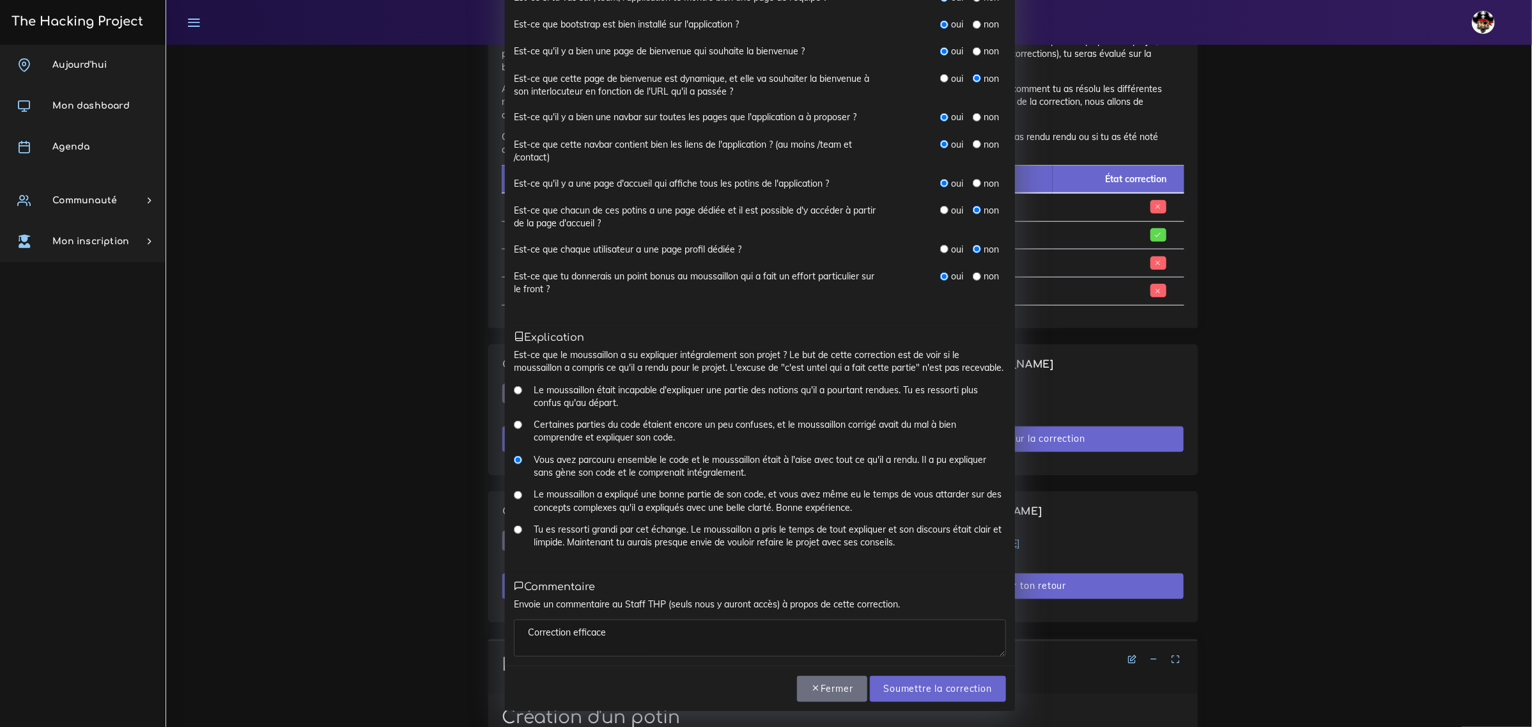
click at [698, 630] on textarea "Correction efficace" at bounding box center [760, 637] width 492 height 37
drag, startPoint x: 647, startPoint y: 634, endPoint x: 488, endPoint y: 631, distance: 159.1
click at [488, 631] on div "Correction N° 1 : Florian ASTIER × Présence As-tu réussi à avoir Florian au tél…" at bounding box center [766, 363] width 1532 height 727
type textarea "Très jolie page la css est propre"
click at [967, 694] on input "Soumettre la correction" at bounding box center [938, 688] width 136 height 26
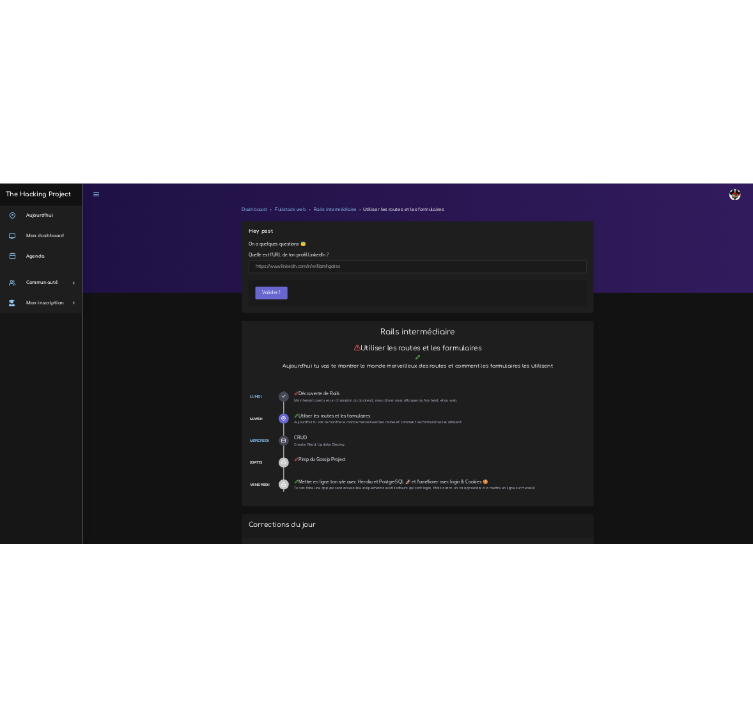
scroll to position [707, 0]
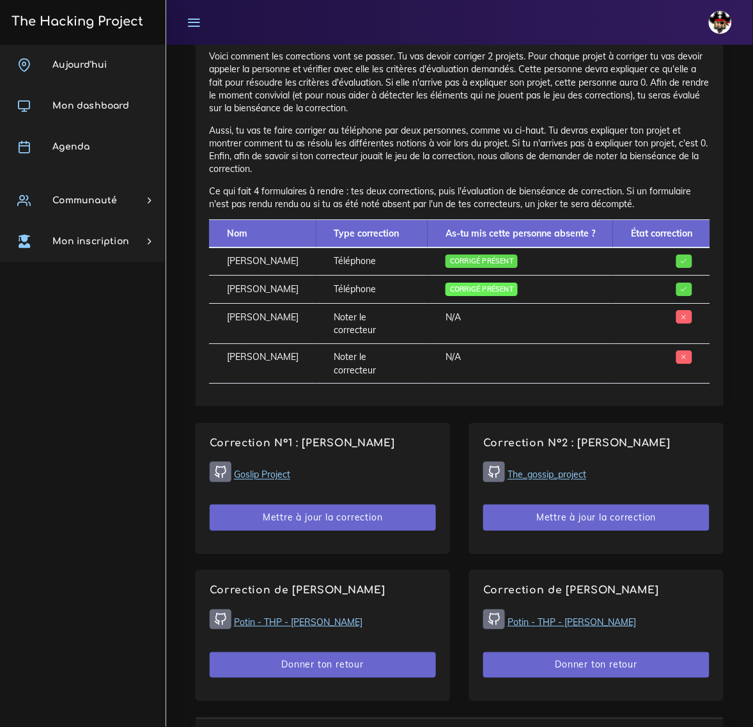
click at [451, 295] on span "Corrigé présent" at bounding box center [481, 288] width 72 height 13
click at [296, 504] on button "Mettre à jour la correction" at bounding box center [323, 517] width 226 height 26
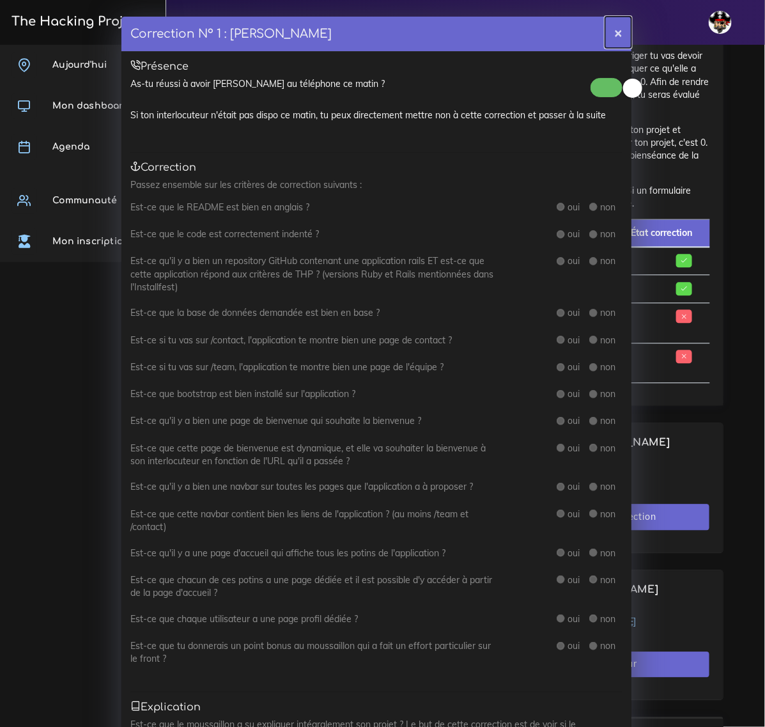
click at [609, 36] on button "×" at bounding box center [618, 32] width 26 height 31
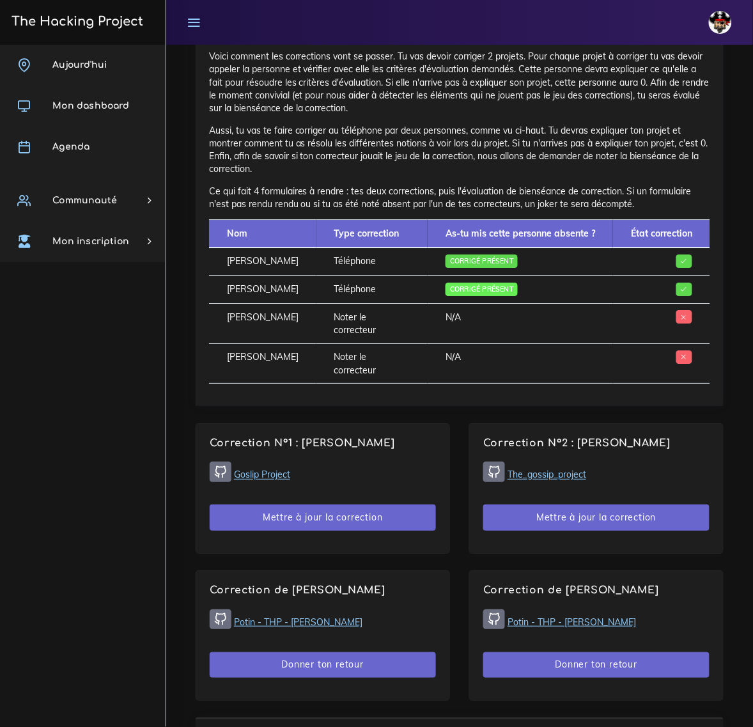
click at [466, 291] on span "Corrigé présent" at bounding box center [481, 288] width 72 height 13
click at [329, 300] on td "Téléphone" at bounding box center [371, 289] width 111 height 28
click at [235, 286] on td "[PERSON_NAME]" at bounding box center [262, 289] width 107 height 28
click at [258, 259] on td "[PERSON_NAME]" at bounding box center [262, 261] width 107 height 28
click at [397, 259] on td "Téléphone" at bounding box center [371, 261] width 111 height 28
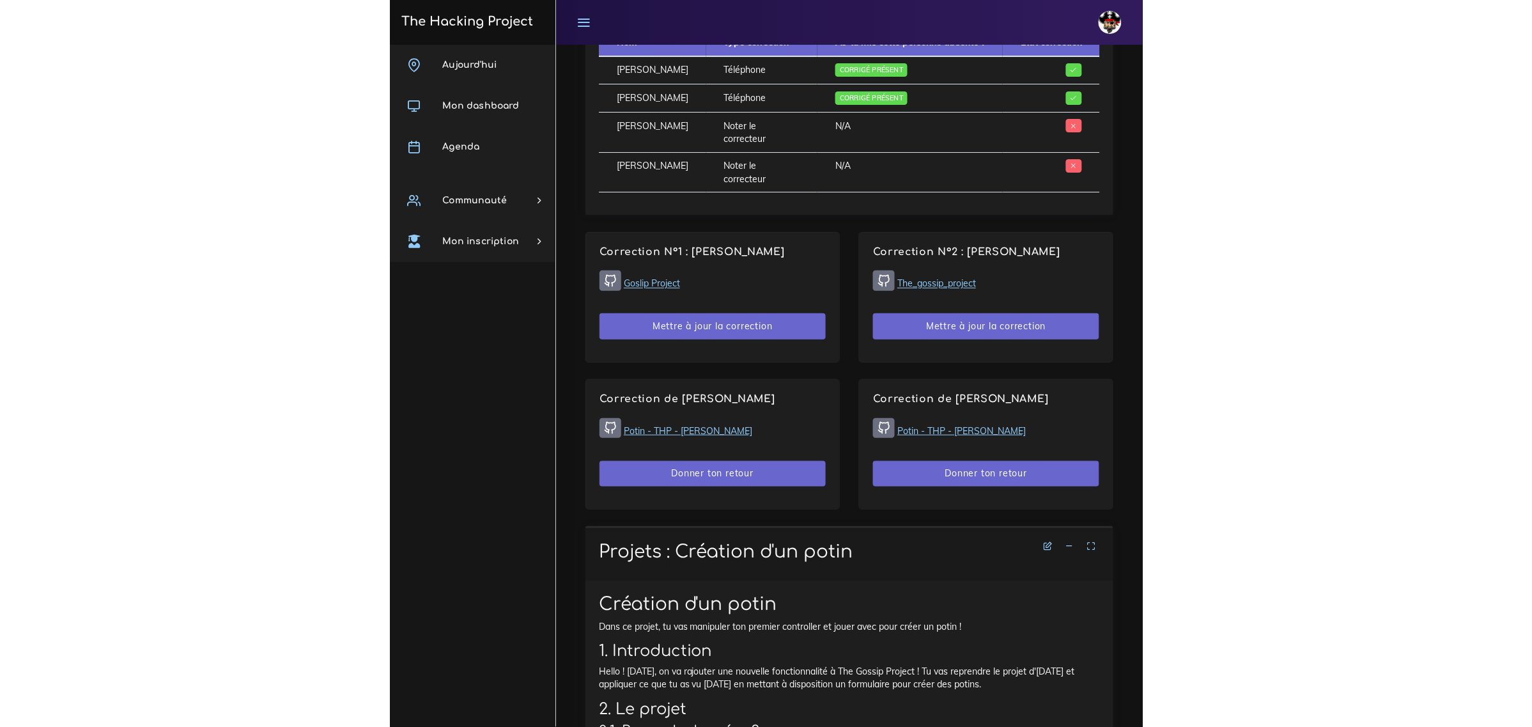
scroll to position [866, 0]
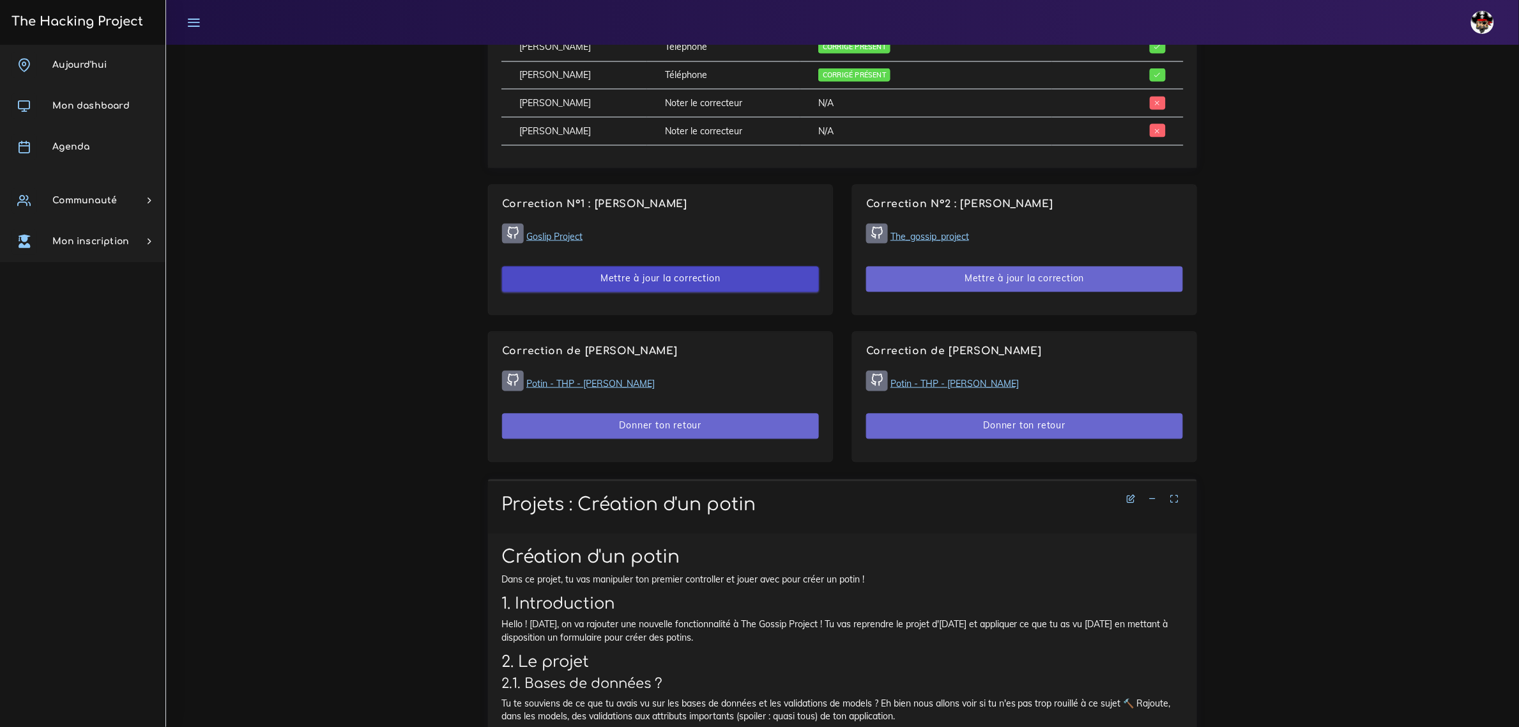
click at [684, 284] on button "Mettre à jour la correction" at bounding box center [660, 279] width 317 height 26
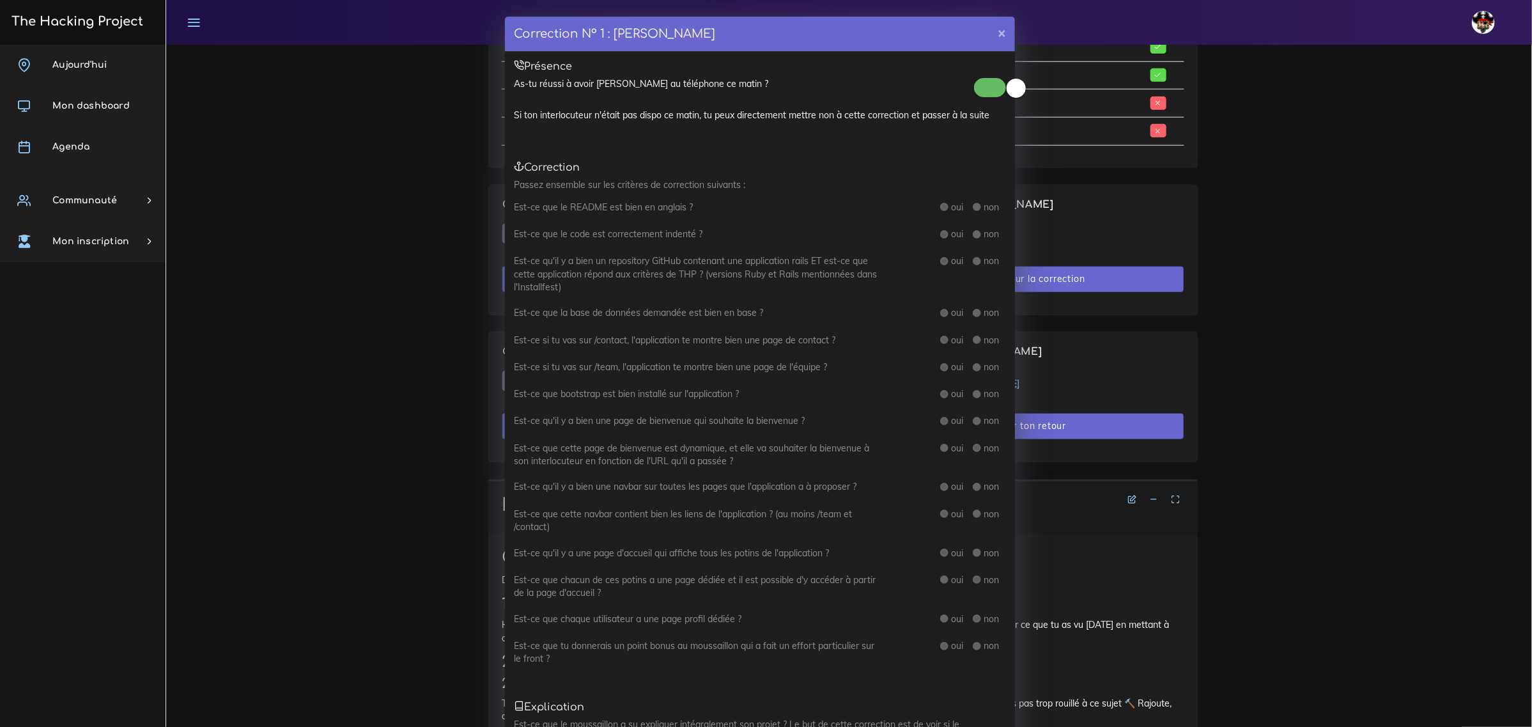
click at [985, 83] on span at bounding box center [990, 87] width 32 height 19
click at [986, 84] on small at bounding box center [983, 88] width 19 height 19
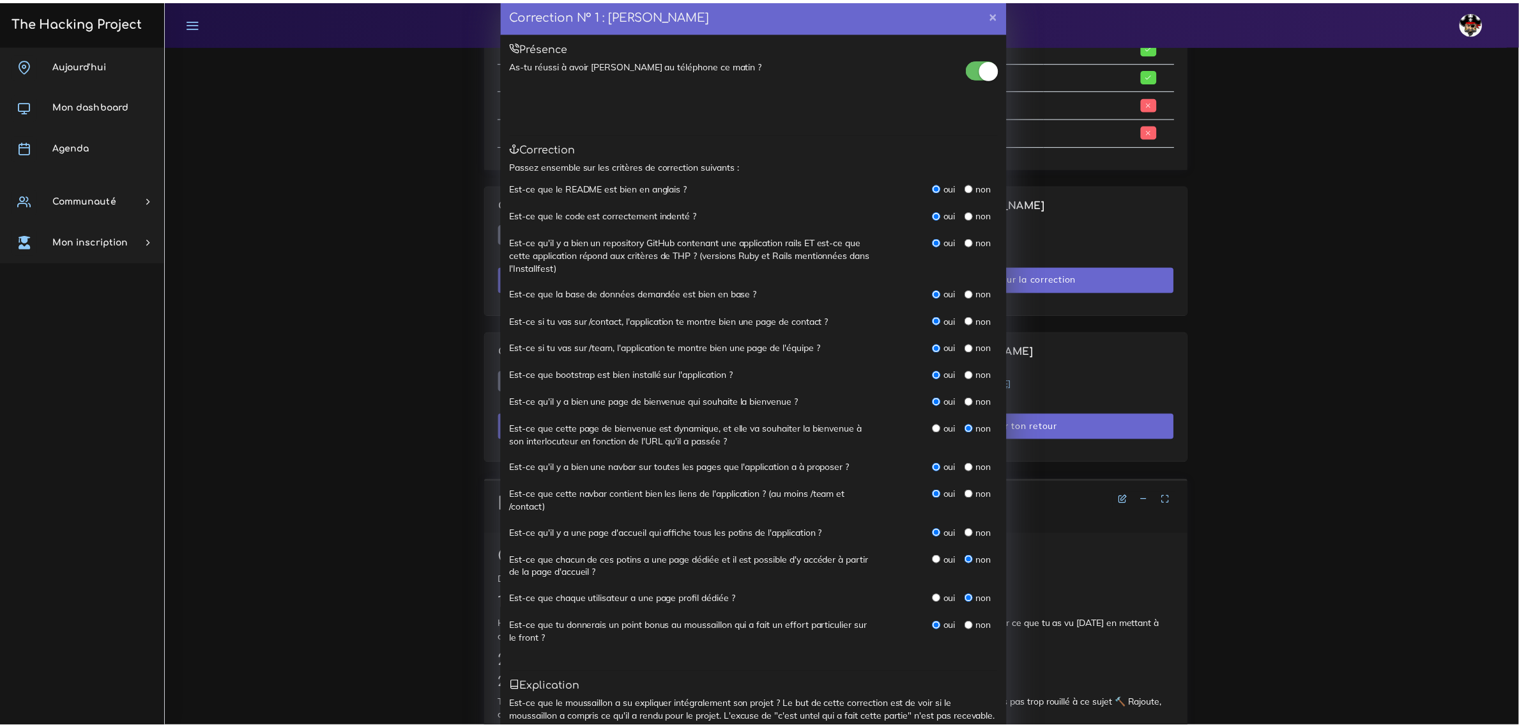
scroll to position [0, 0]
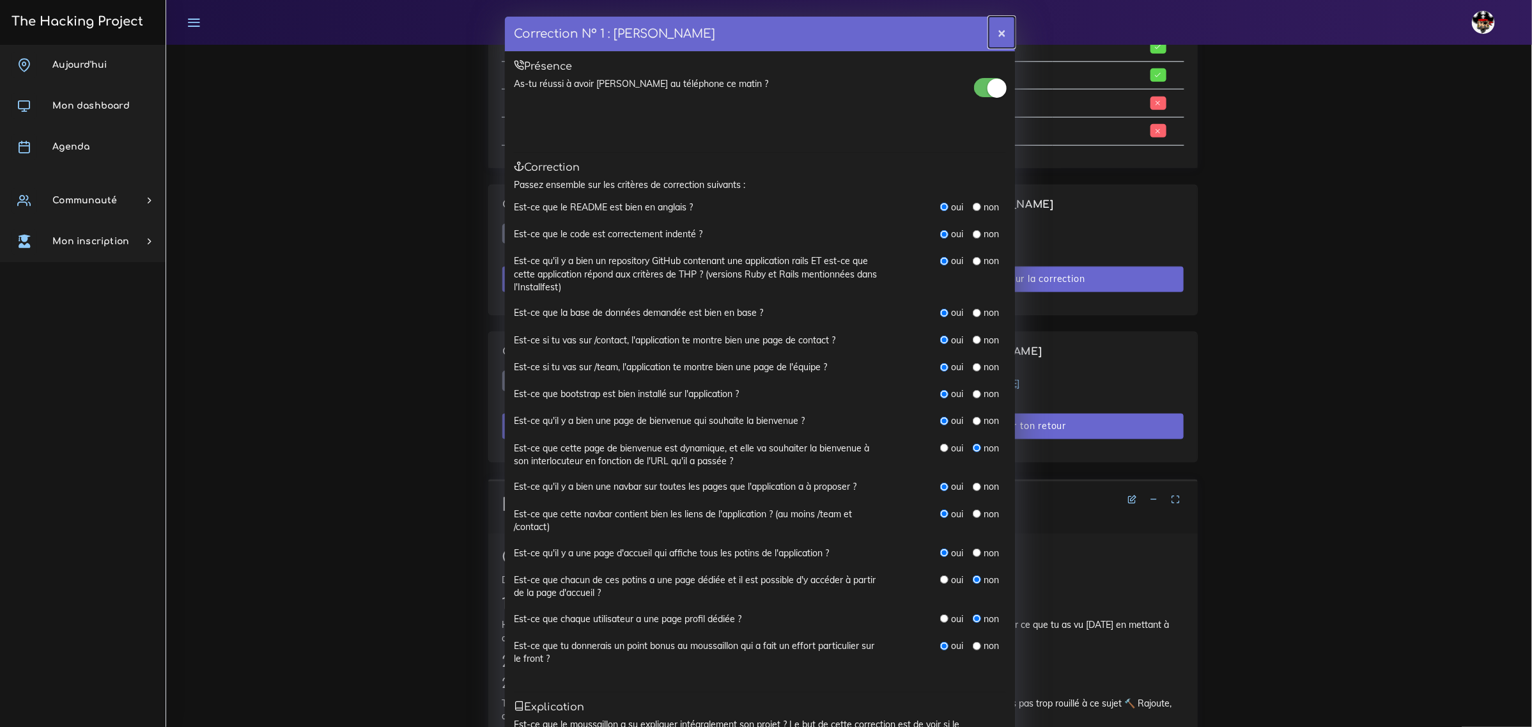
click at [994, 32] on button "×" at bounding box center [1001, 32] width 26 height 31
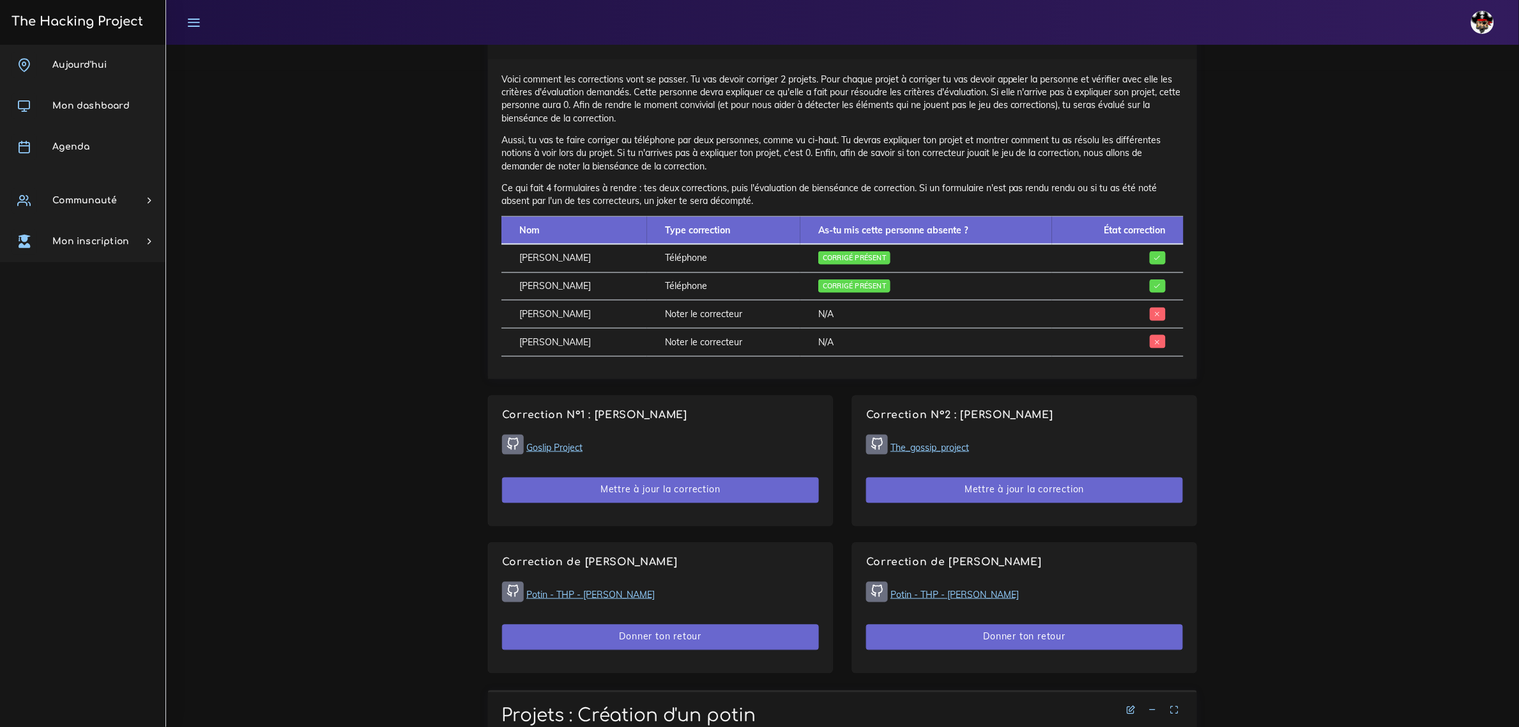
scroll to position [707, 0]
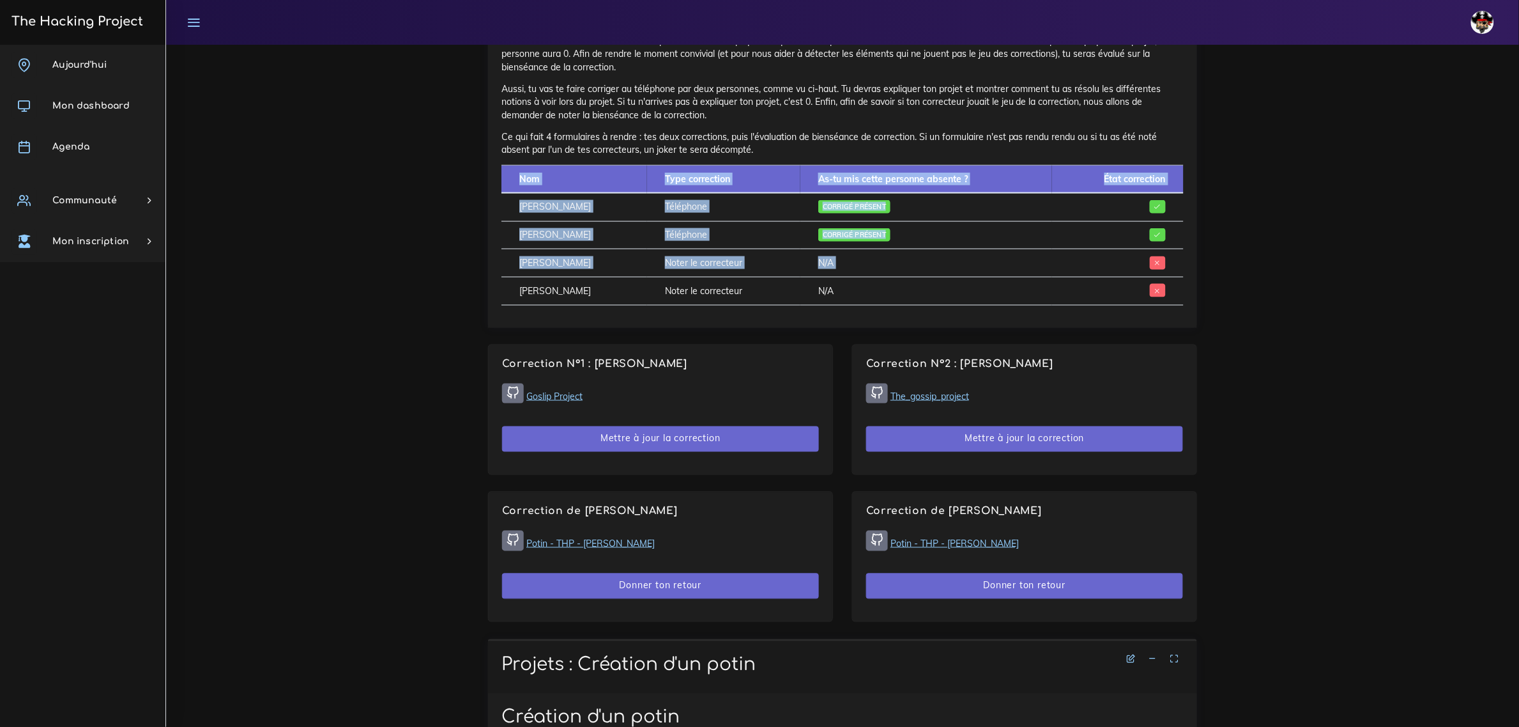
drag, startPoint x: 519, startPoint y: 289, endPoint x: 1266, endPoint y: 295, distance: 746.3
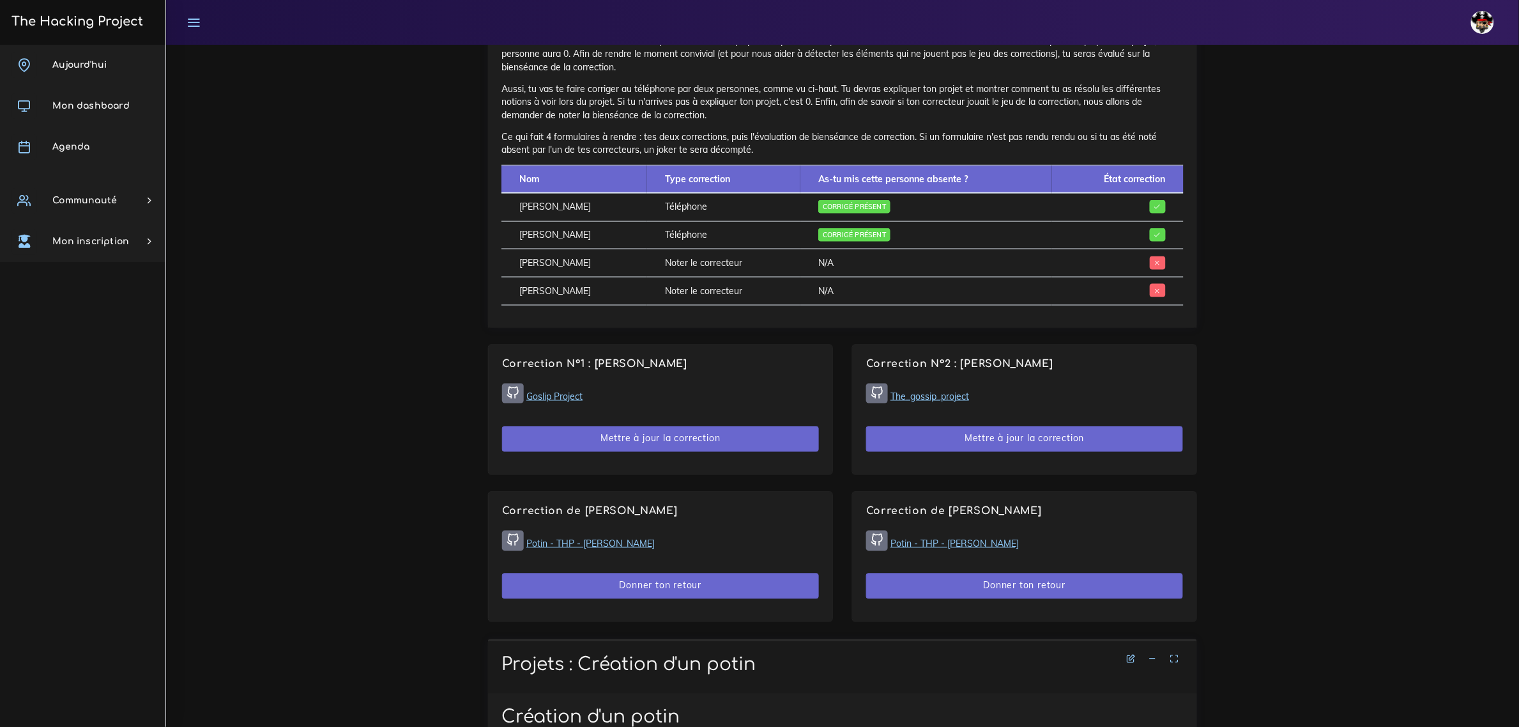
click at [994, 264] on td "N/A" at bounding box center [927, 263] width 252 height 28
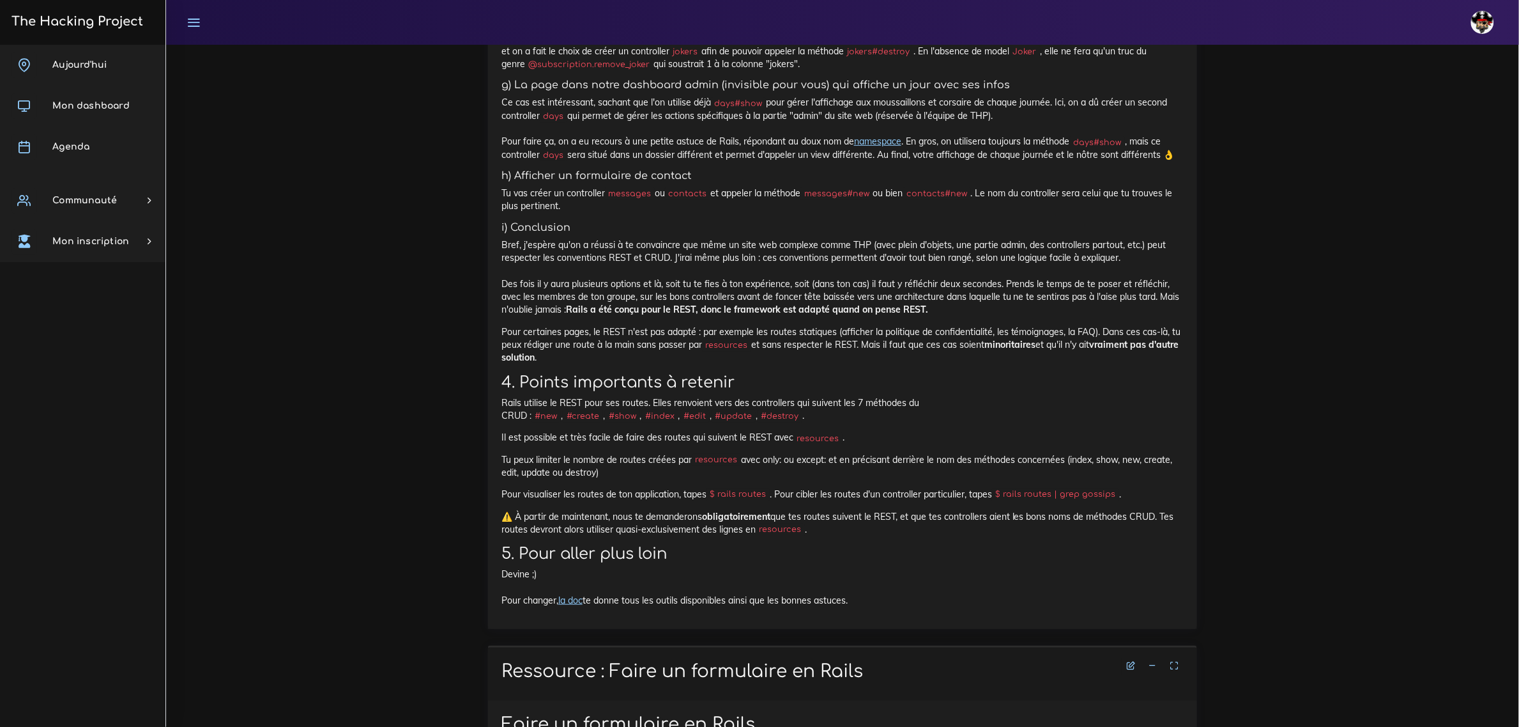
scroll to position [6218, 0]
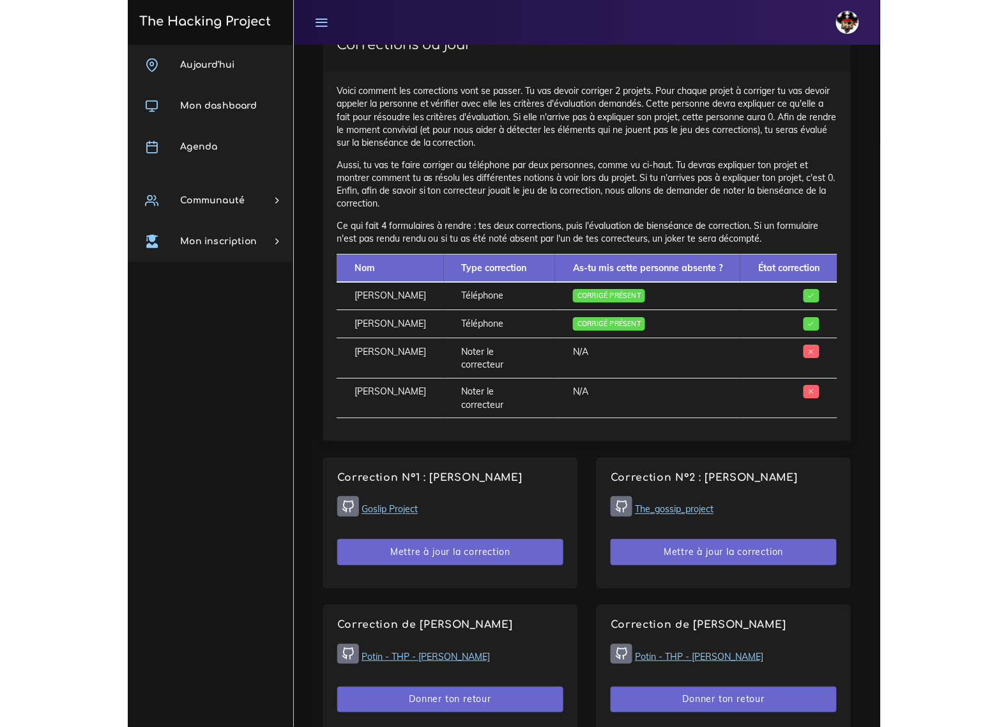
scroll to position [685, 0]
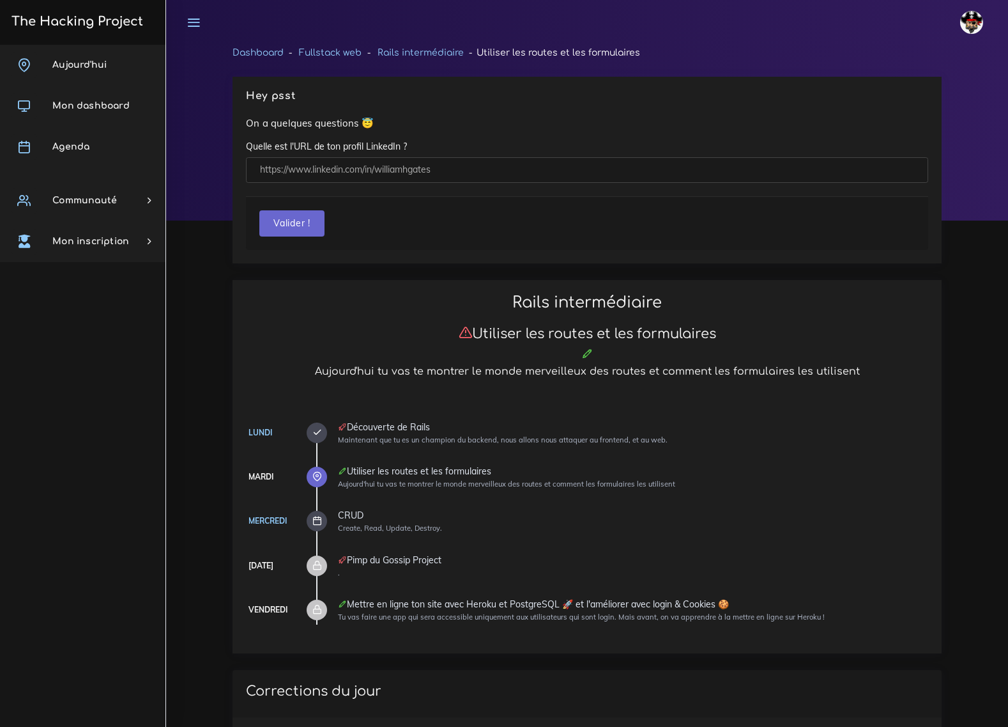
scroll to position [686, 0]
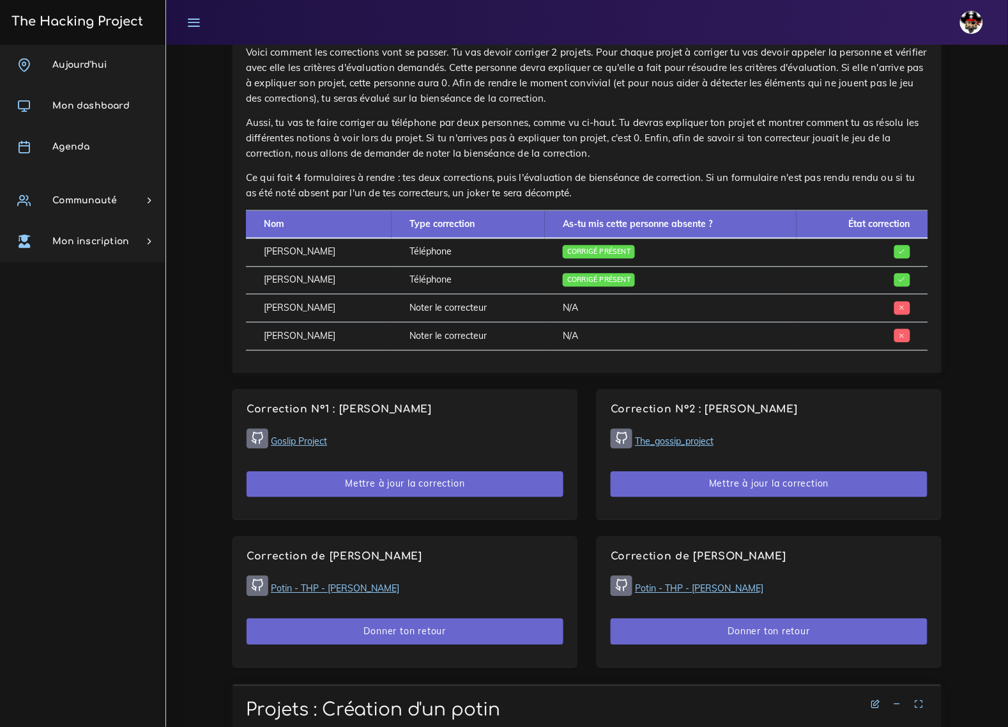
drag, startPoint x: 548, startPoint y: 311, endPoint x: 599, endPoint y: 318, distance: 51.7
click at [599, 322] on td "N/A" at bounding box center [671, 336] width 252 height 28
